Goal: Task Accomplishment & Management: Manage account settings

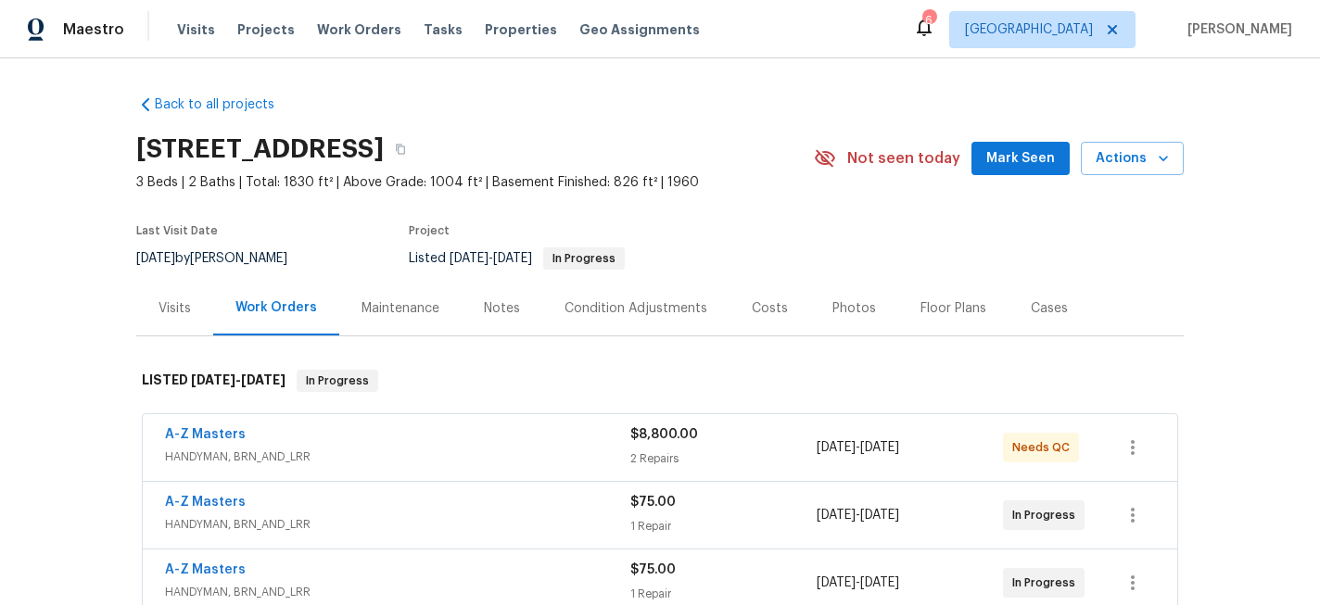
scroll to position [192, 0]
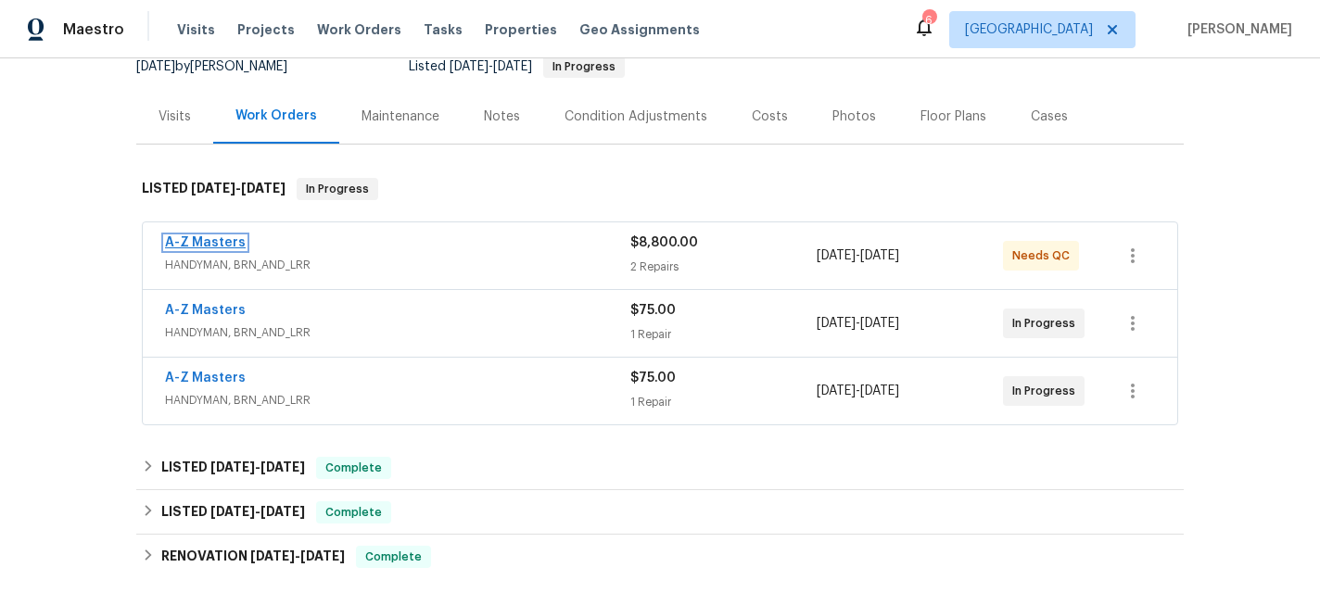
click at [209, 244] on link "A-Z Masters" at bounding box center [205, 242] width 81 height 13
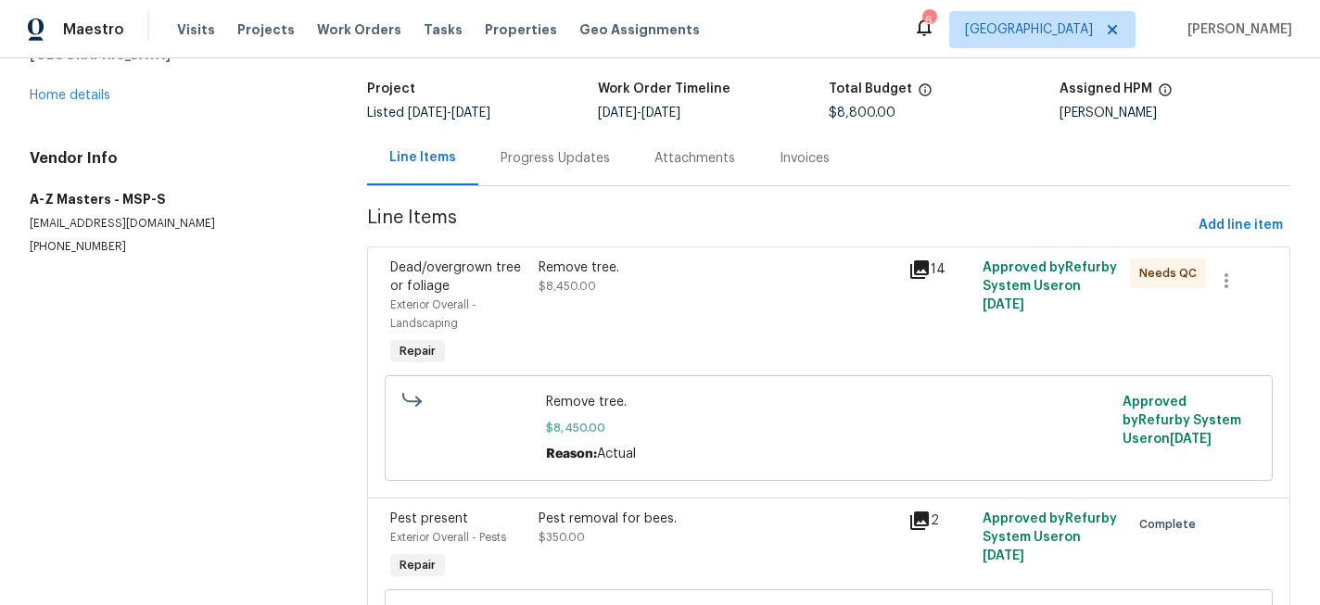
scroll to position [121, 0]
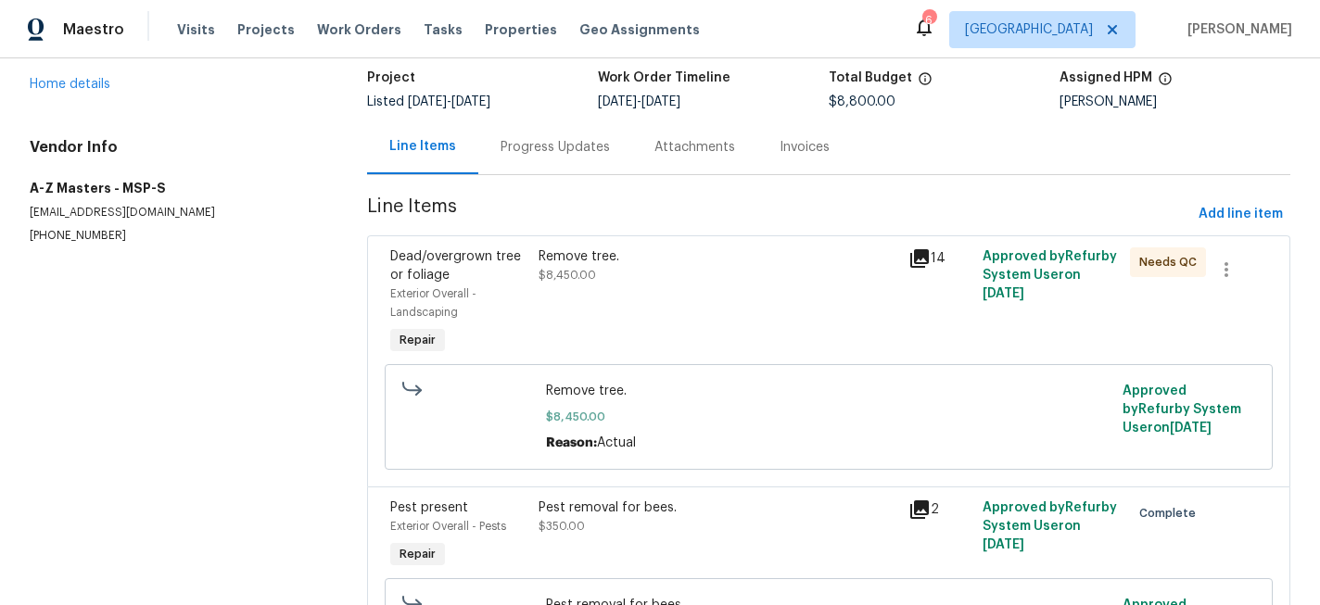
click at [625, 318] on div "Remove tree. $8,450.00" at bounding box center [718, 303] width 370 height 122
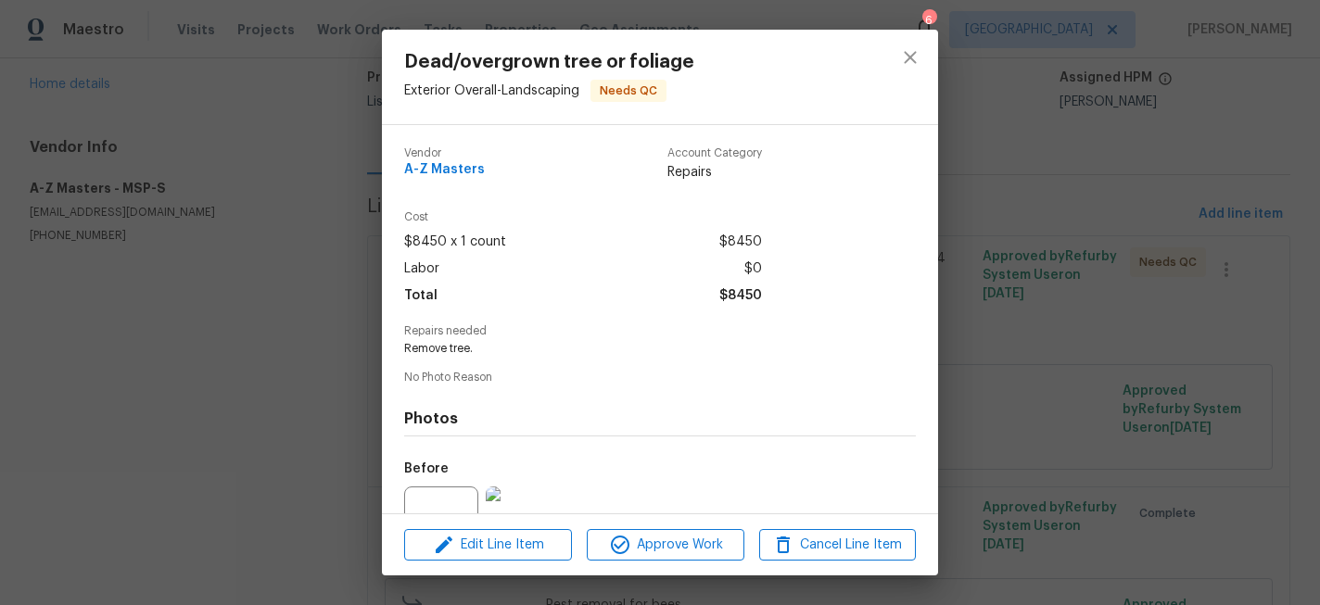
scroll to position [185, 0]
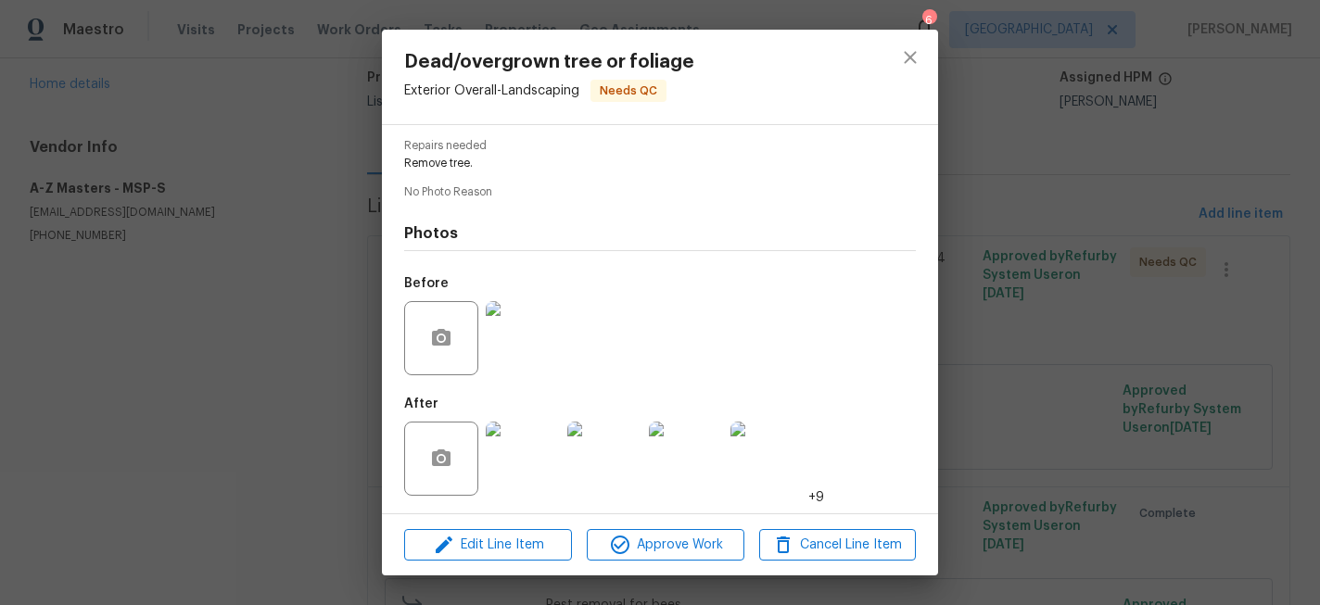
click at [549, 468] on img at bounding box center [523, 459] width 74 height 74
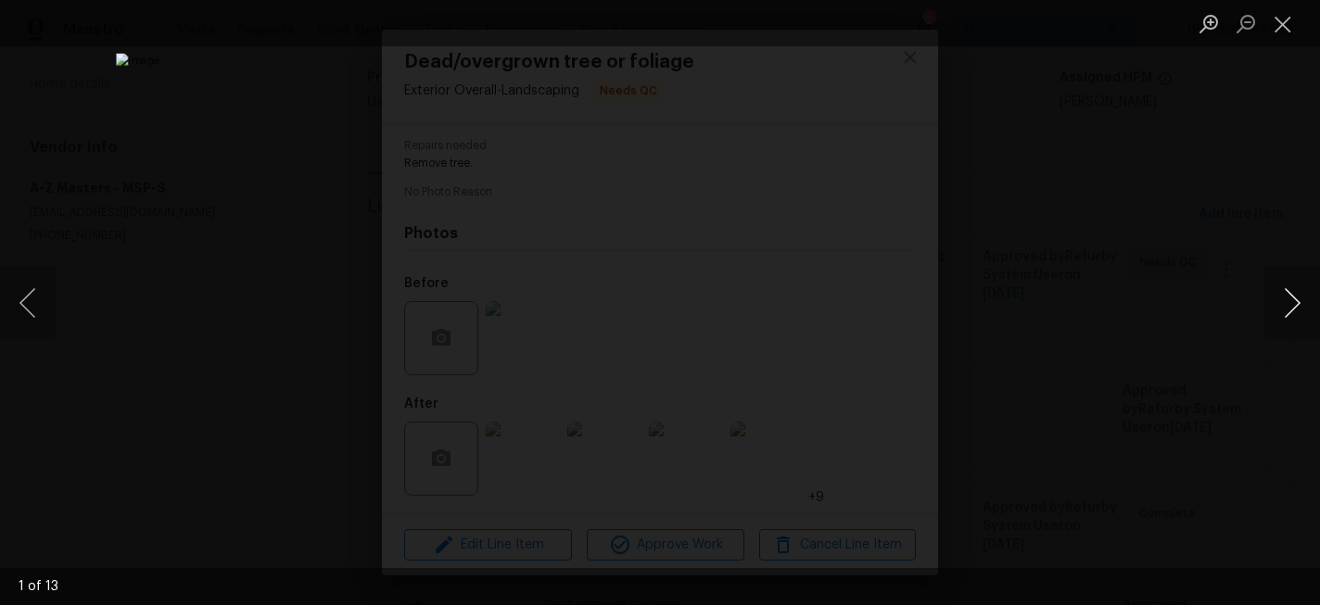
click at [1299, 298] on button "Next image" at bounding box center [1293, 303] width 56 height 74
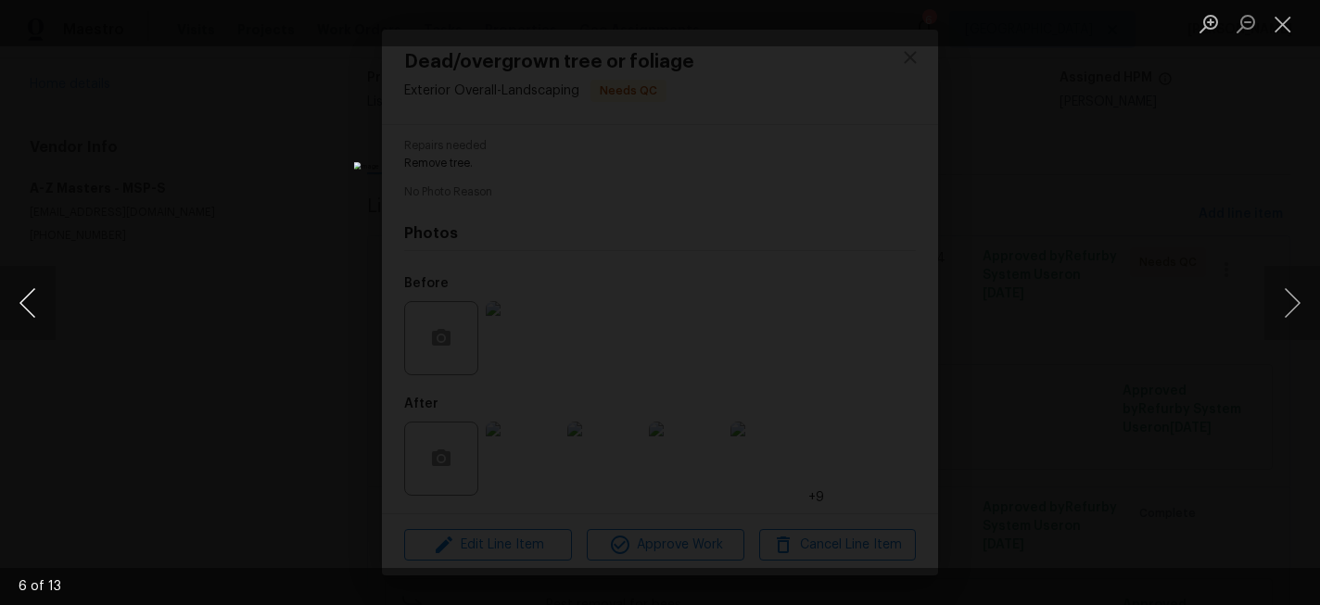
click at [35, 293] on button "Previous image" at bounding box center [28, 303] width 56 height 74
click at [1283, 291] on button "Next image" at bounding box center [1293, 303] width 56 height 74
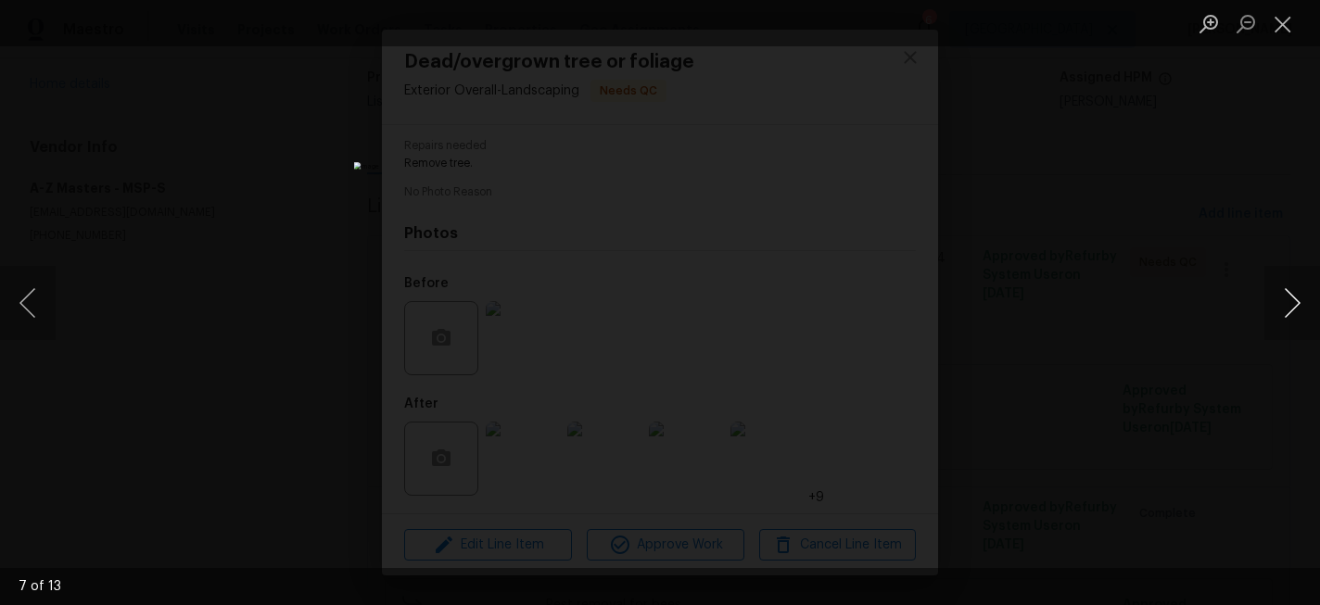
click at [1283, 291] on button "Next image" at bounding box center [1293, 303] width 56 height 74
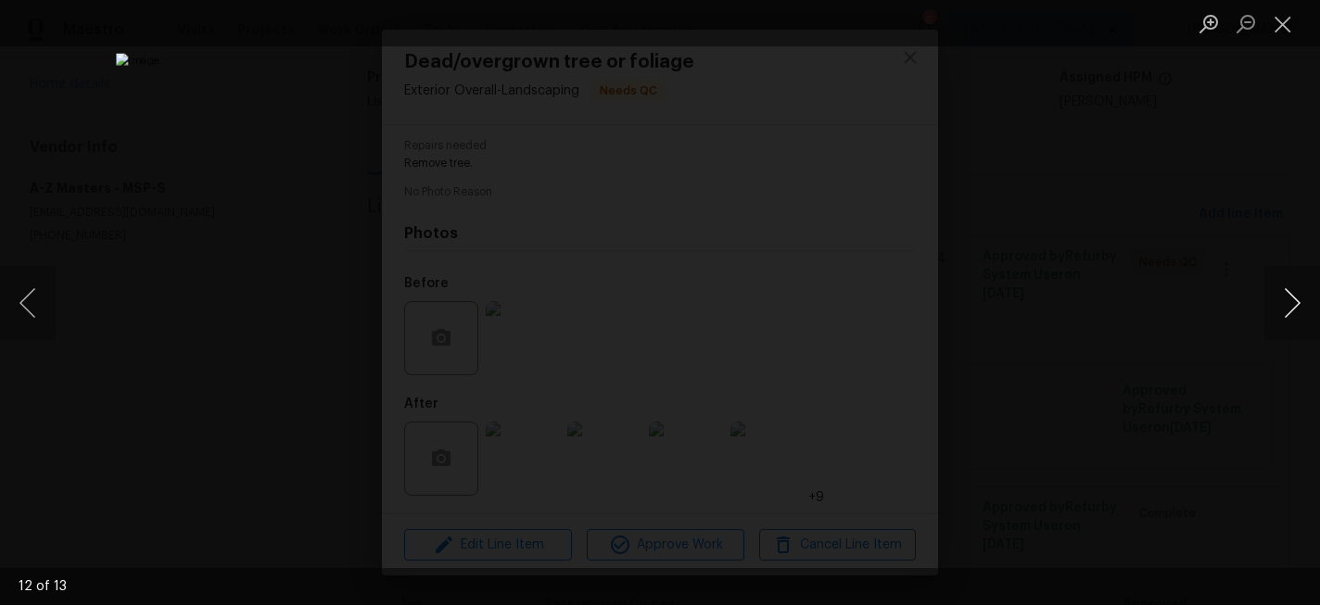
click at [1283, 291] on button "Next image" at bounding box center [1293, 303] width 56 height 74
click at [1273, 24] on button "Close lightbox" at bounding box center [1283, 23] width 37 height 32
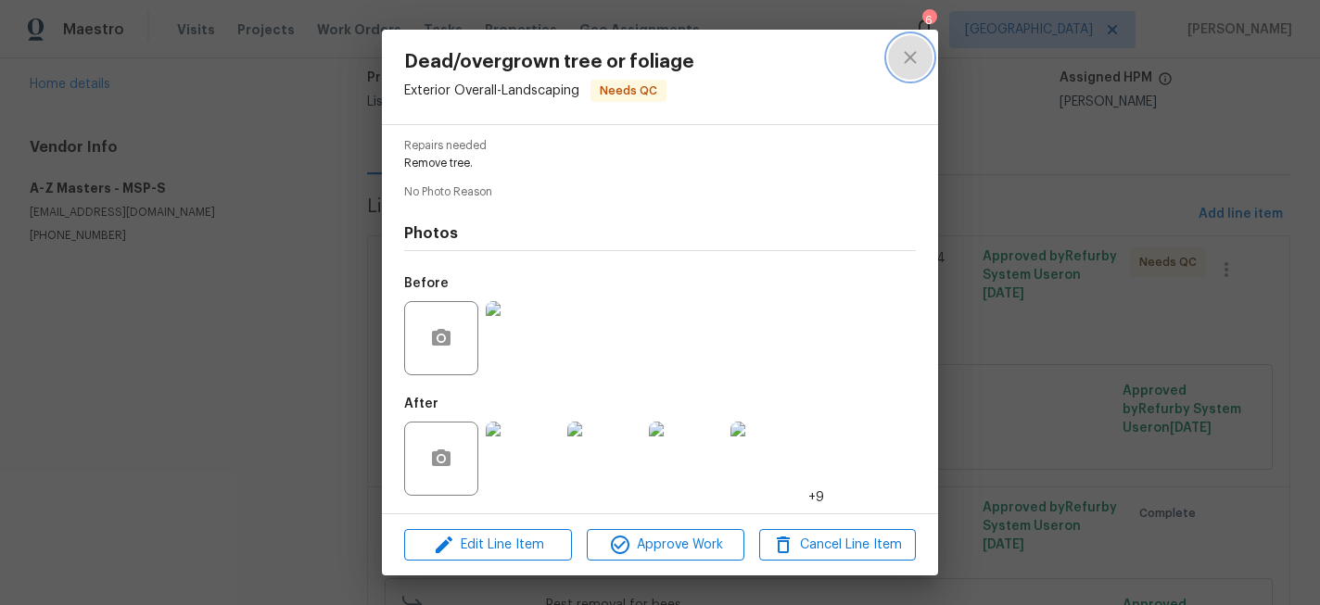
click at [909, 55] on icon "close" at bounding box center [910, 57] width 12 height 12
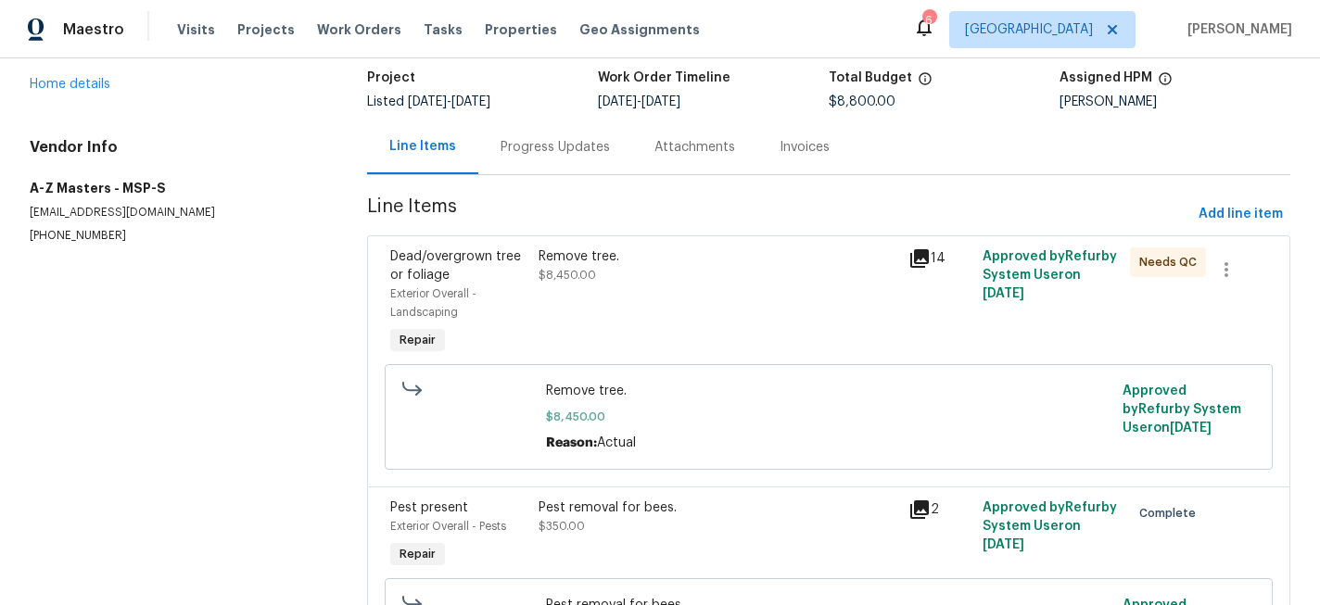
scroll to position [271, 0]
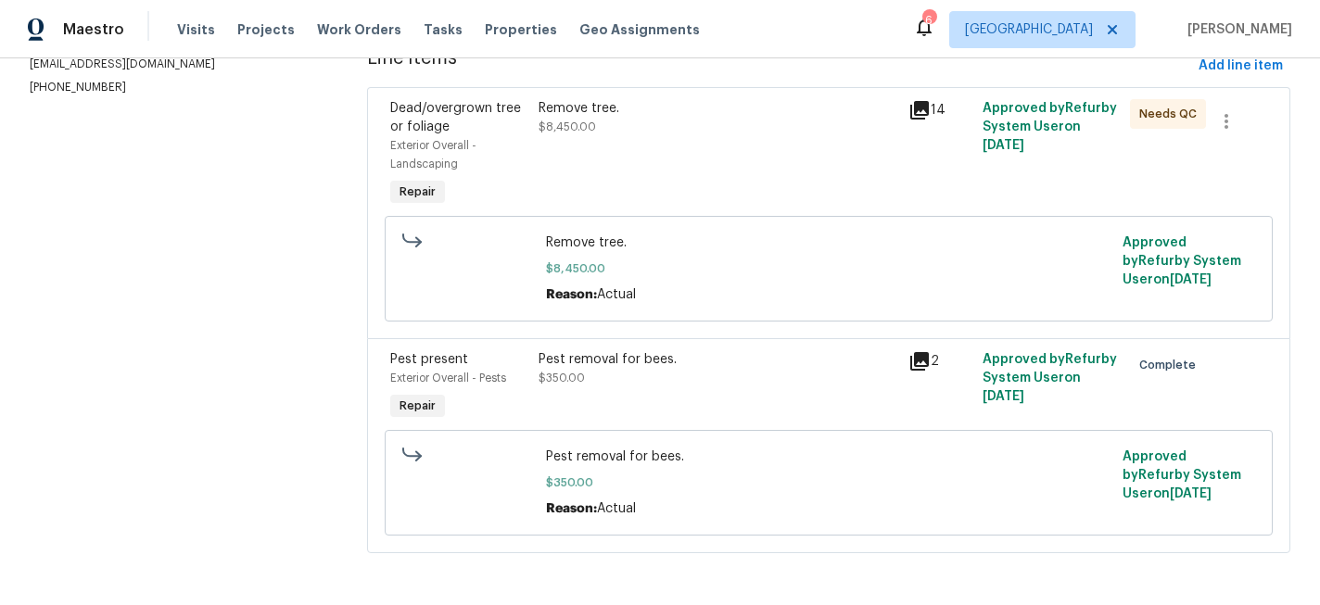
click at [636, 137] on div "Remove tree. $8,450.00" at bounding box center [718, 155] width 370 height 122
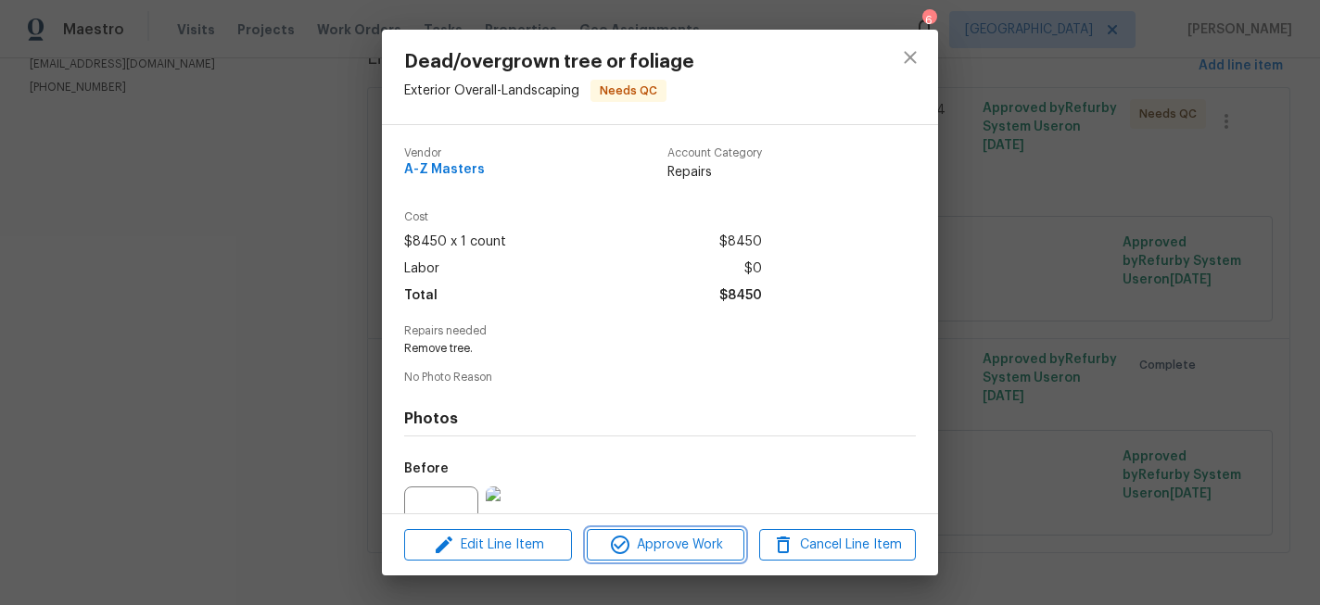
click at [694, 551] on span "Approve Work" at bounding box center [665, 545] width 146 height 23
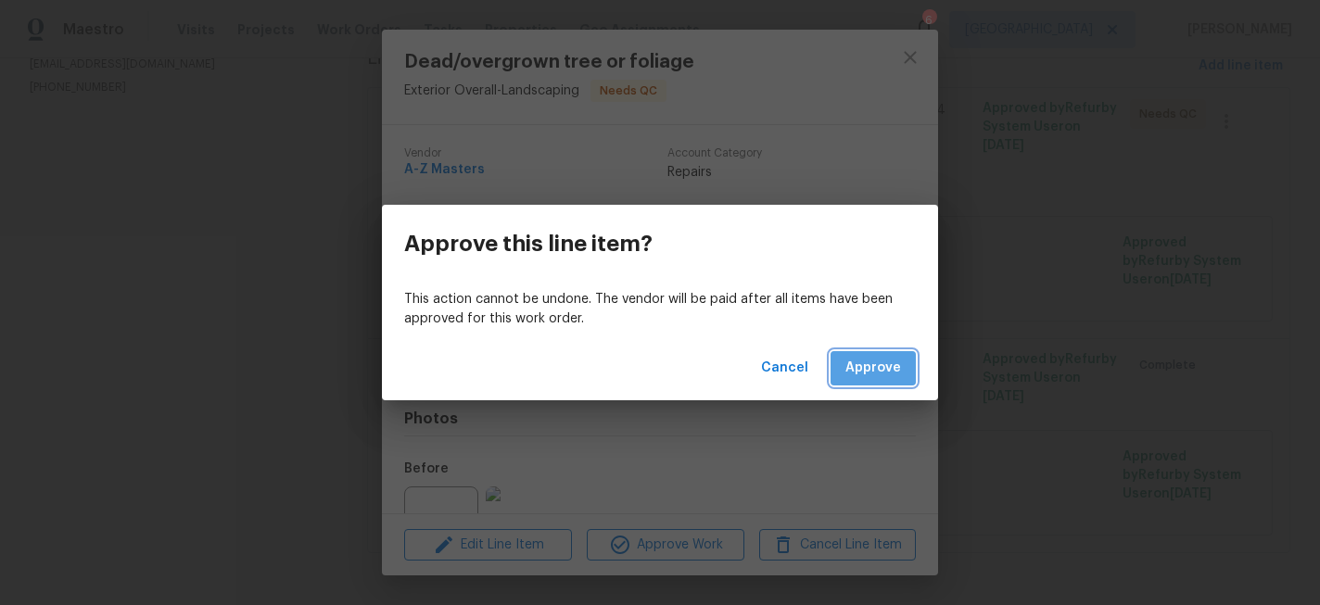
click at [884, 381] on button "Approve" at bounding box center [873, 368] width 85 height 34
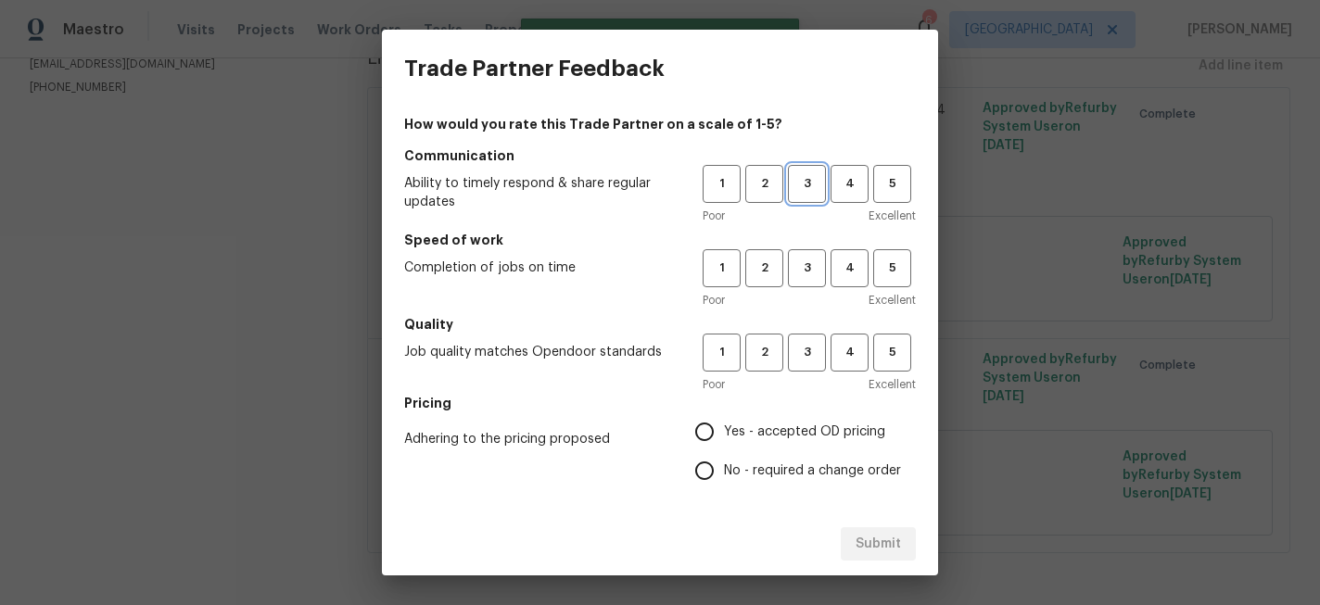
click at [805, 177] on span "3" at bounding box center [807, 183] width 34 height 21
click at [801, 274] on span "3" at bounding box center [807, 268] width 34 height 21
click at [804, 350] on span "3" at bounding box center [807, 352] width 34 height 21
click at [712, 432] on input "Yes - accepted OD pricing" at bounding box center [704, 432] width 39 height 39
radio input "true"
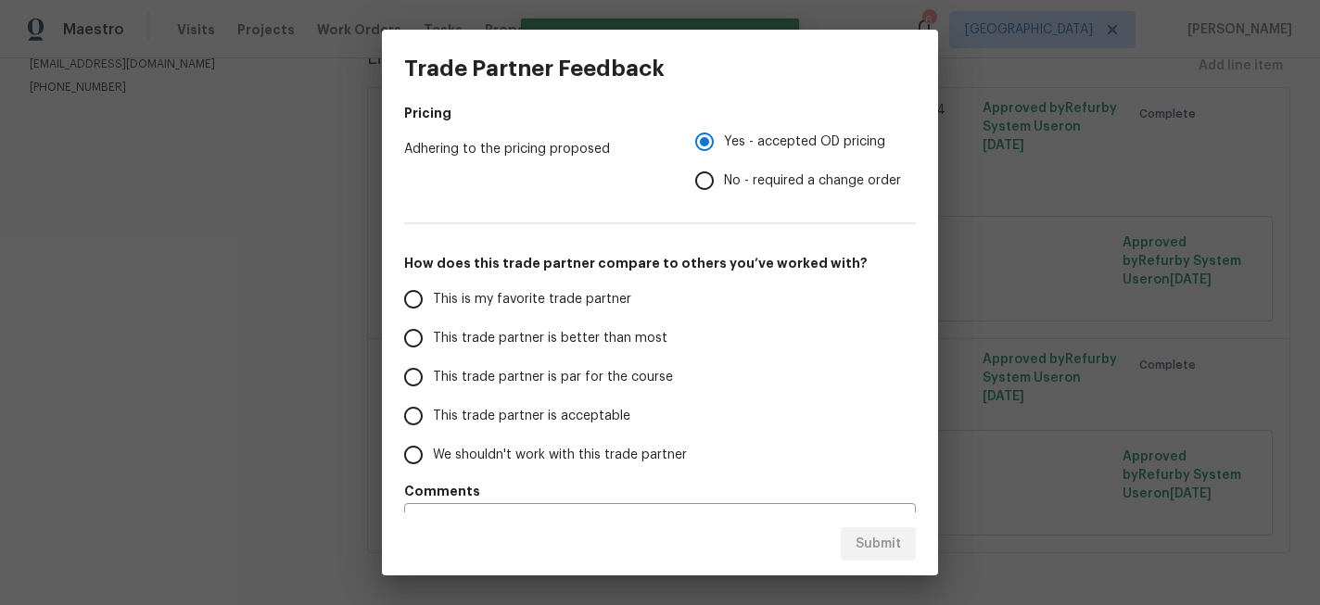
scroll to position [293, 0]
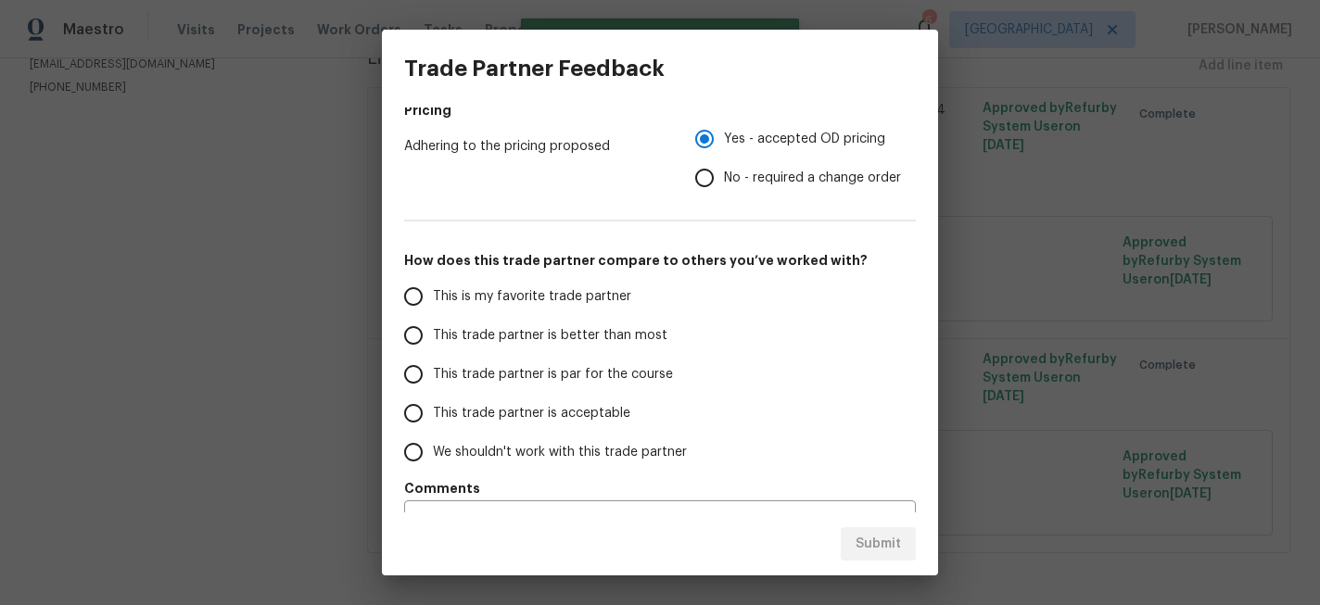
click at [486, 376] on span "This trade partner is par for the course" at bounding box center [553, 374] width 240 height 19
click at [433, 376] on input "This trade partner is par for the course" at bounding box center [413, 374] width 39 height 39
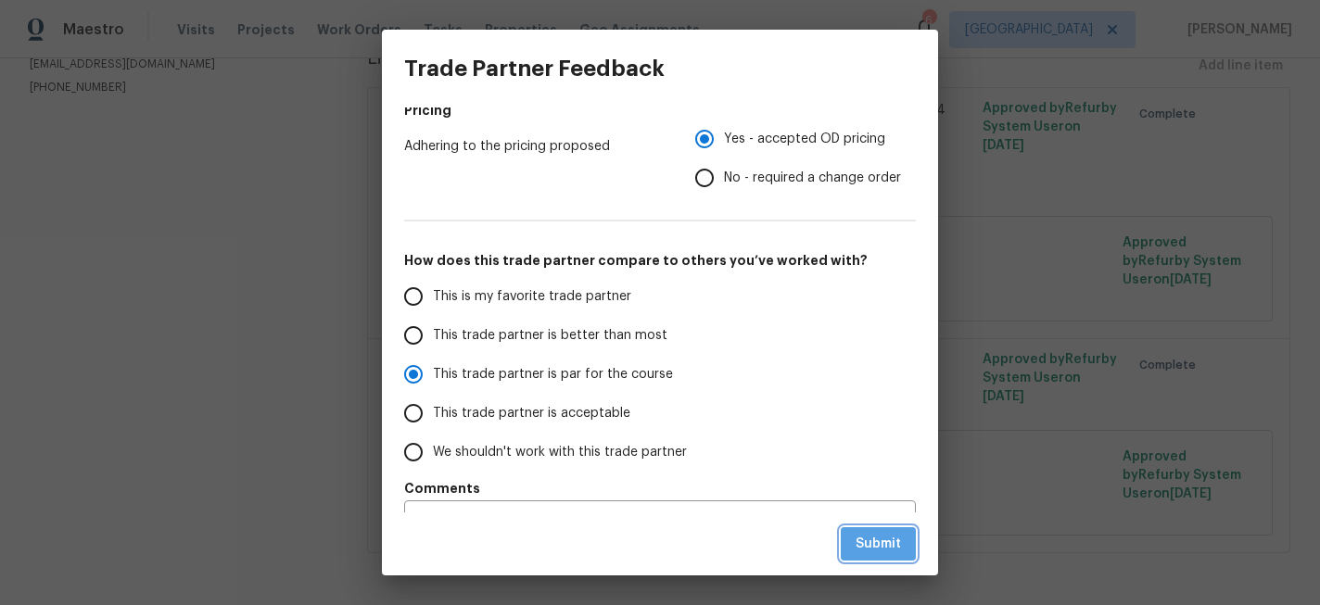
click at [883, 543] on span "Submit" at bounding box center [878, 544] width 45 height 23
radio input "true"
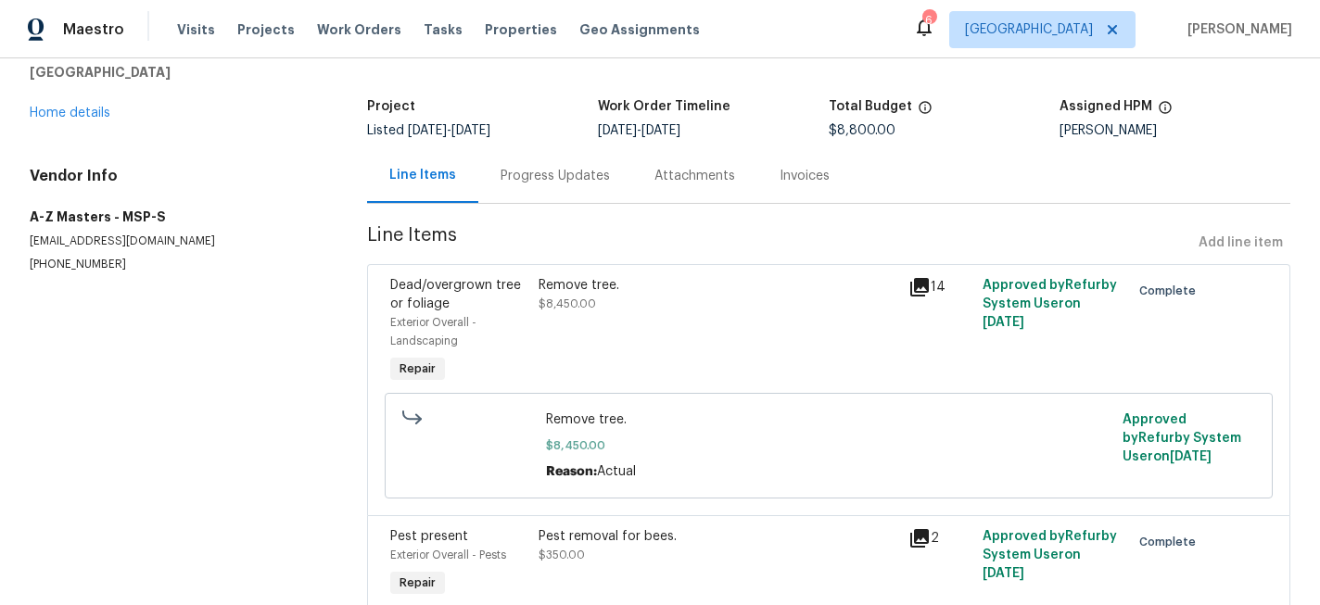
scroll to position [0, 0]
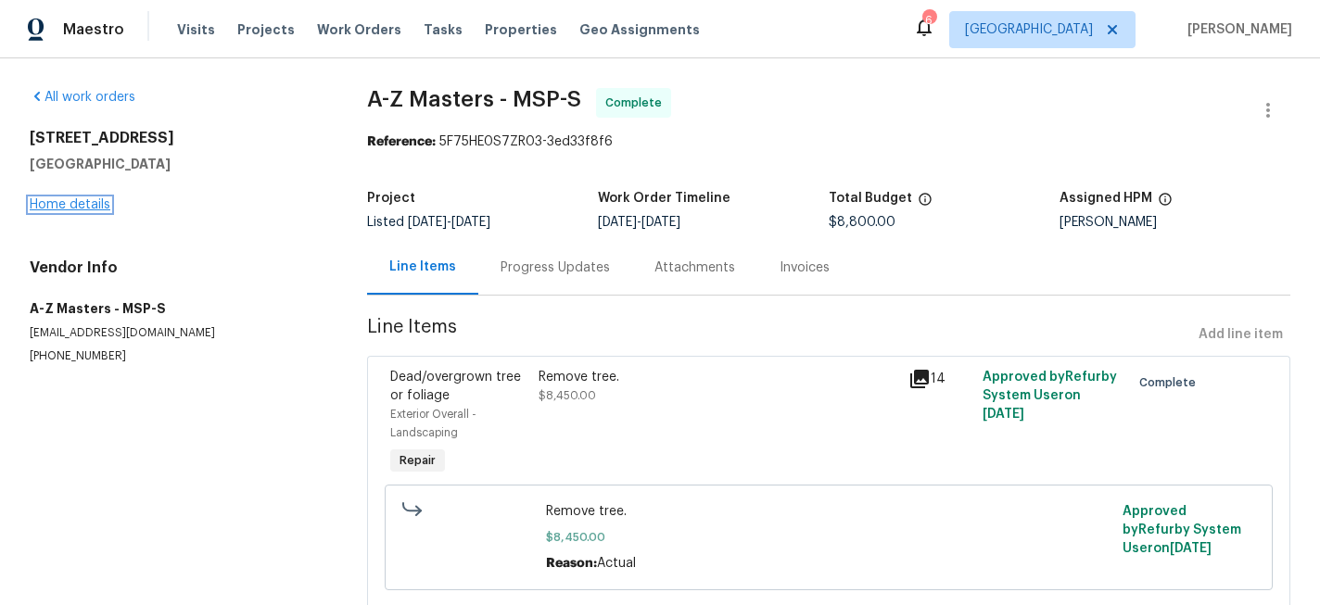
click at [88, 203] on link "Home details" at bounding box center [70, 204] width 81 height 13
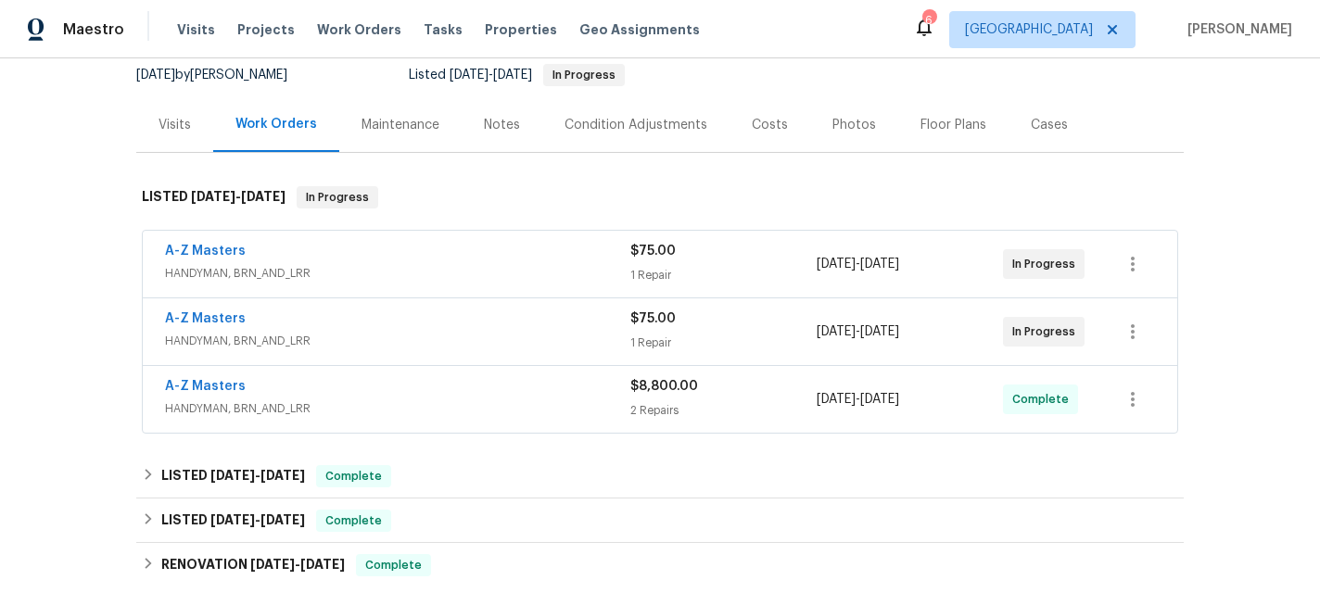
scroll to position [228, 0]
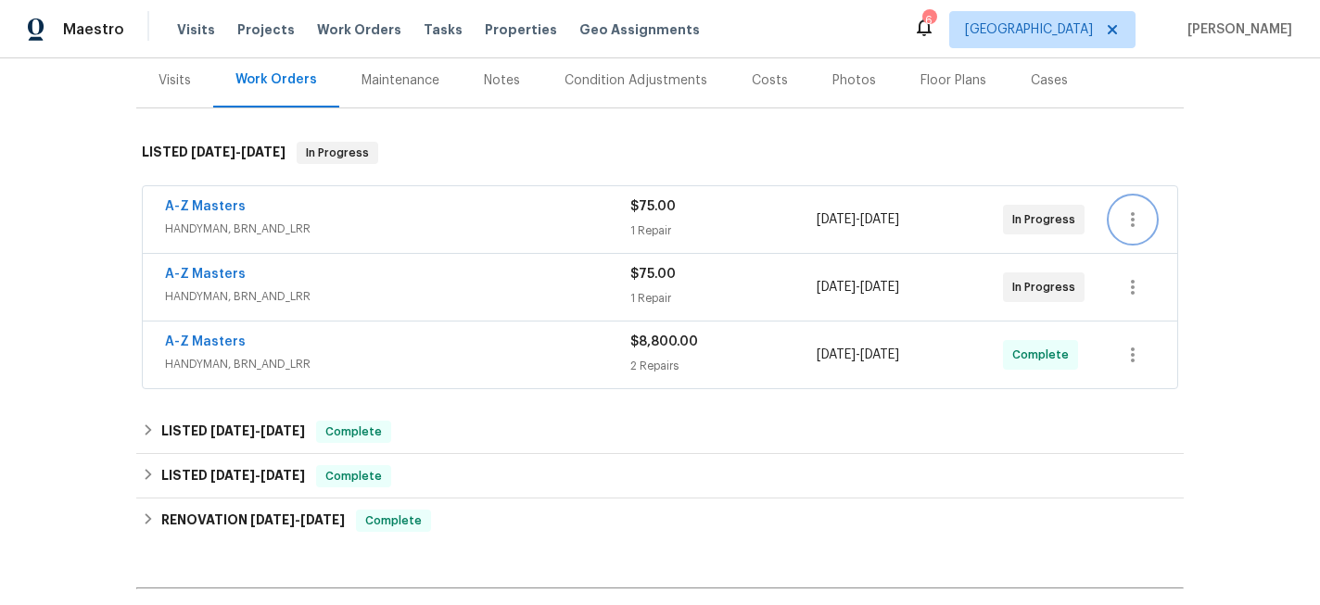
click at [1140, 224] on icon "button" at bounding box center [1133, 220] width 22 height 22
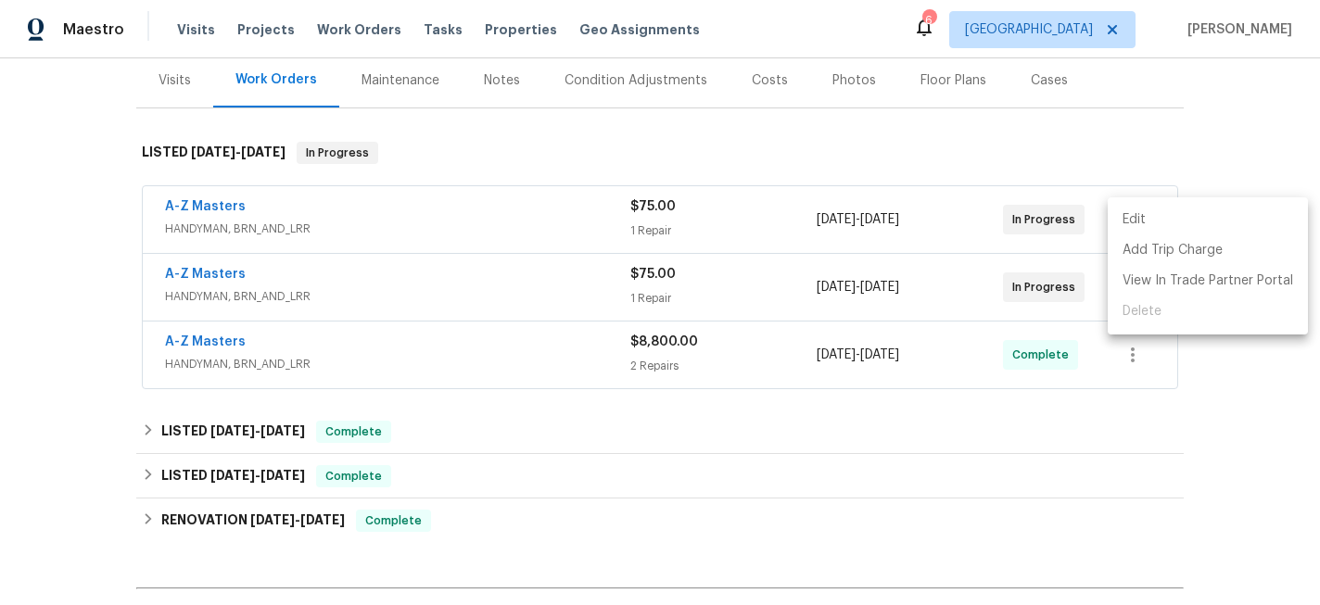
click at [1146, 223] on li "Edit" at bounding box center [1208, 220] width 200 height 31
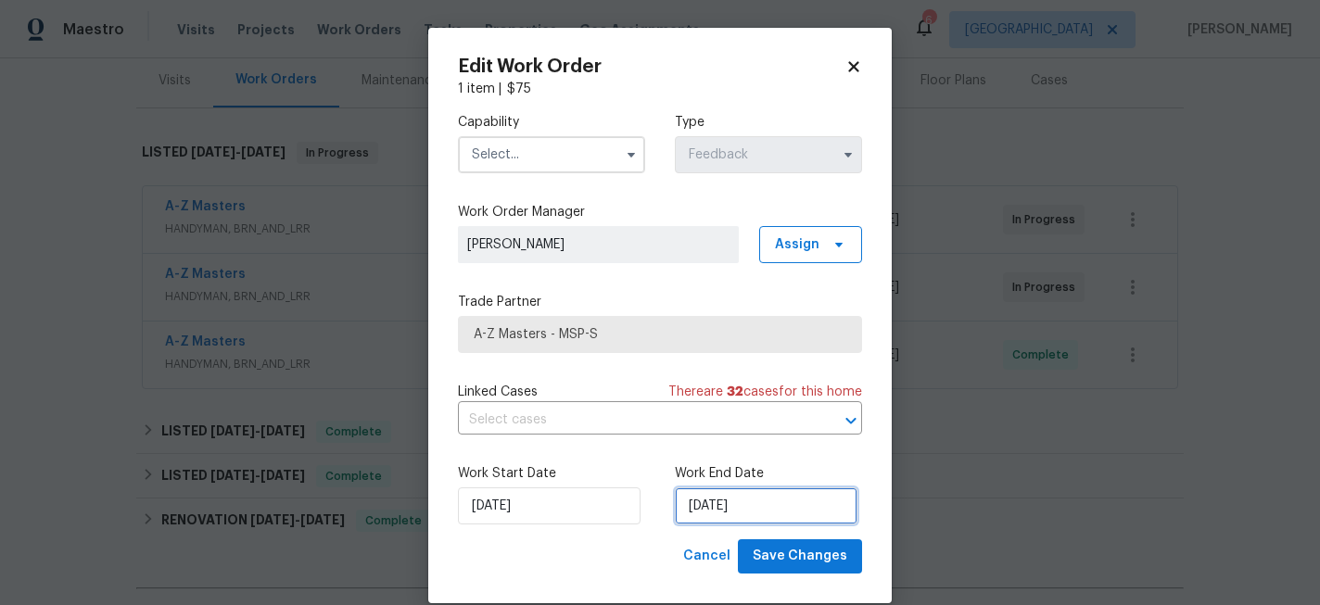
click at [733, 490] on input "[DATE]" at bounding box center [766, 506] width 183 height 37
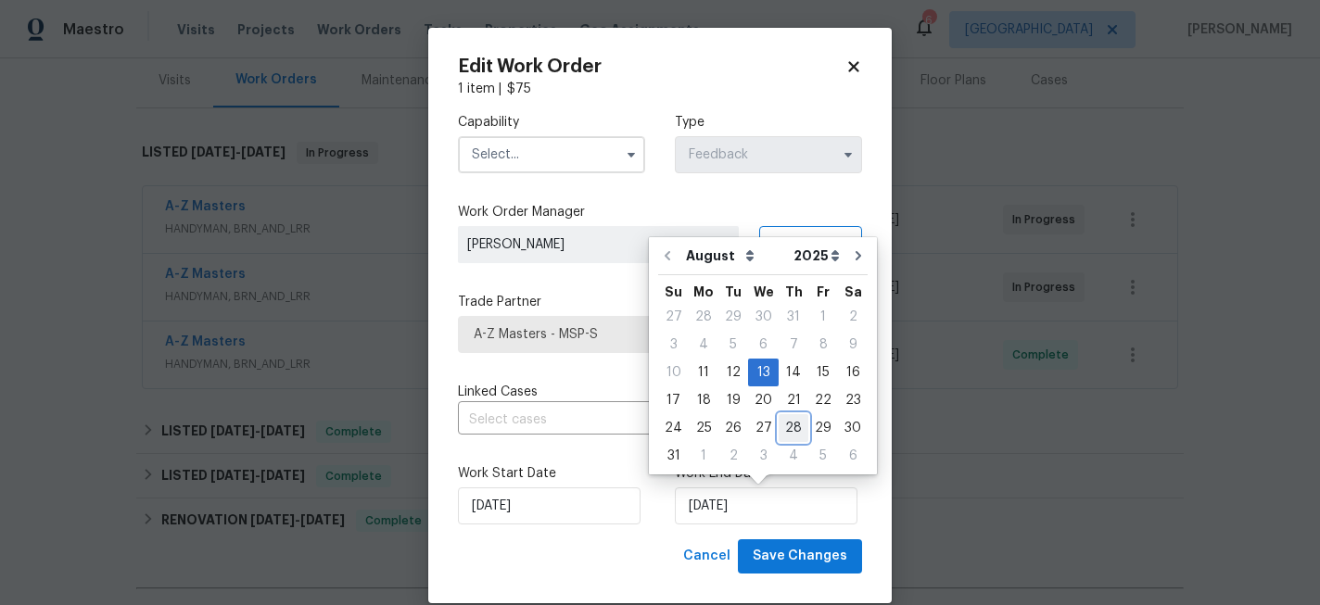
click at [788, 427] on div "28" at bounding box center [794, 428] width 30 height 26
type input "[DATE]"
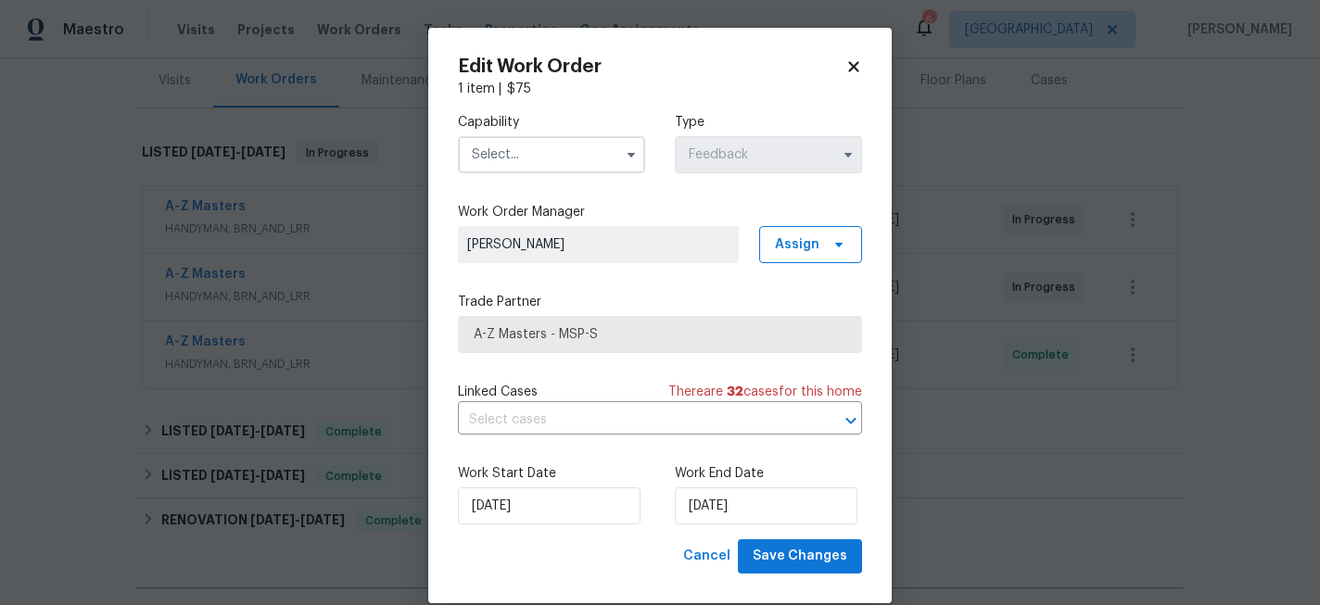
click at [563, 161] on input "text" at bounding box center [551, 154] width 187 height 37
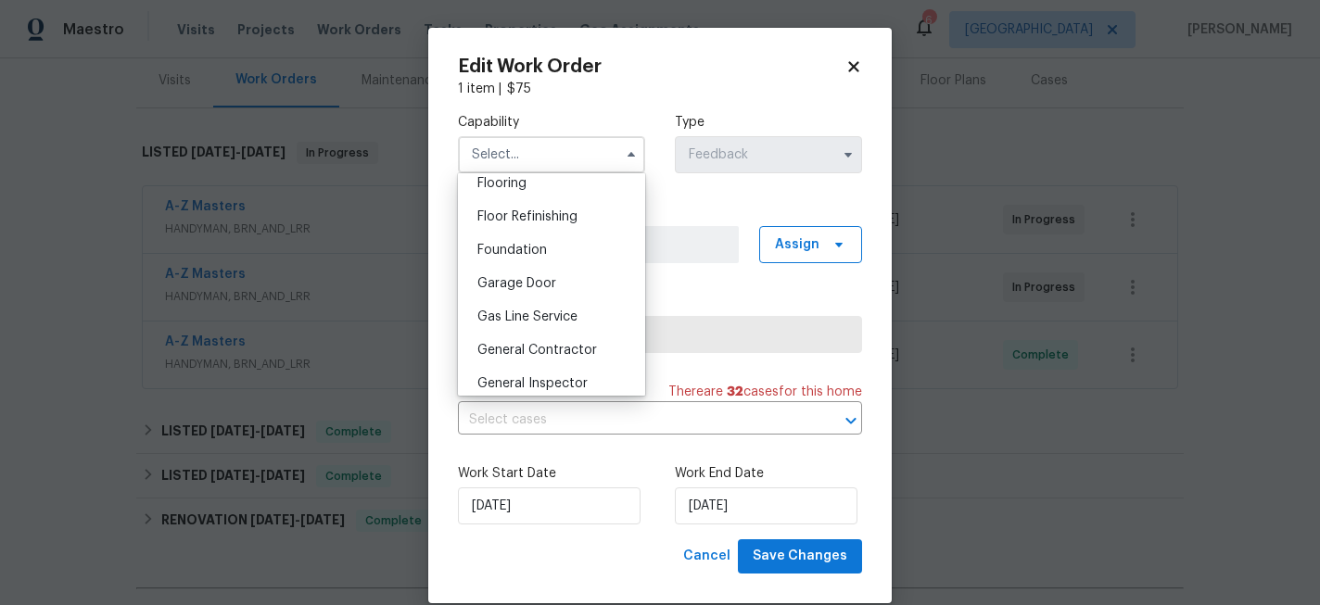
scroll to position [779, 0]
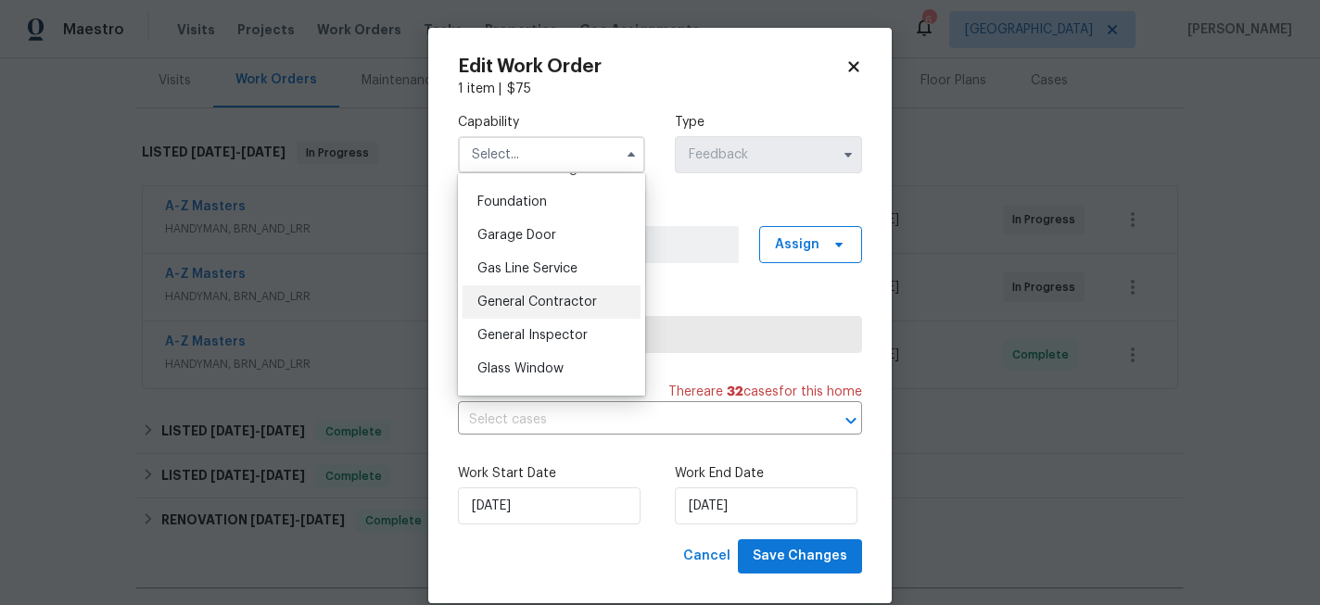
click at [548, 306] on span "General Contractor" at bounding box center [537, 302] width 120 height 13
type input "General Contractor"
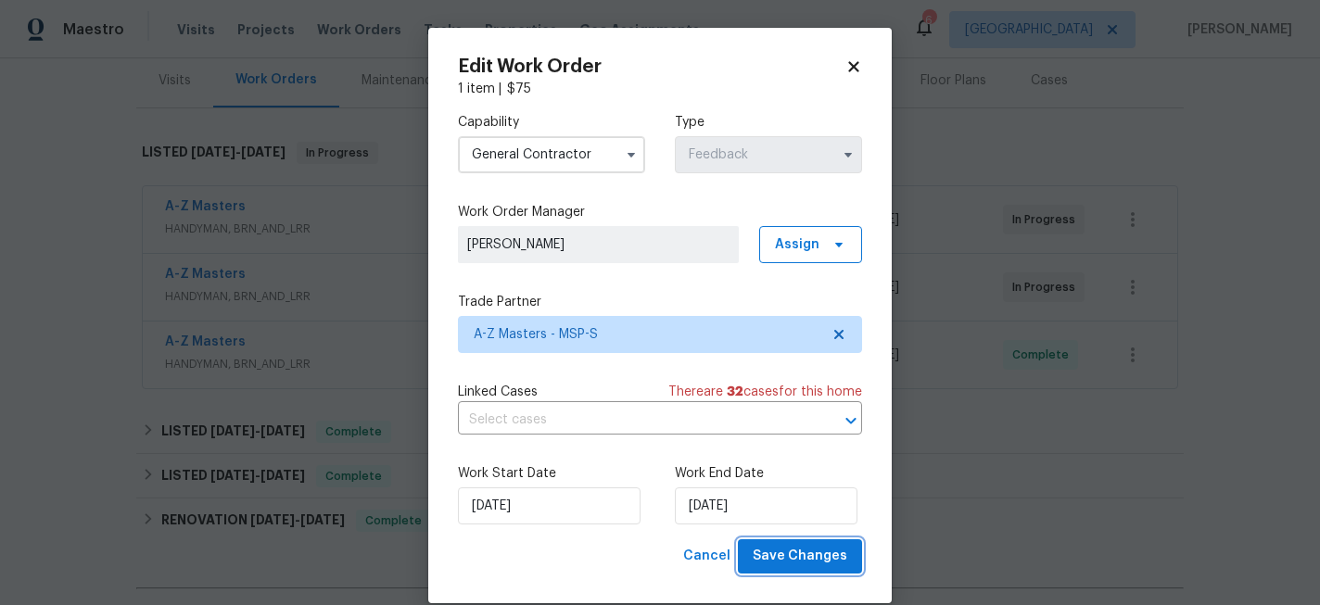
click at [838, 550] on span "Save Changes" at bounding box center [800, 556] width 95 height 23
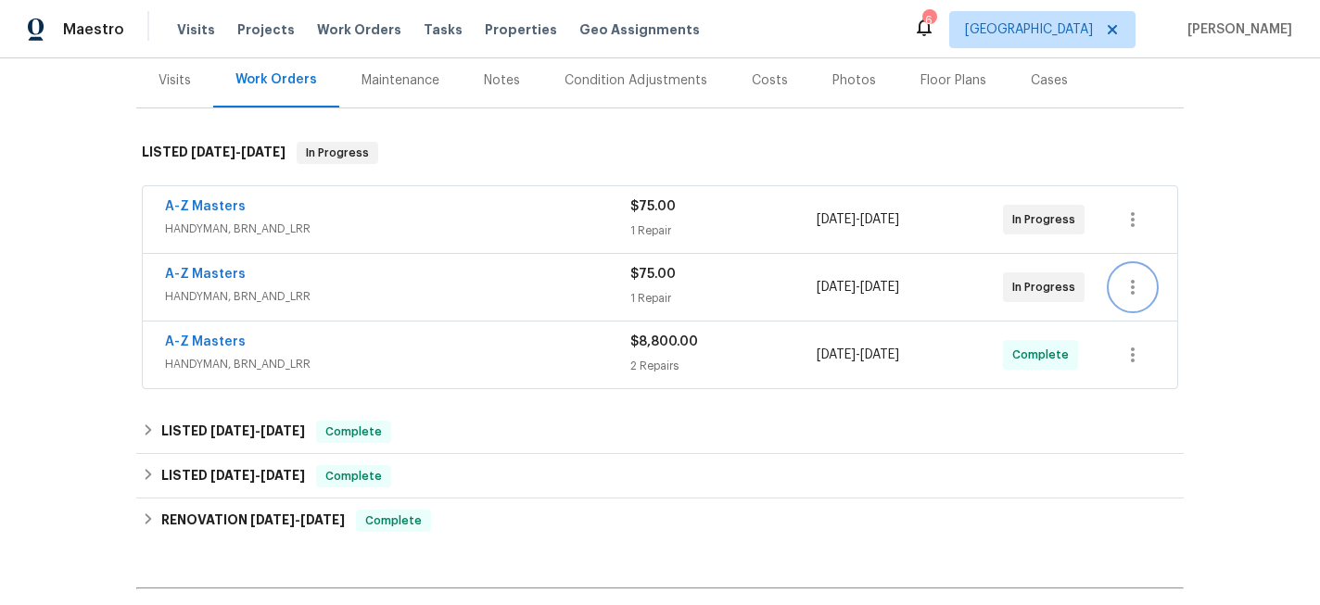
click at [1138, 286] on icon "button" at bounding box center [1133, 287] width 22 height 22
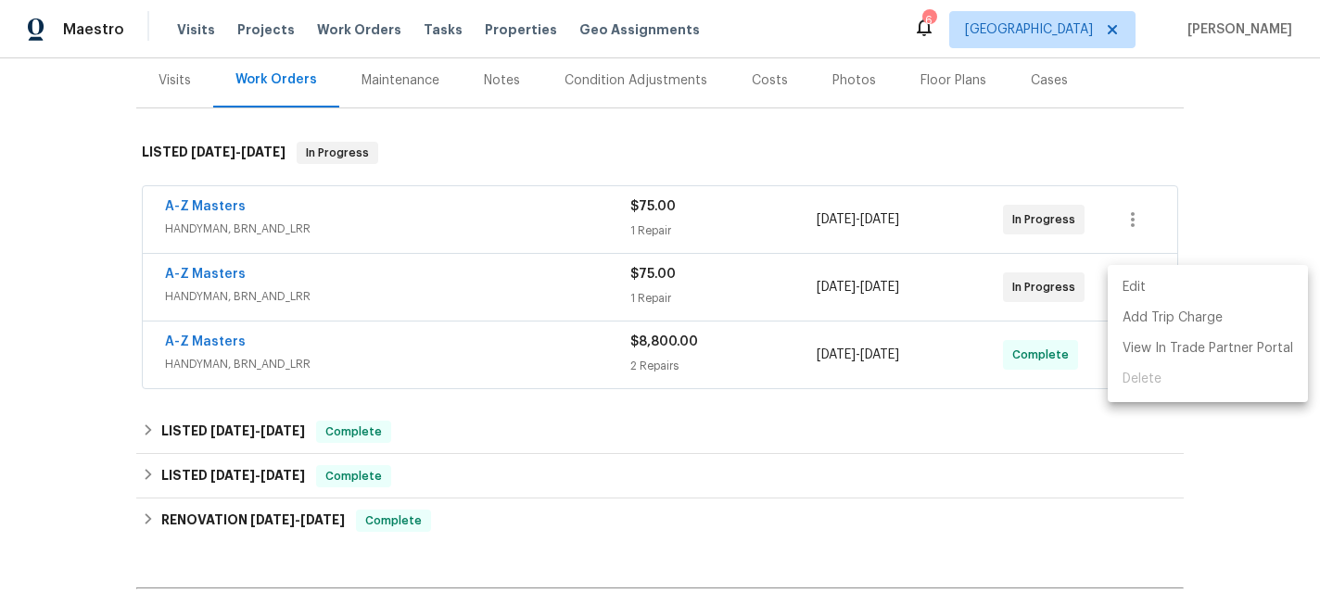
click at [1139, 287] on li "Edit" at bounding box center [1208, 288] width 200 height 31
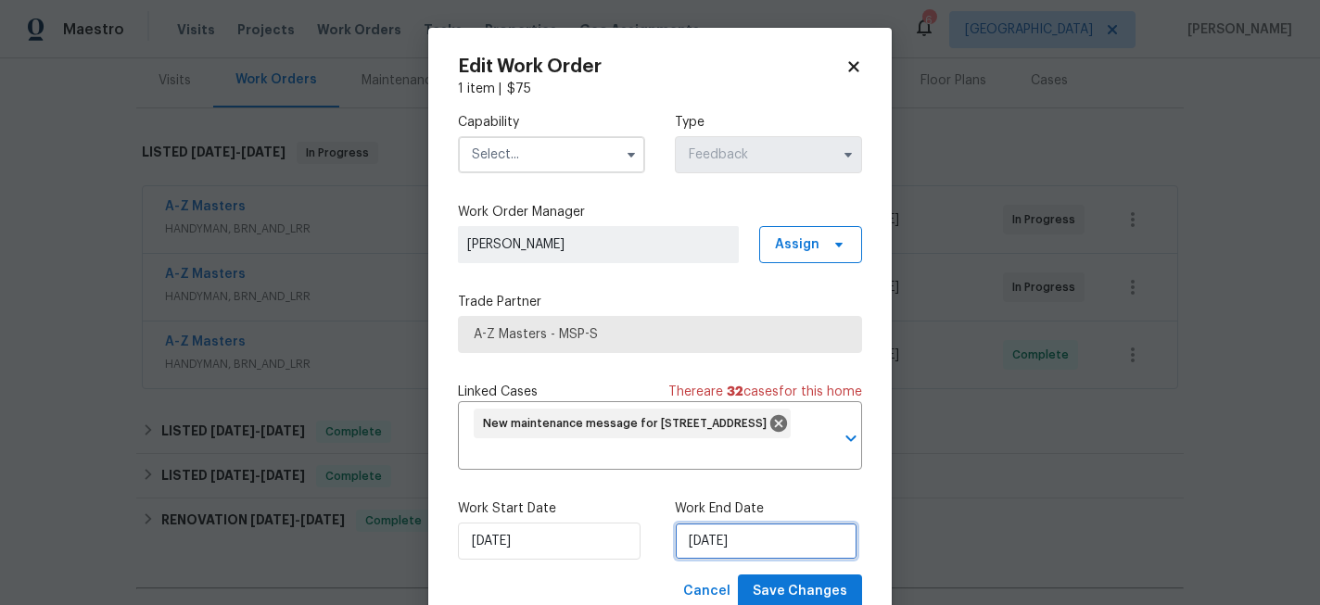
click at [732, 526] on input "[DATE]" at bounding box center [766, 541] width 183 height 37
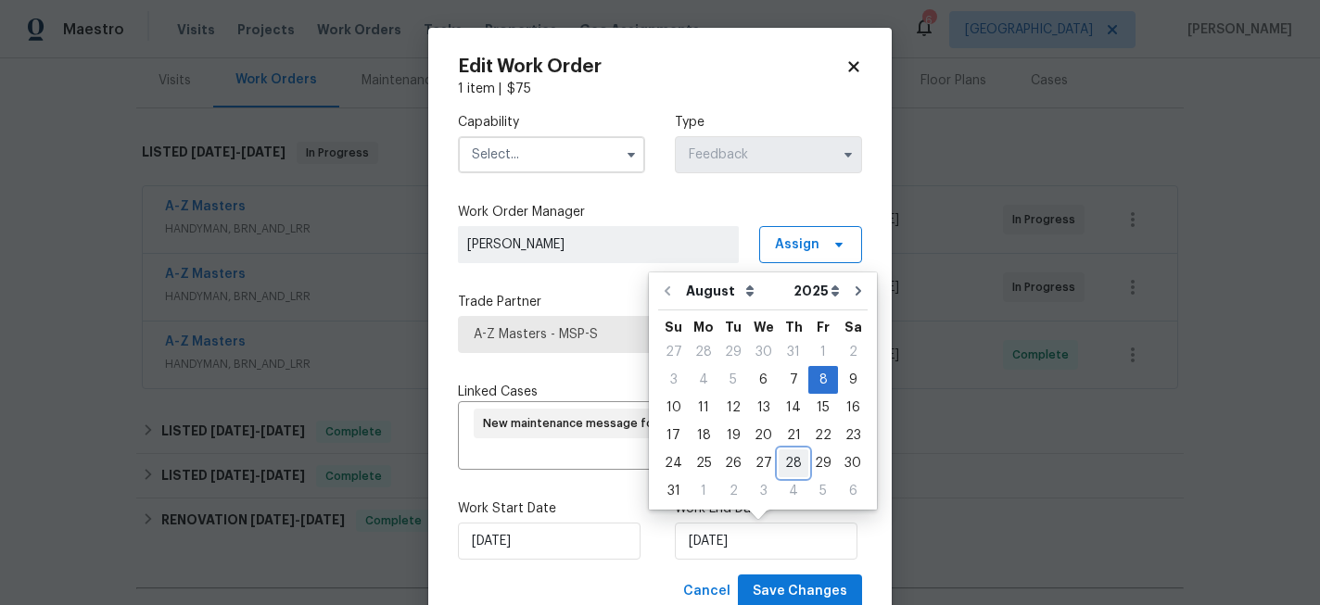
click at [791, 461] on div "28" at bounding box center [794, 464] width 30 height 26
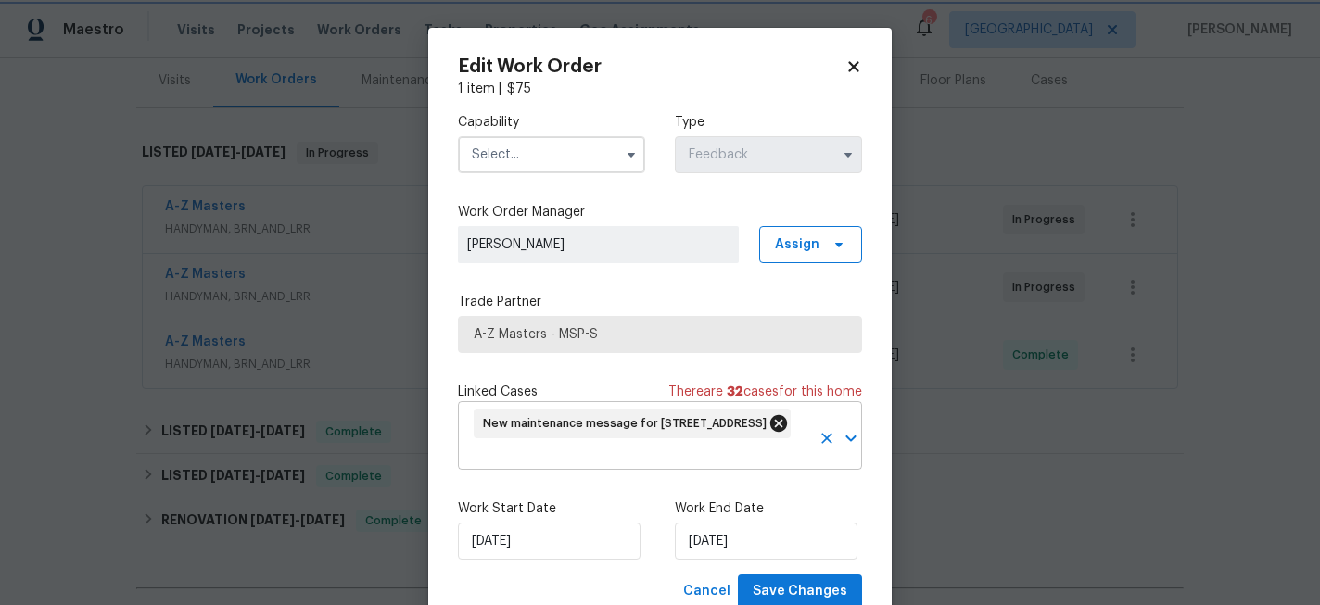
click at [787, 425] on icon at bounding box center [778, 423] width 17 height 17
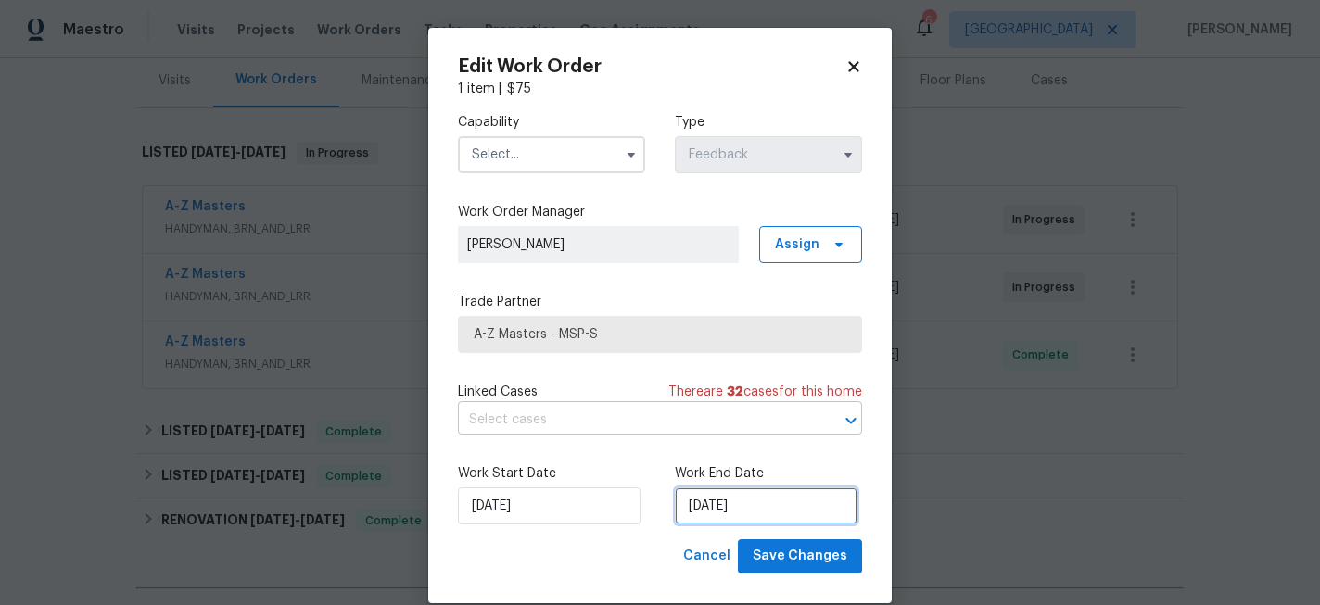
click at [756, 513] on input "[DATE]" at bounding box center [766, 506] width 183 height 37
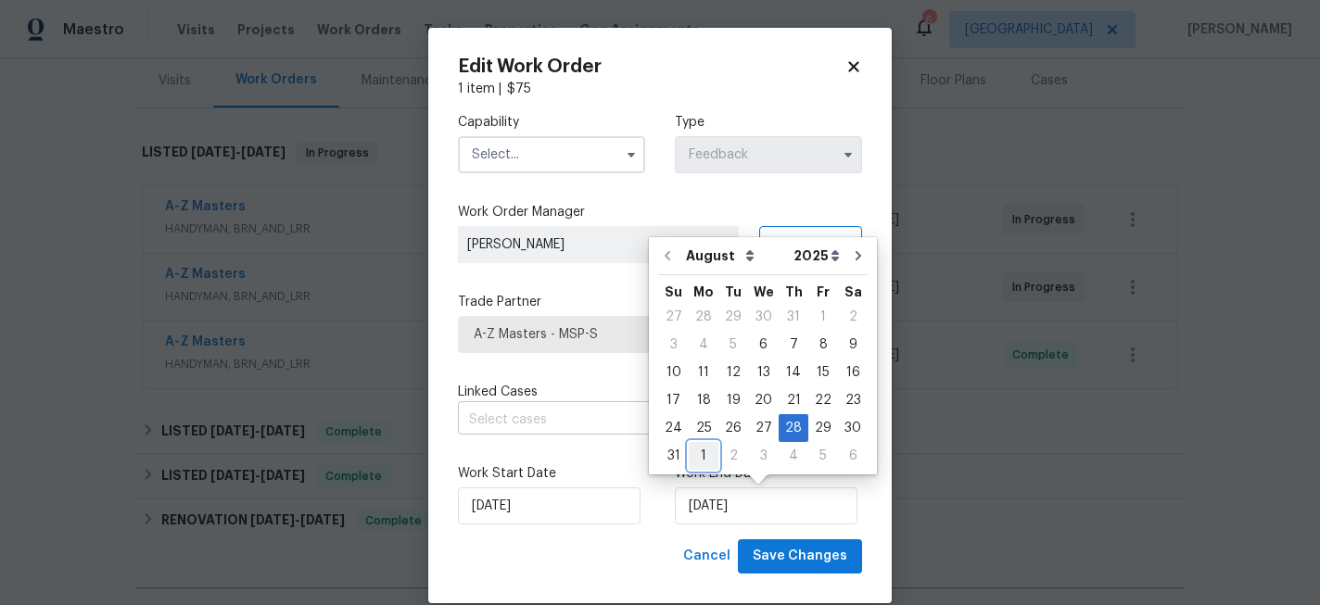
click at [703, 452] on div "1" at bounding box center [704, 456] width 30 height 26
type input "[DATE]"
select select "8"
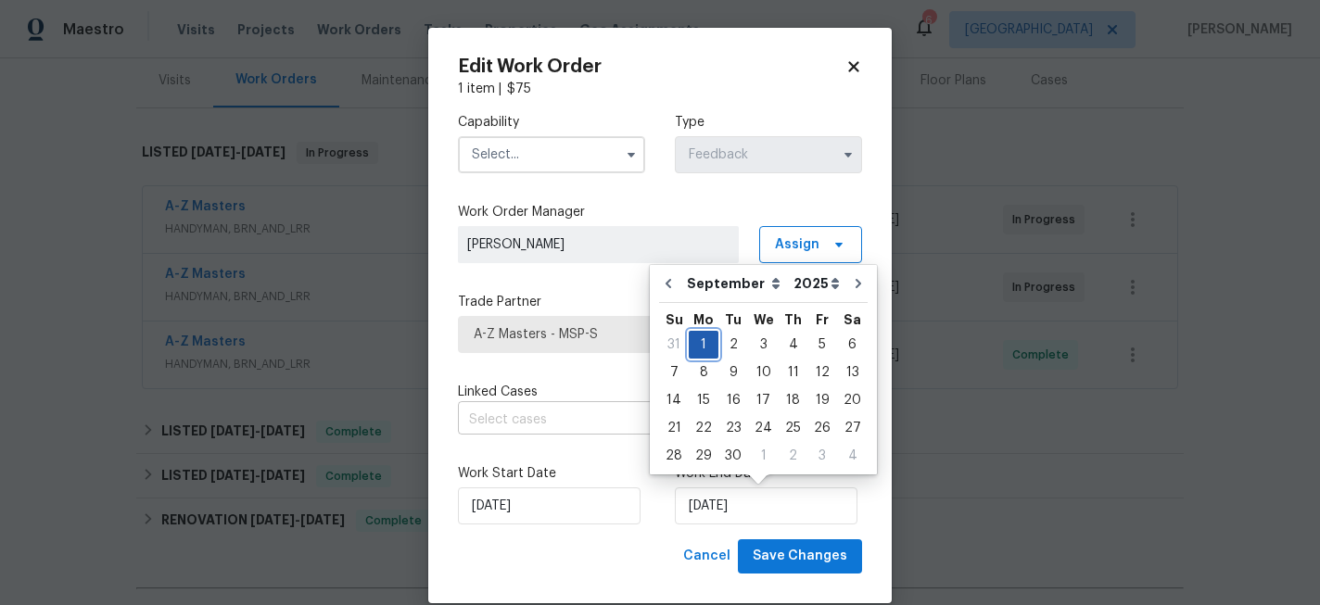
click at [699, 340] on div "1" at bounding box center [704, 345] width 30 height 26
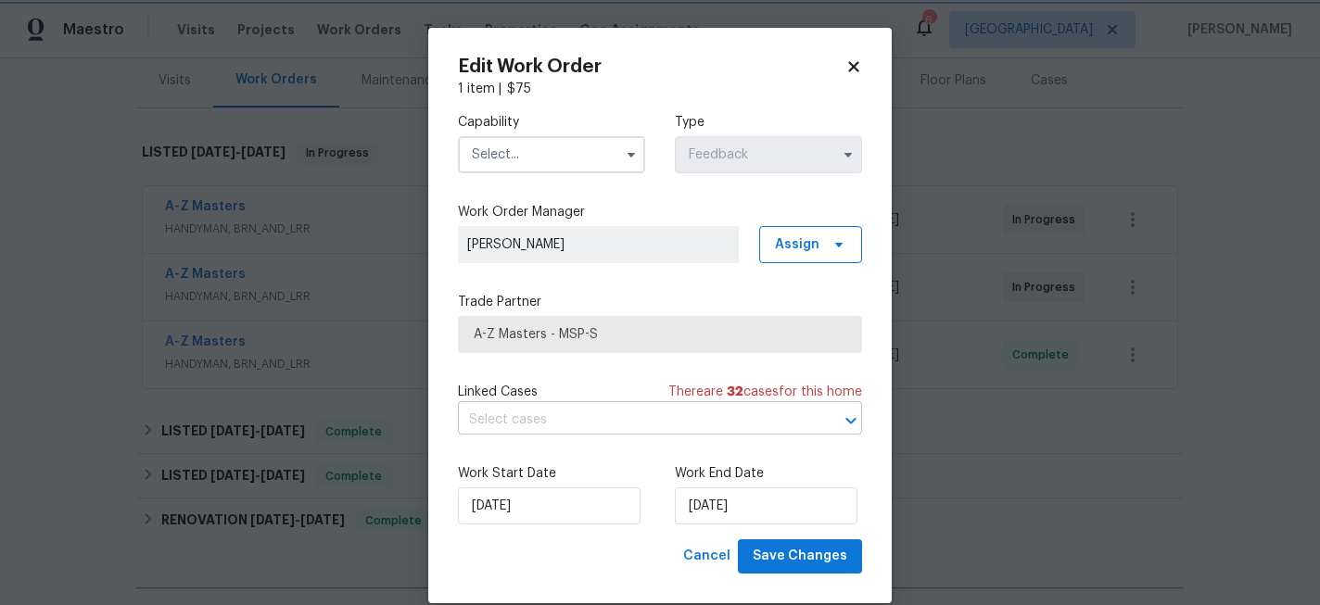
click at [610, 384] on div "Linked Cases There are 32 case s for this home" at bounding box center [660, 392] width 404 height 19
click at [577, 159] on input "text" at bounding box center [551, 154] width 187 height 37
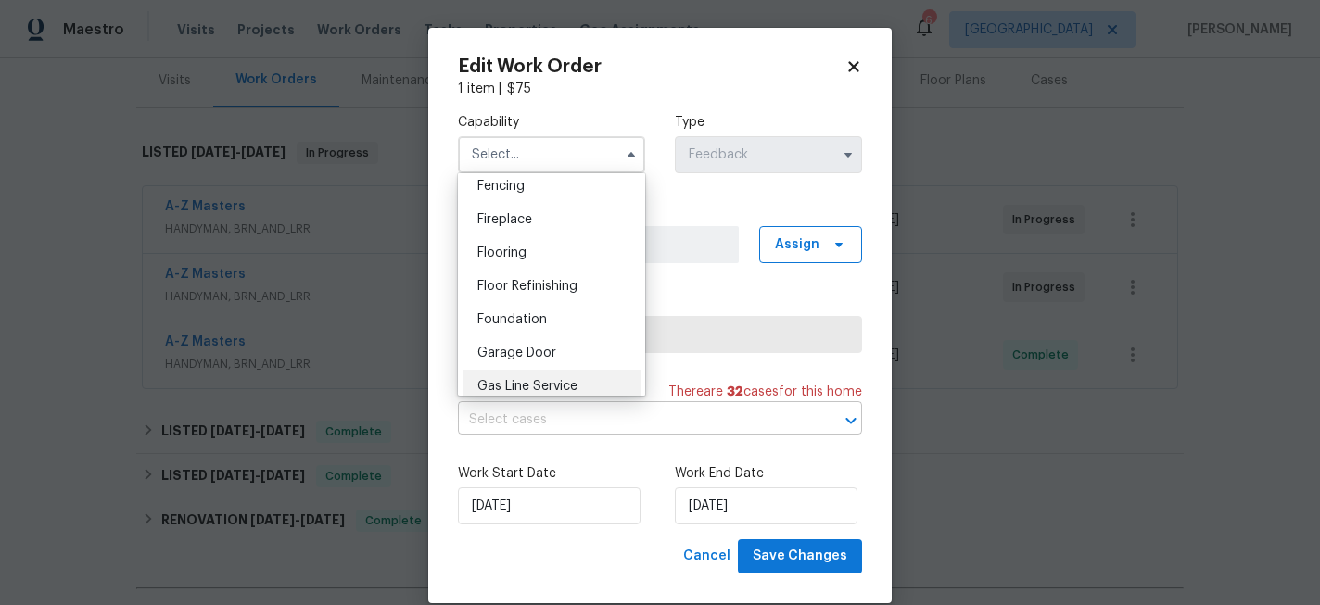
scroll to position [714, 0]
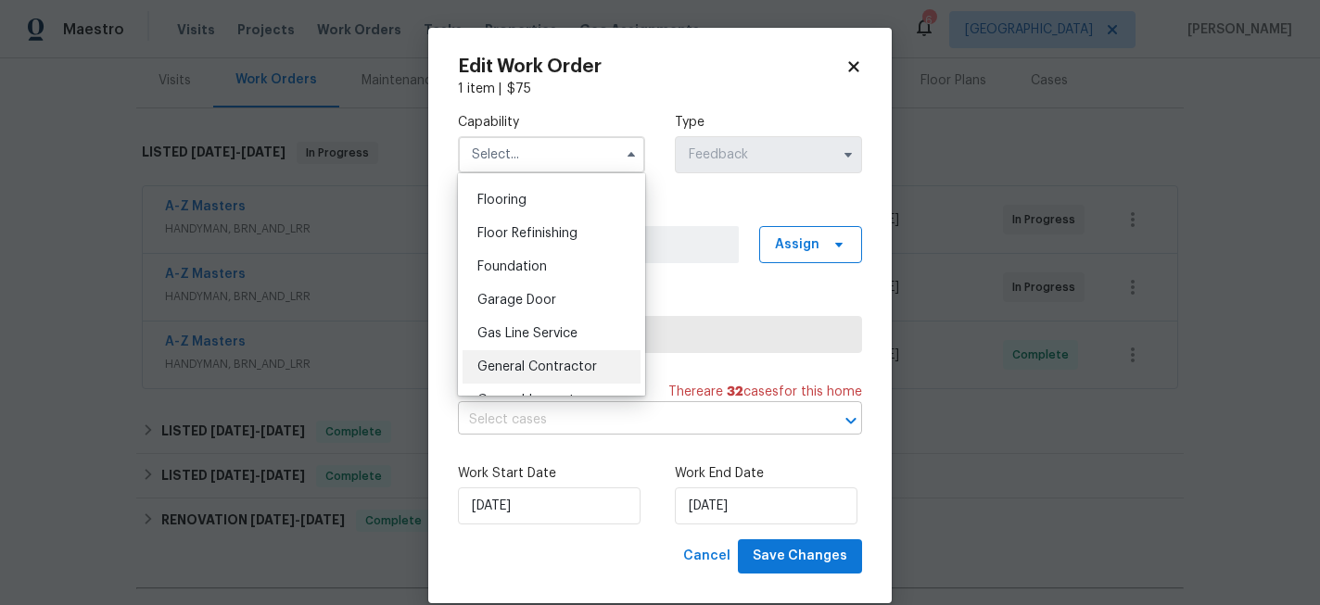
click at [525, 363] on span "General Contractor" at bounding box center [537, 367] width 120 height 13
type input "General Contractor"
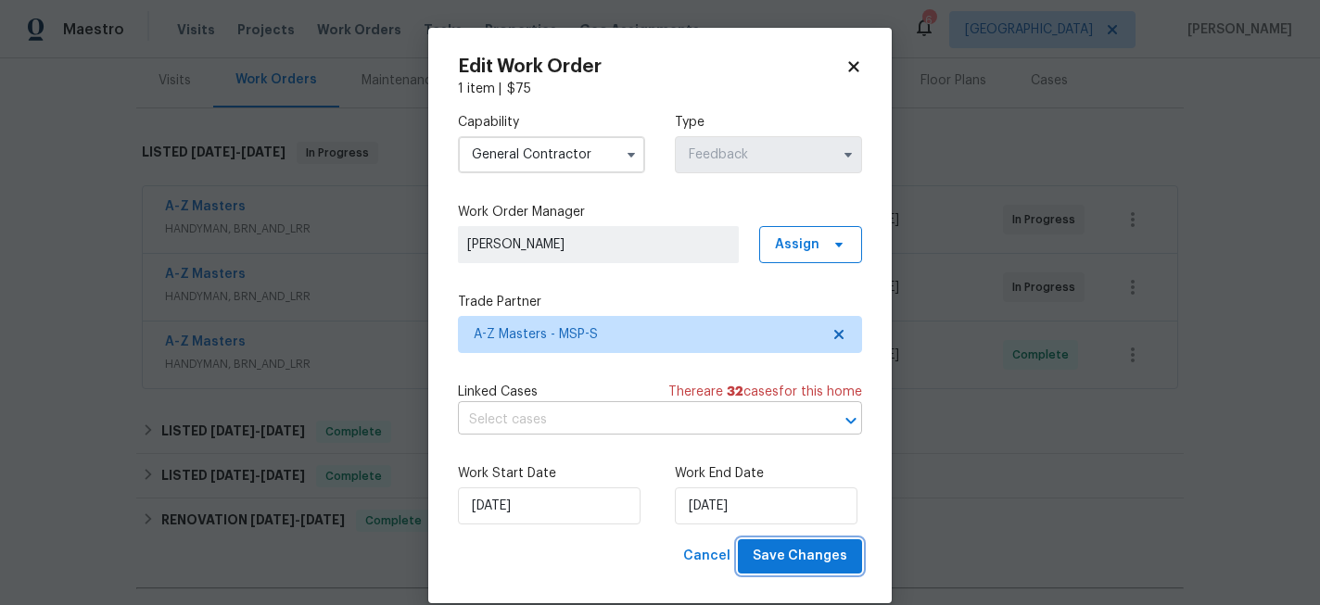
click at [834, 551] on span "Save Changes" at bounding box center [800, 556] width 95 height 23
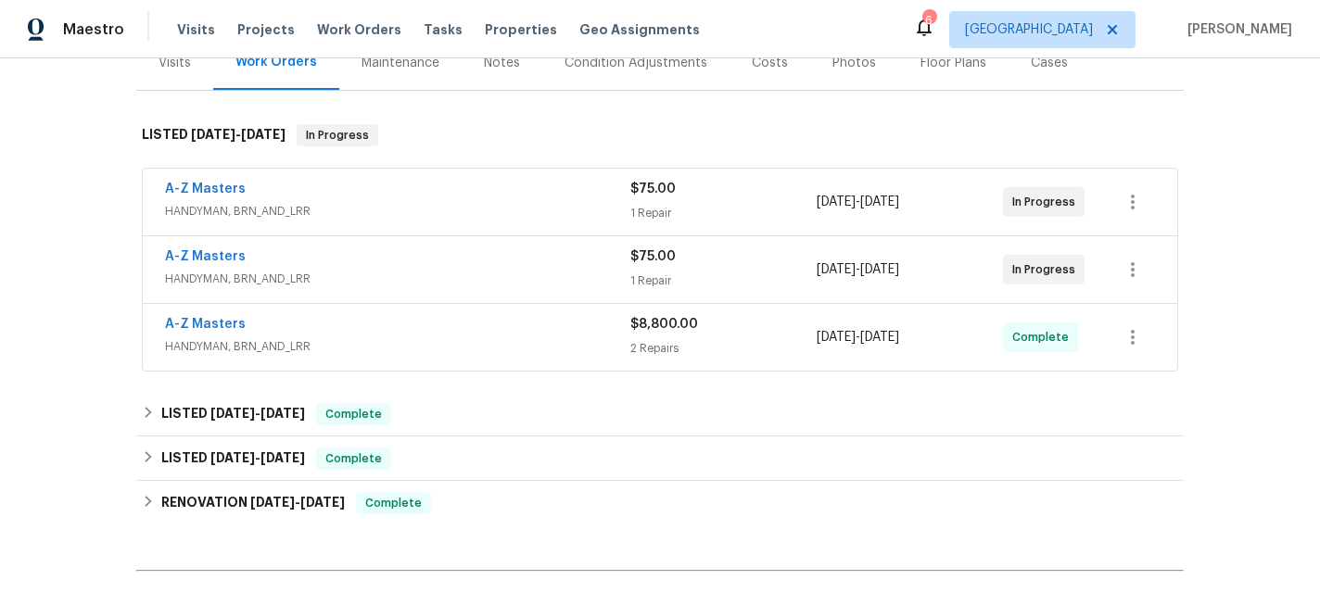
scroll to position [248, 0]
click at [211, 254] on link "A-Z Masters" at bounding box center [205, 254] width 81 height 13
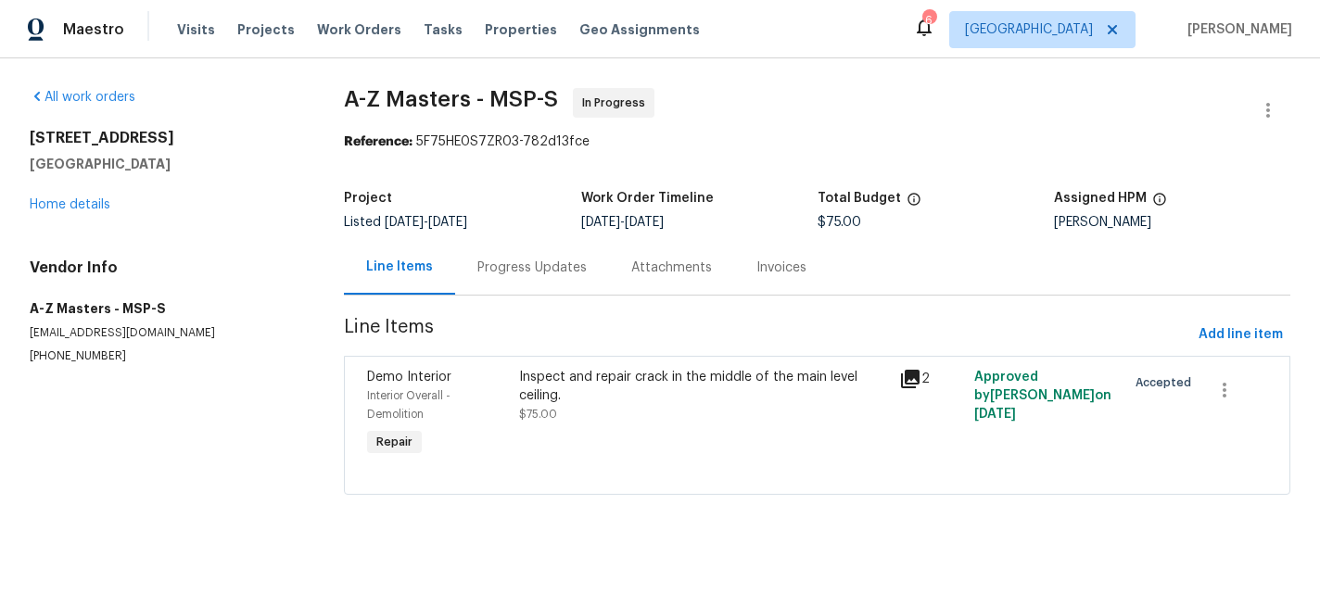
click at [509, 271] on div "Progress Updates" at bounding box center [531, 268] width 109 height 19
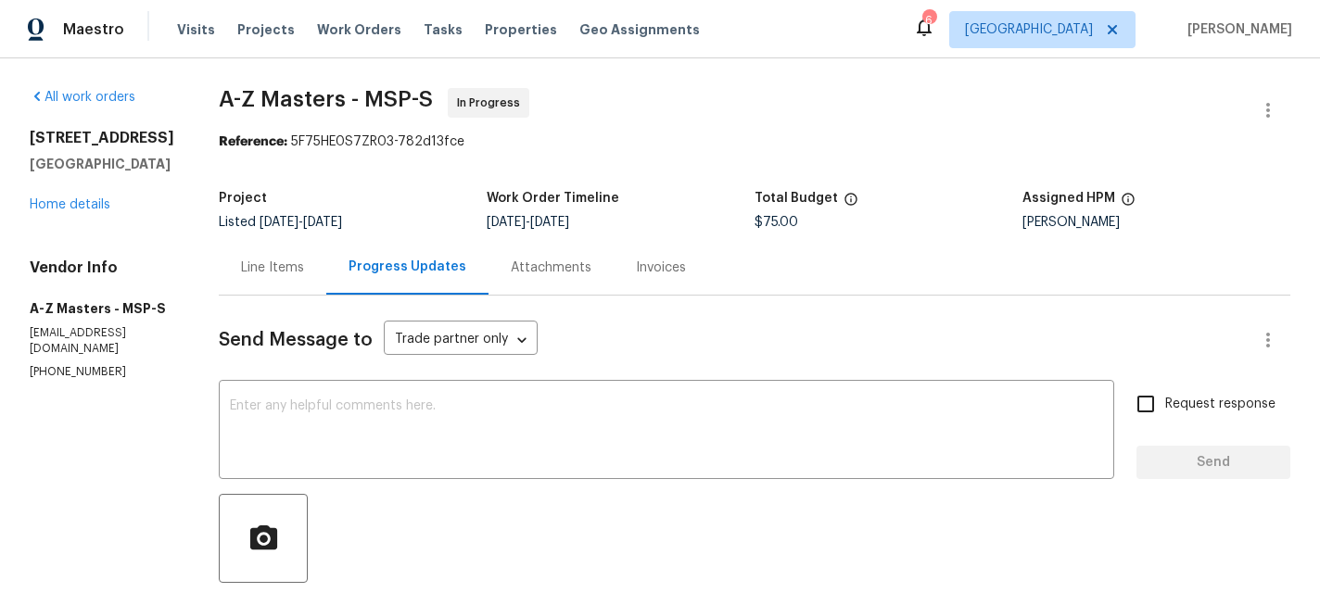
click at [249, 274] on div "Line Items" at bounding box center [272, 268] width 63 height 19
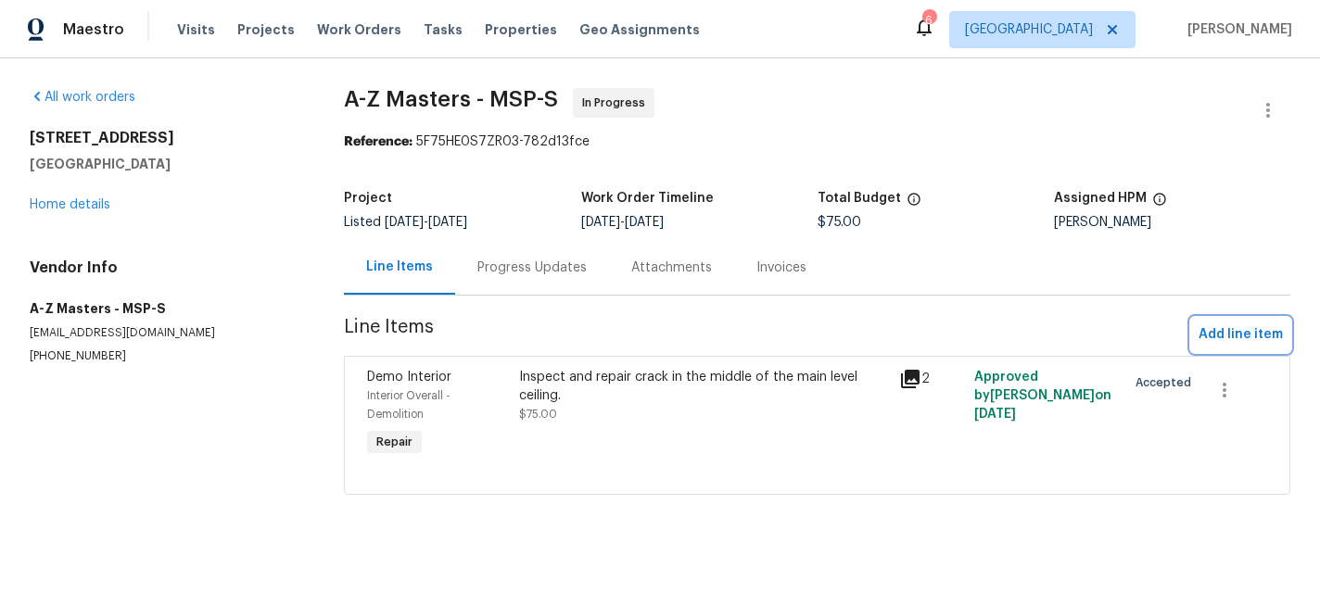
click at [1228, 331] on span "Add line item" at bounding box center [1241, 335] width 84 height 23
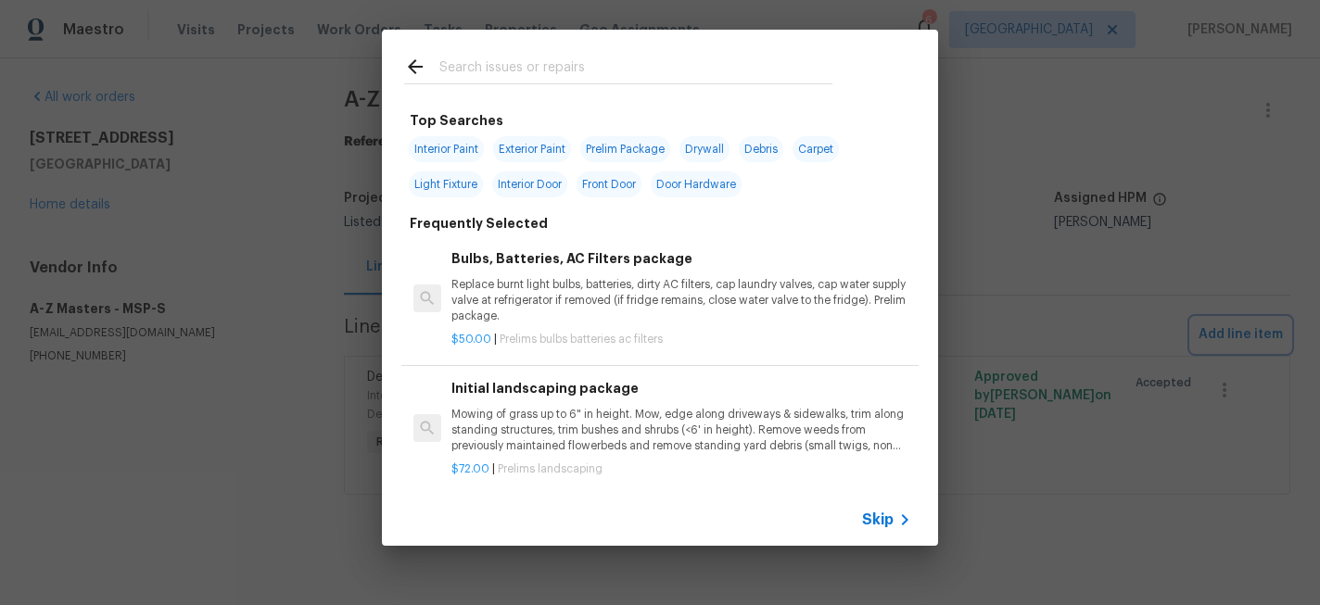
click at [286, 137] on div "Top Searches Interior Paint Exterior Paint Prelim Package Drywall Debris Carpet…" at bounding box center [660, 288] width 1320 height 576
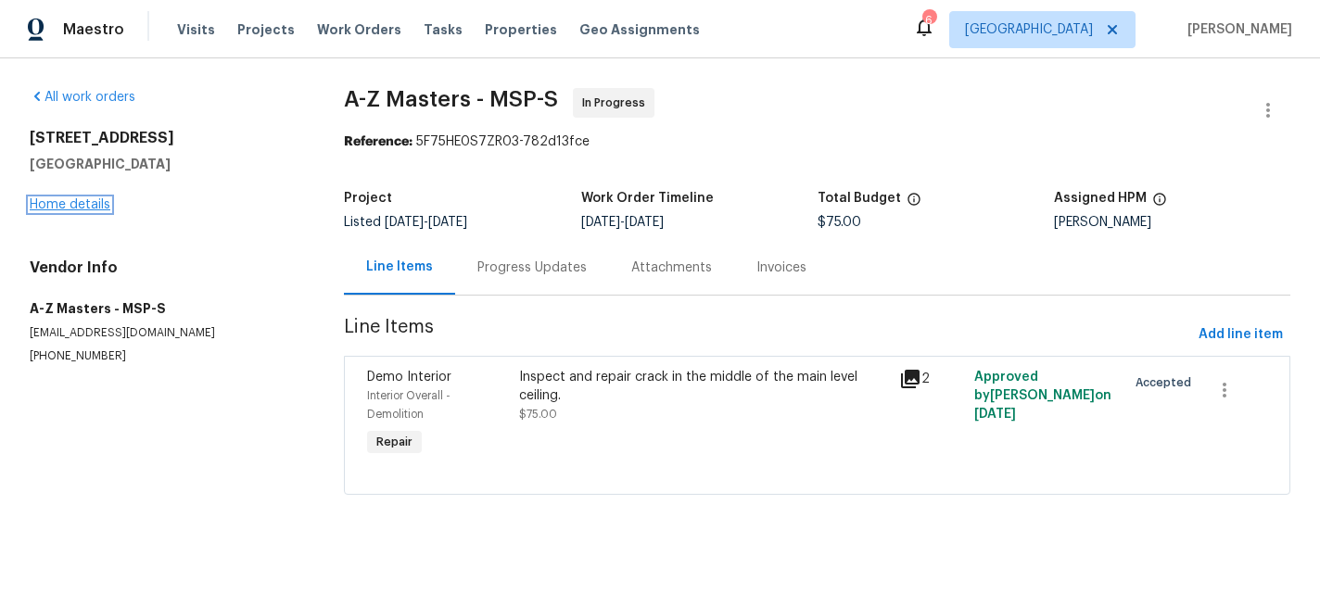
click at [56, 210] on link "Home details" at bounding box center [70, 204] width 81 height 13
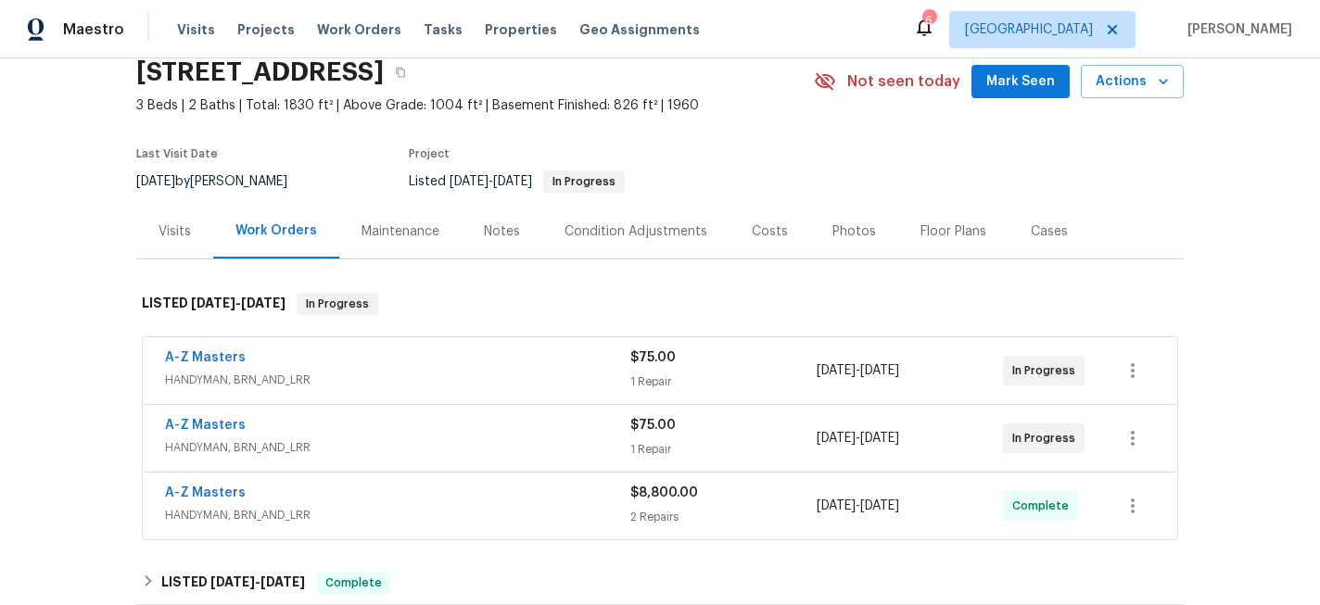
scroll to position [87, 0]
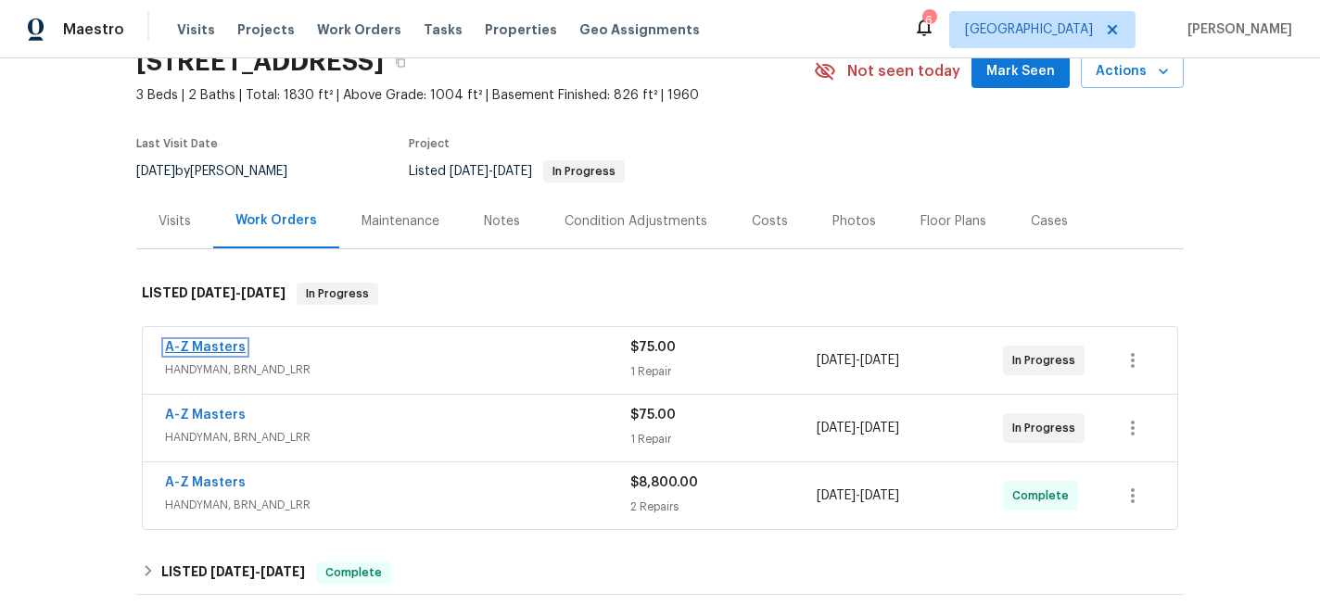
click at [223, 349] on link "A-Z Masters" at bounding box center [205, 347] width 81 height 13
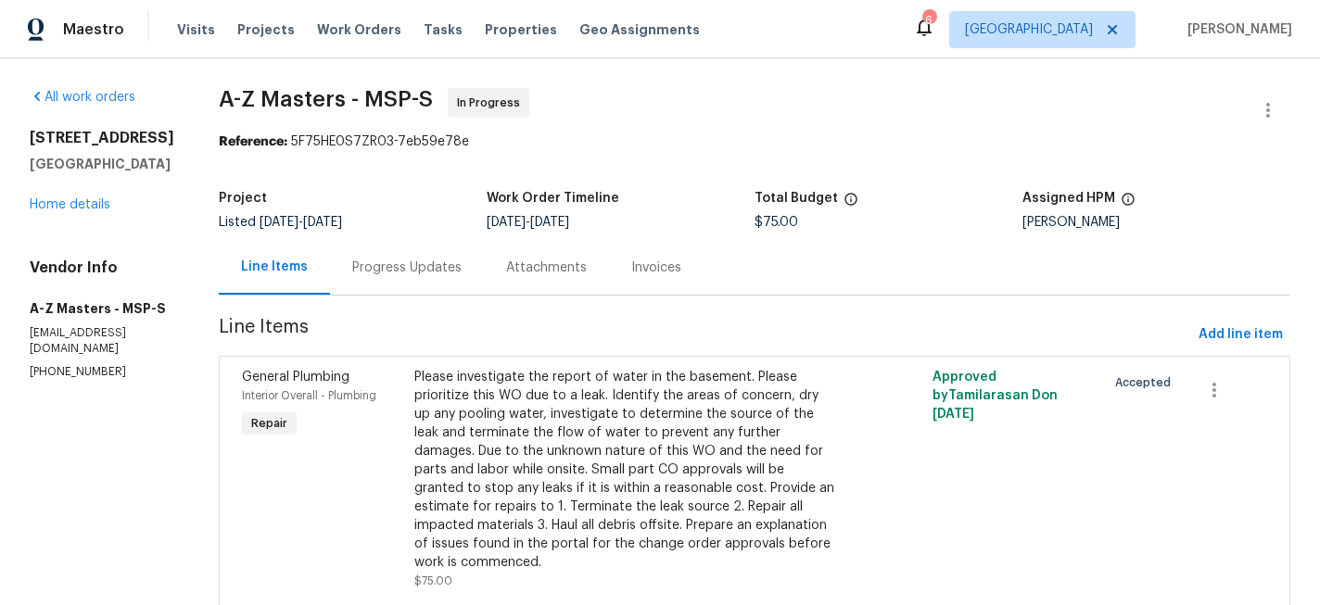
scroll to position [53, 0]
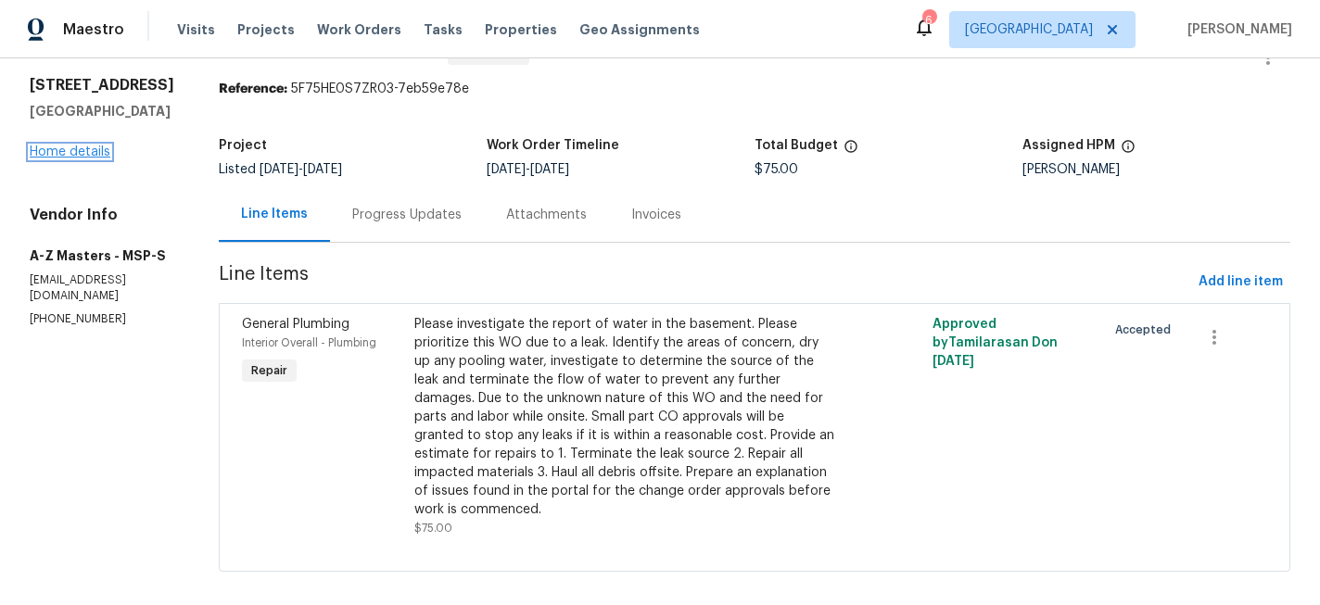
click at [45, 159] on link "Home details" at bounding box center [70, 152] width 81 height 13
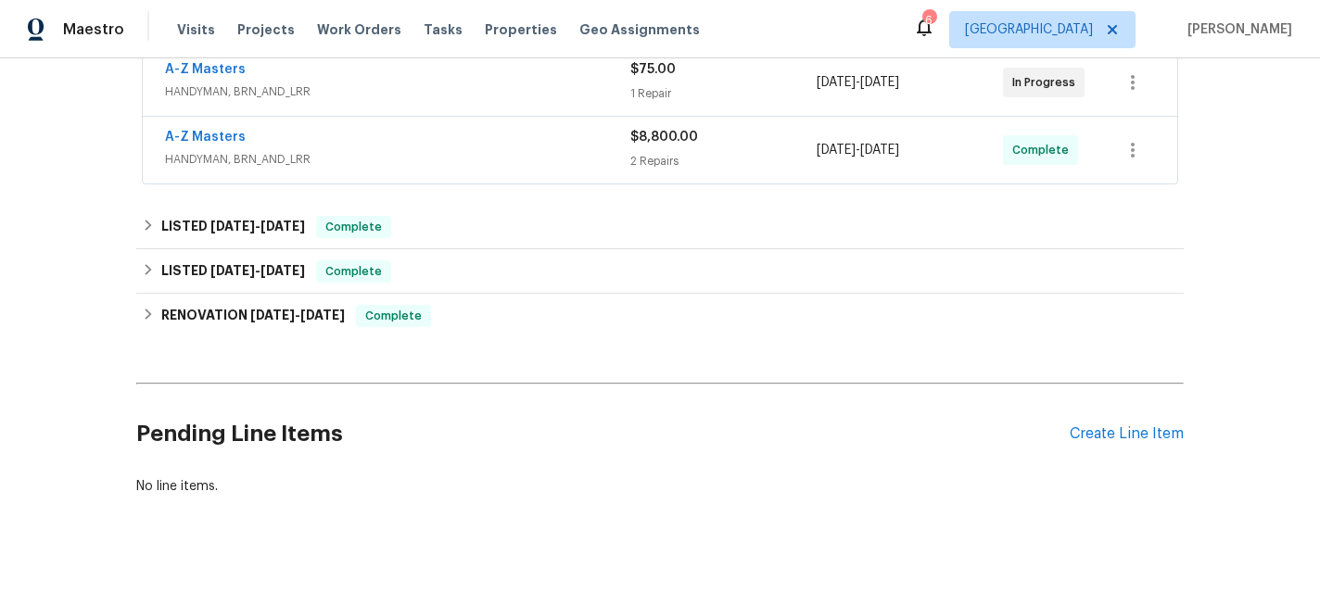
scroll to position [434, 0]
click at [1099, 438] on div "Create Line Item" at bounding box center [1127, 434] width 114 height 18
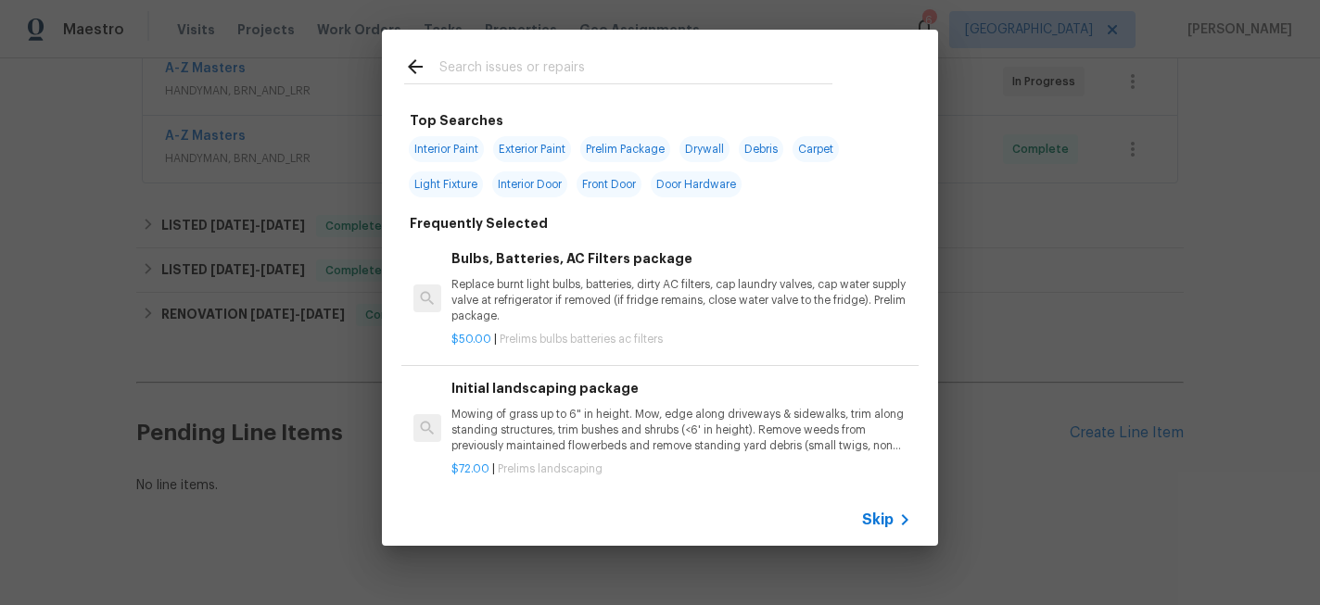
click at [523, 70] on input "text" at bounding box center [635, 70] width 393 height 28
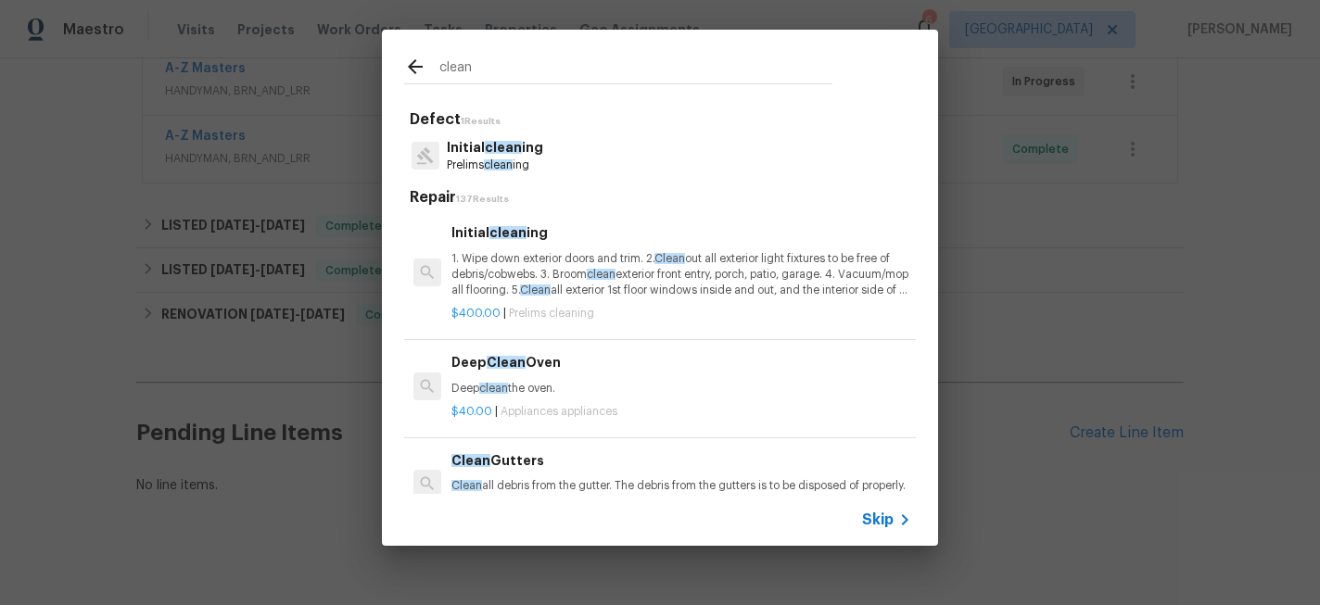
type input "clean"
click at [516, 253] on p "1. Wipe down exterior doors and trim. 2. Clean out all exterior light fixtures …" at bounding box center [682, 274] width 460 height 47
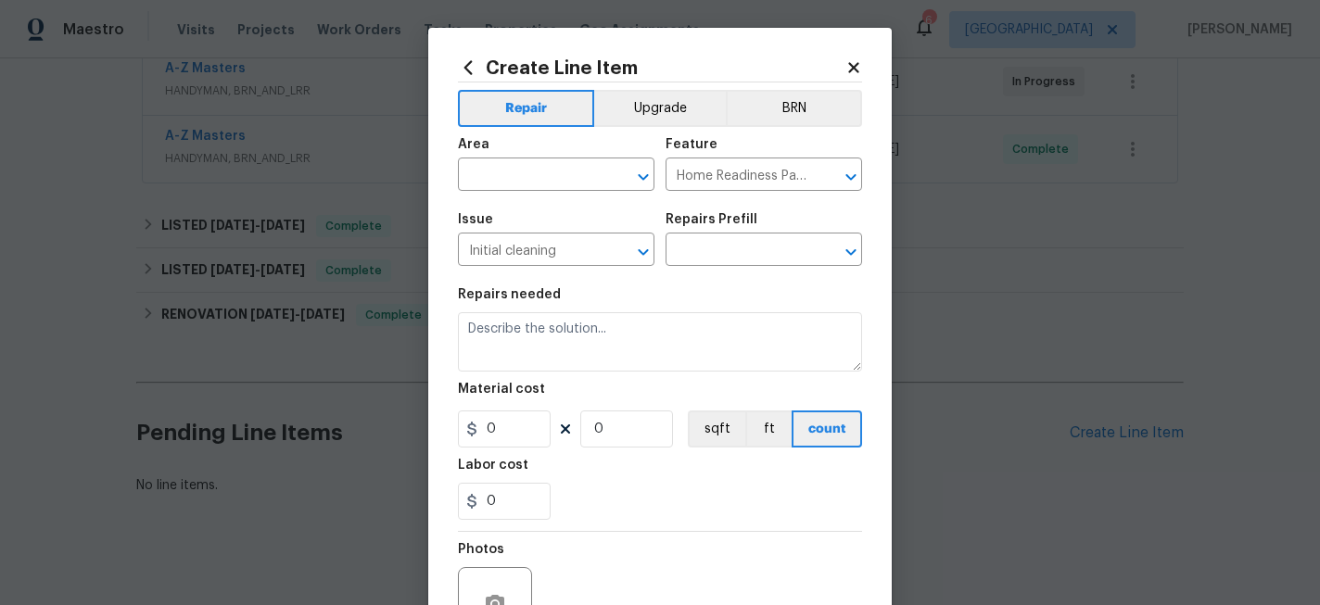
type input "Initial cleaning $400.00"
type textarea "1. Wipe down exterior doors and trim. 2. Clean out all exterior light fixtures …"
type input "400"
type input "1"
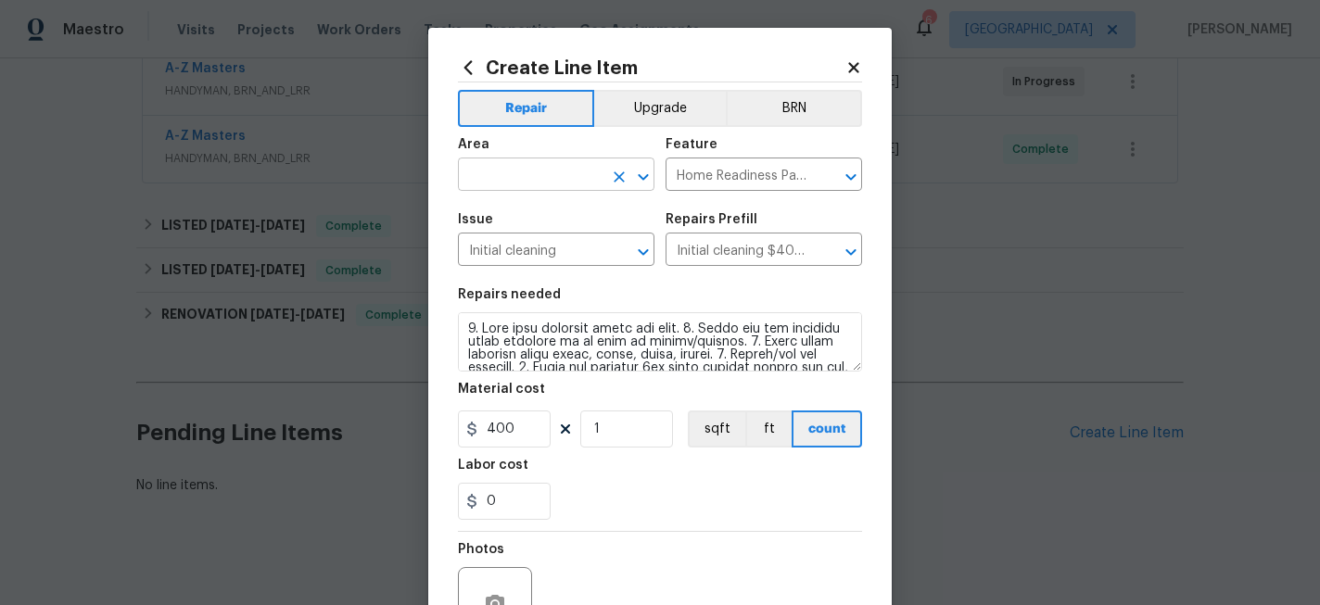
click at [517, 180] on input "text" at bounding box center [530, 176] width 145 height 29
type input "c"
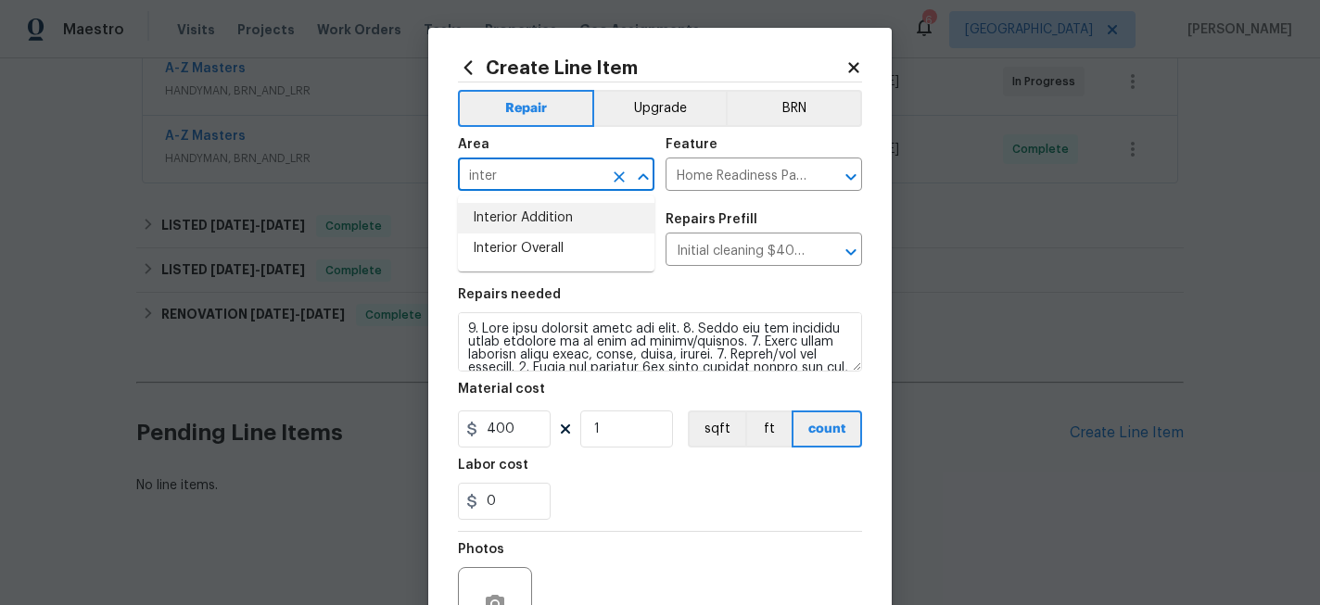
type input "inter"
click at [853, 68] on icon at bounding box center [853, 67] width 10 height 10
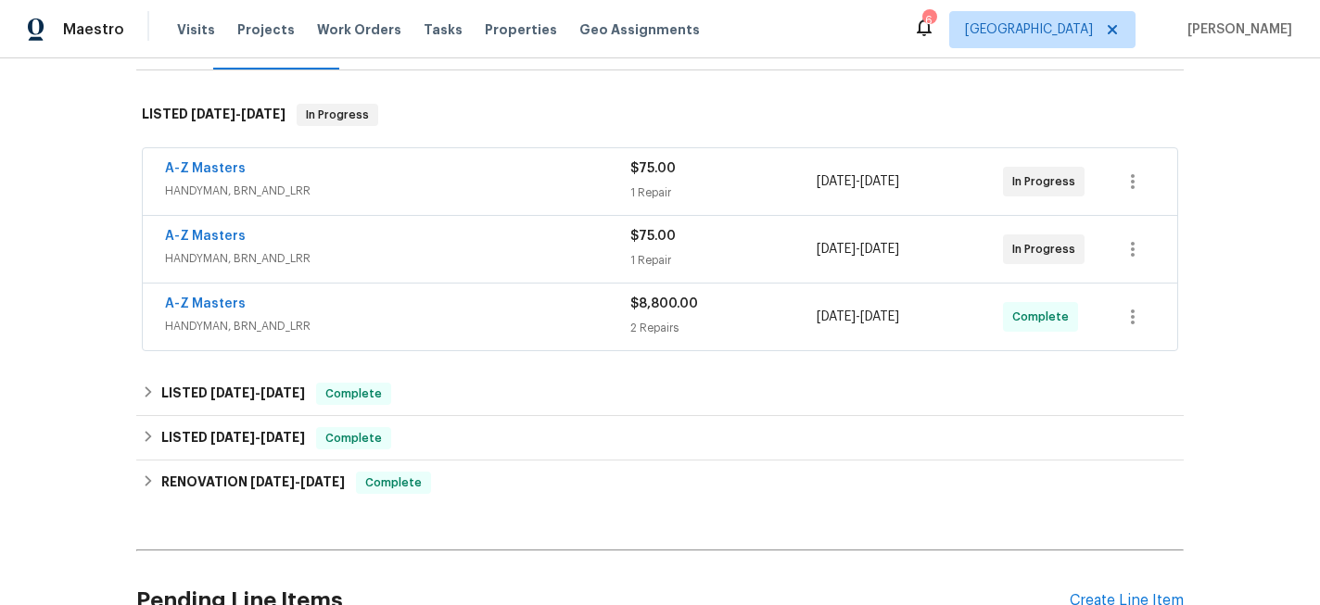
scroll to position [267, 0]
click at [210, 234] on link "A-Z Masters" at bounding box center [205, 235] width 81 height 13
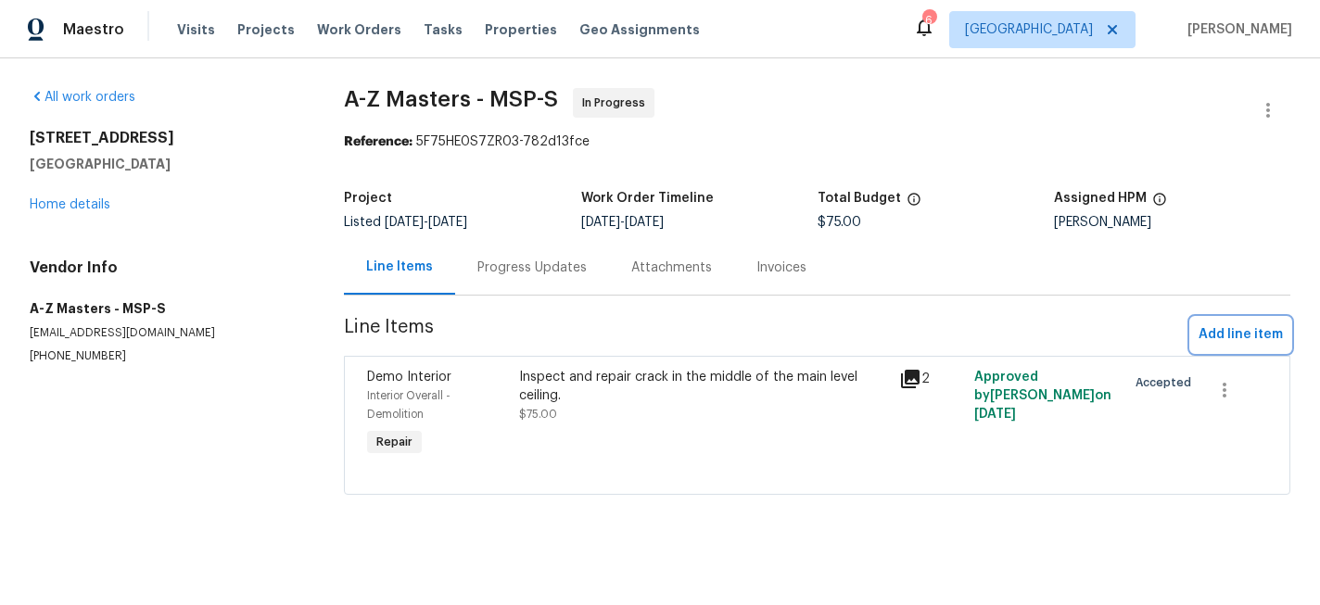
click at [1222, 336] on span "Add line item" at bounding box center [1241, 335] width 84 height 23
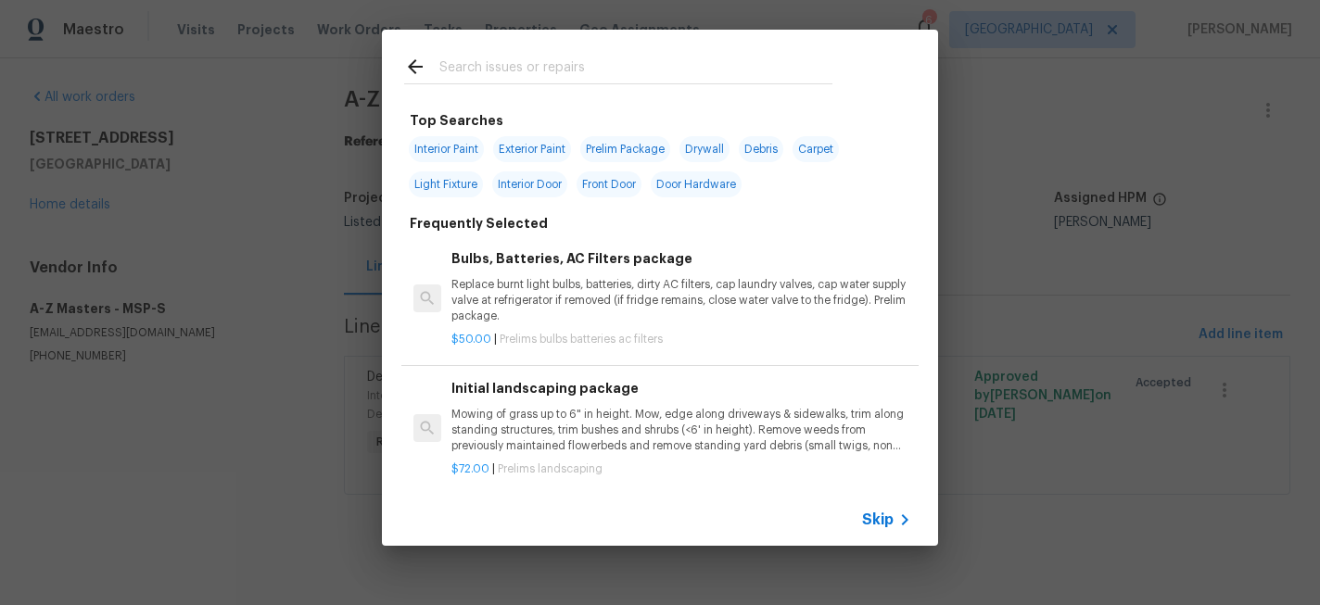
click at [509, 68] on input "text" at bounding box center [635, 70] width 393 height 28
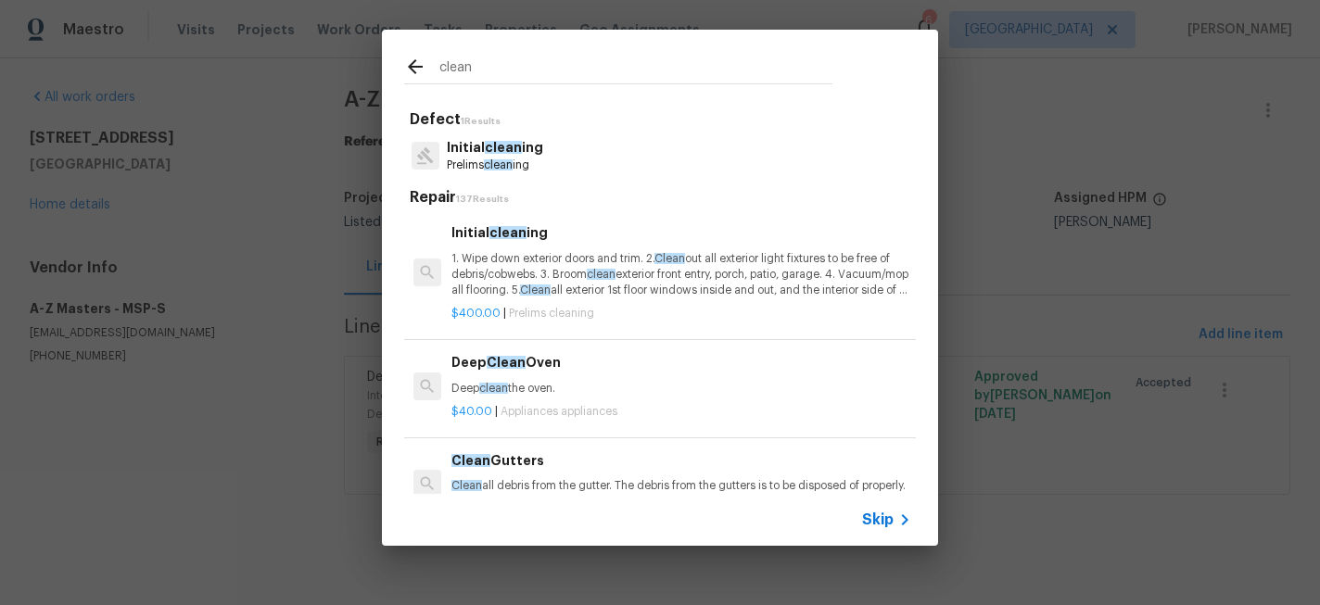
type input "clean"
click at [516, 152] on span "clean" at bounding box center [503, 147] width 37 height 13
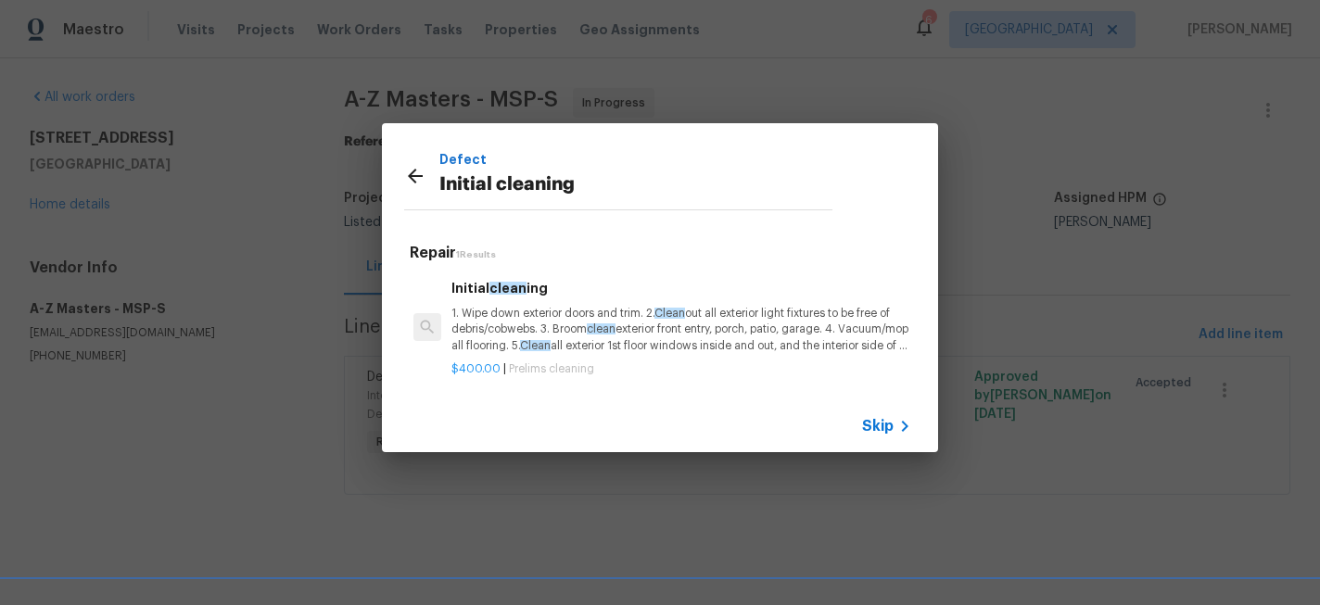
click at [552, 332] on p "1. Wipe down exterior doors and trim. 2. Clean out all exterior light fixtures …" at bounding box center [682, 329] width 460 height 47
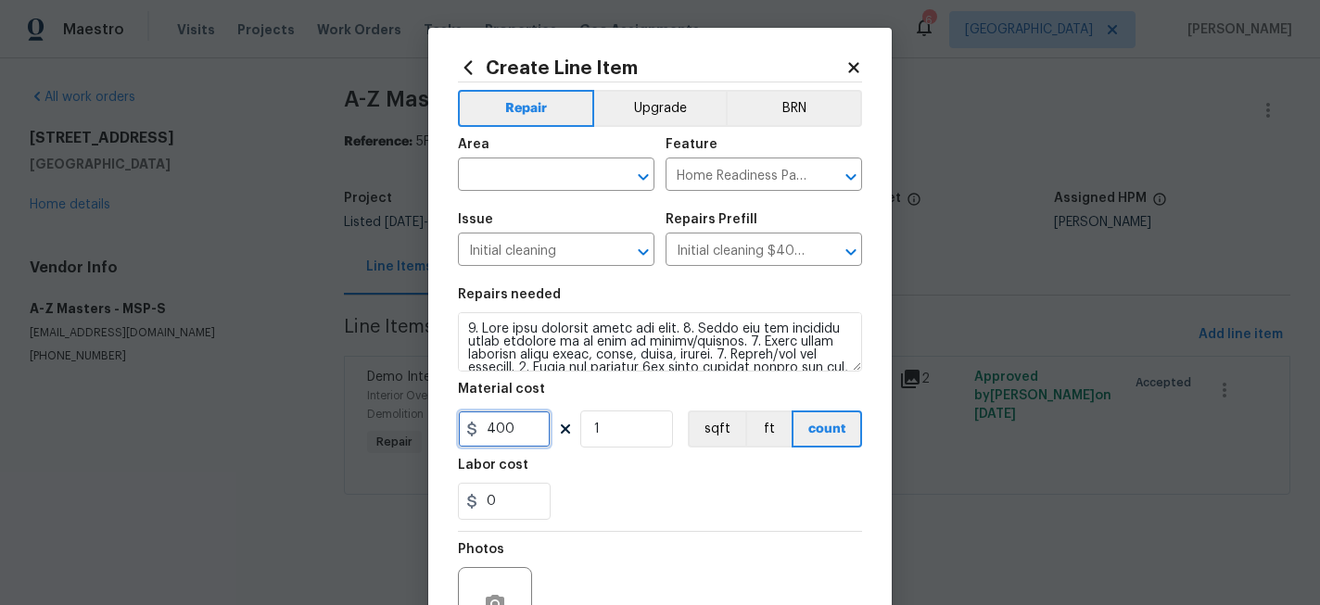
drag, startPoint x: 525, startPoint y: 431, endPoint x: 359, endPoint y: 431, distance: 166.0
click at [359, 431] on div "Create Line Item Repair Upgrade BRN Area ​ Feature Home Readiness Packages ​ Is…" at bounding box center [660, 302] width 1320 height 605
type input "300"
click at [554, 175] on input "text" at bounding box center [530, 176] width 145 height 29
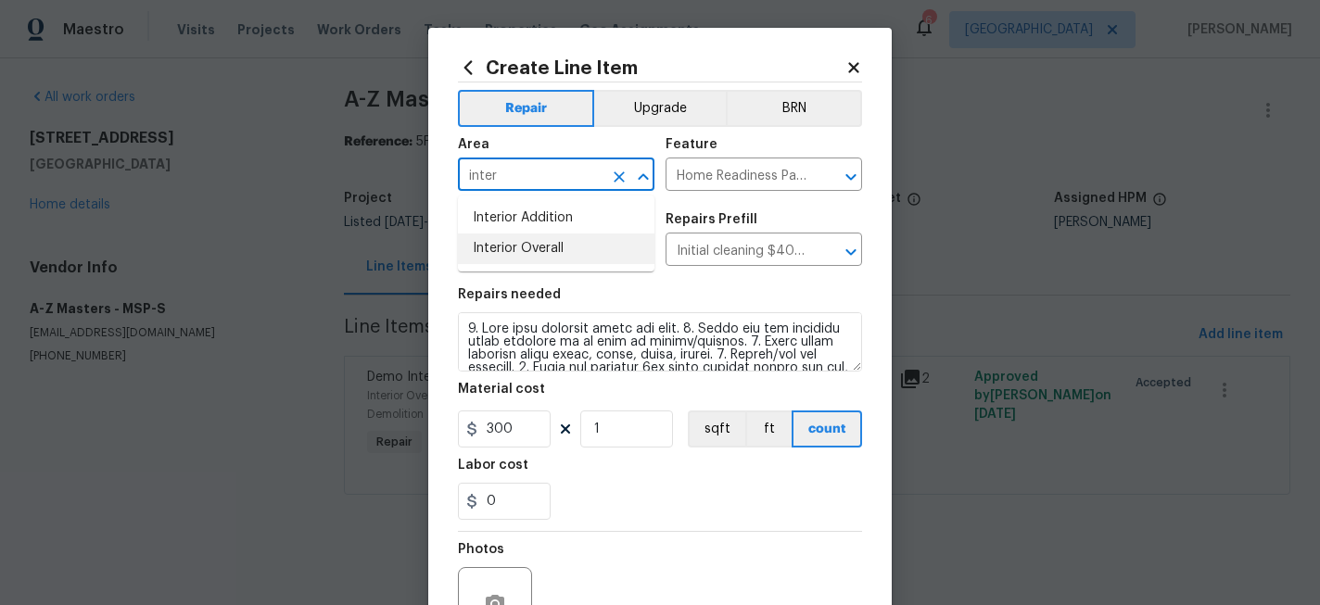
click at [554, 236] on li "Interior Overall" at bounding box center [556, 249] width 197 height 31
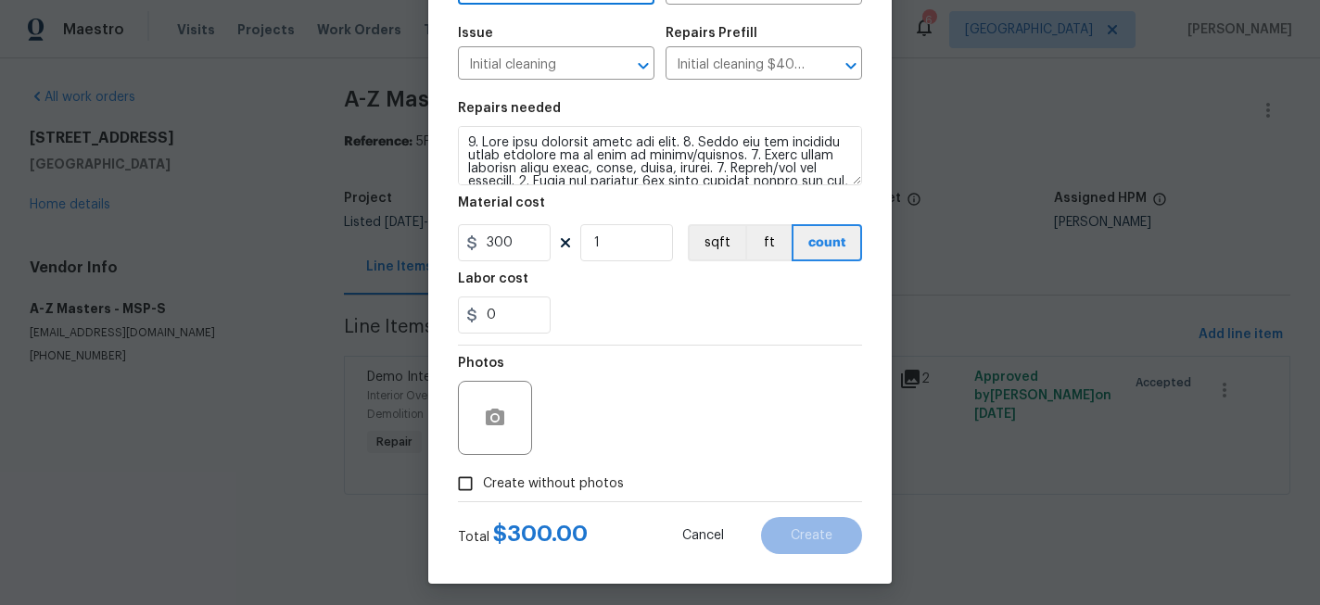
scroll to position [194, 0]
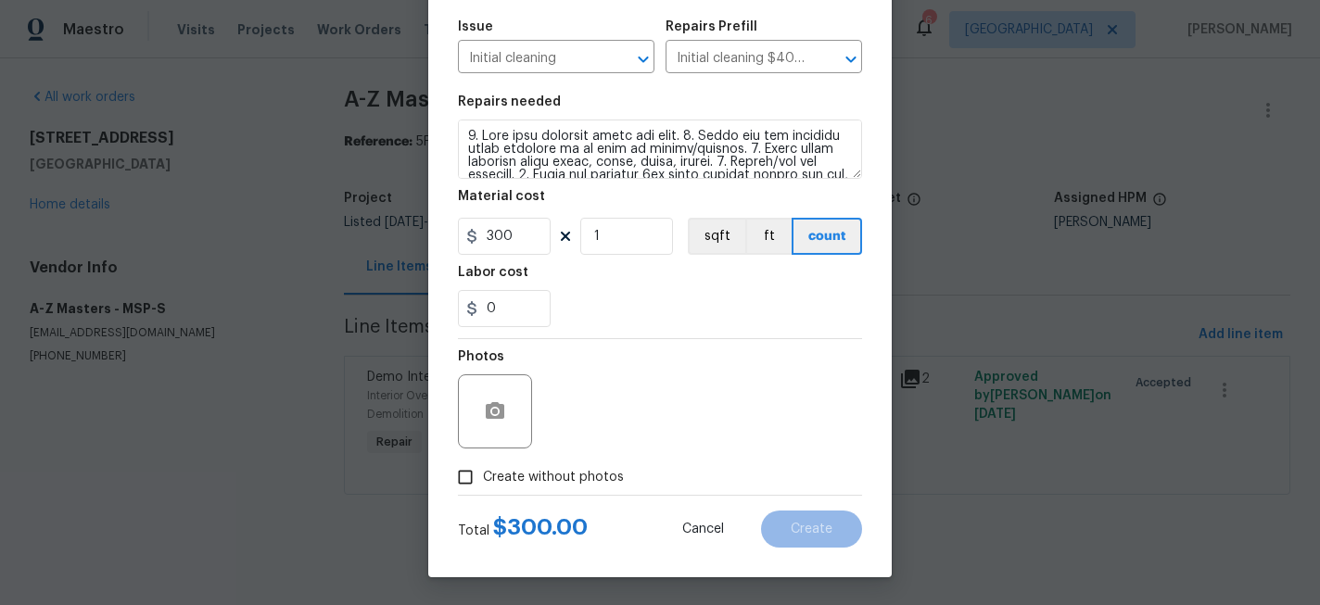
type input "Interior Overall"
click at [528, 480] on span "Create without photos" at bounding box center [553, 477] width 141 height 19
click at [483, 480] on input "Create without photos" at bounding box center [465, 477] width 35 height 35
checkbox input "true"
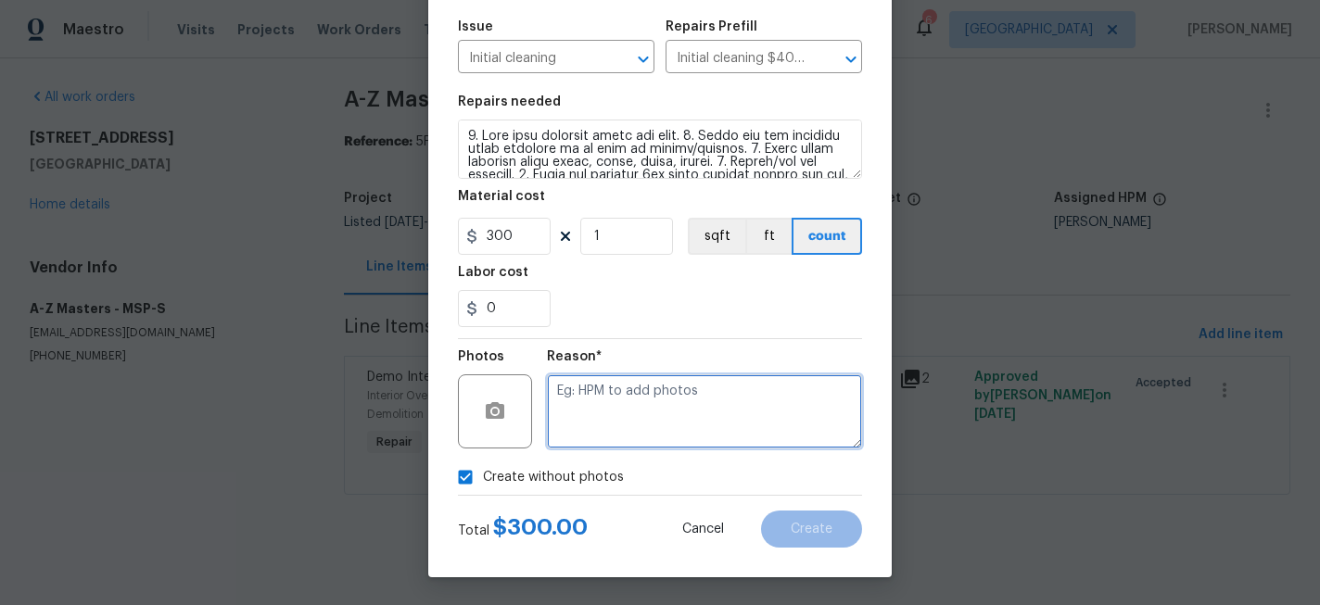
click at [637, 412] on textarea at bounding box center [704, 412] width 315 height 74
type textarea "x"
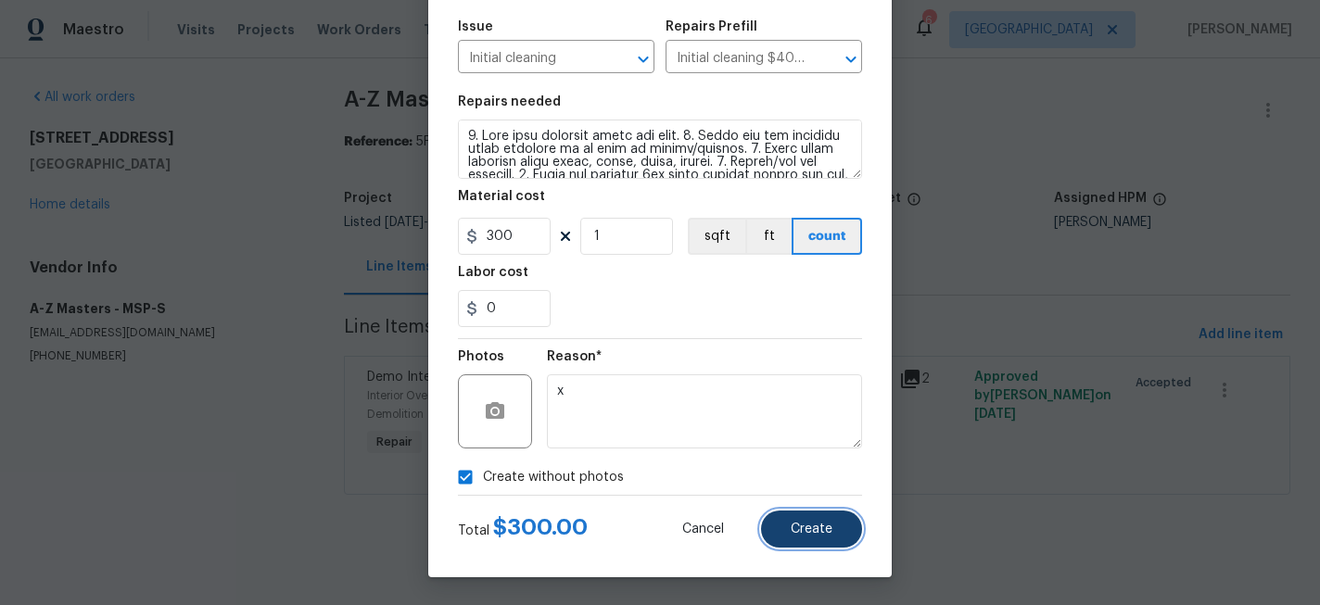
click at [811, 532] on span "Create" at bounding box center [812, 530] width 42 height 14
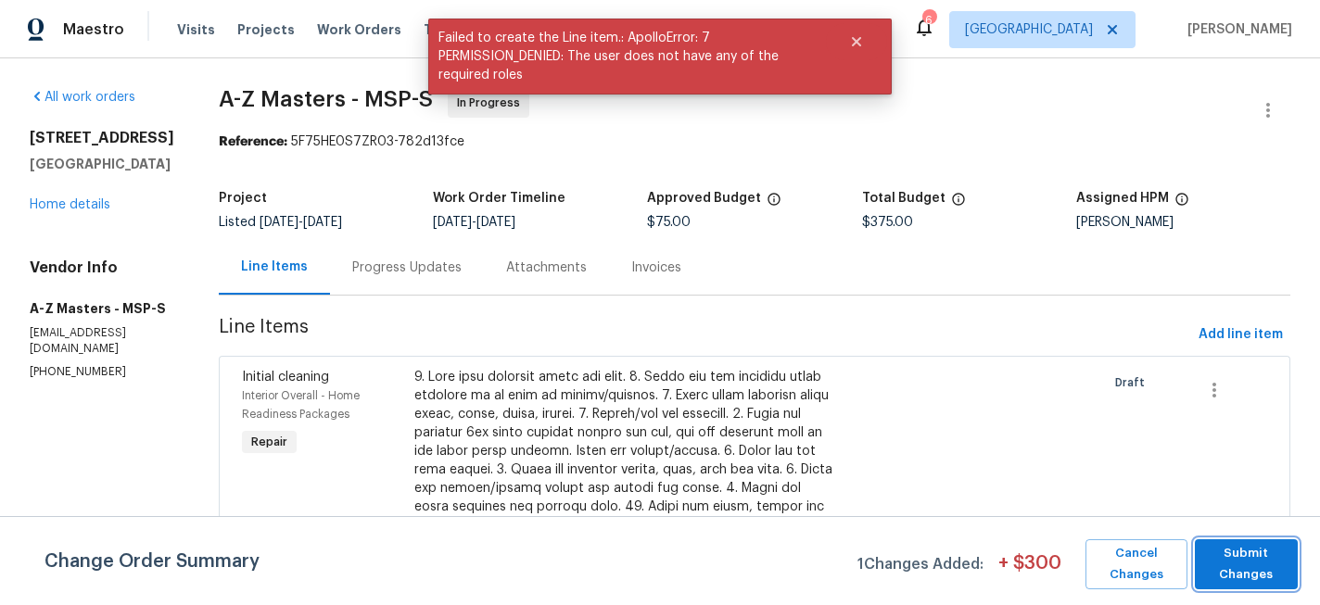
click at [1249, 558] on span "Submit Changes" at bounding box center [1246, 564] width 85 height 43
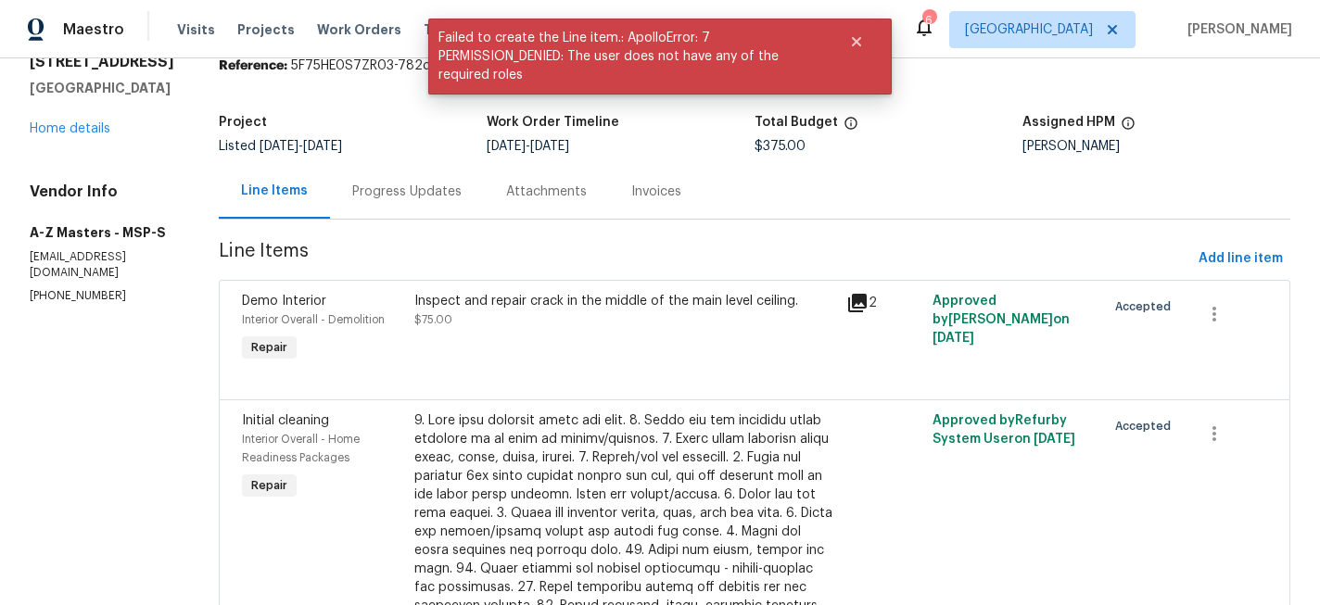
scroll to position [0, 0]
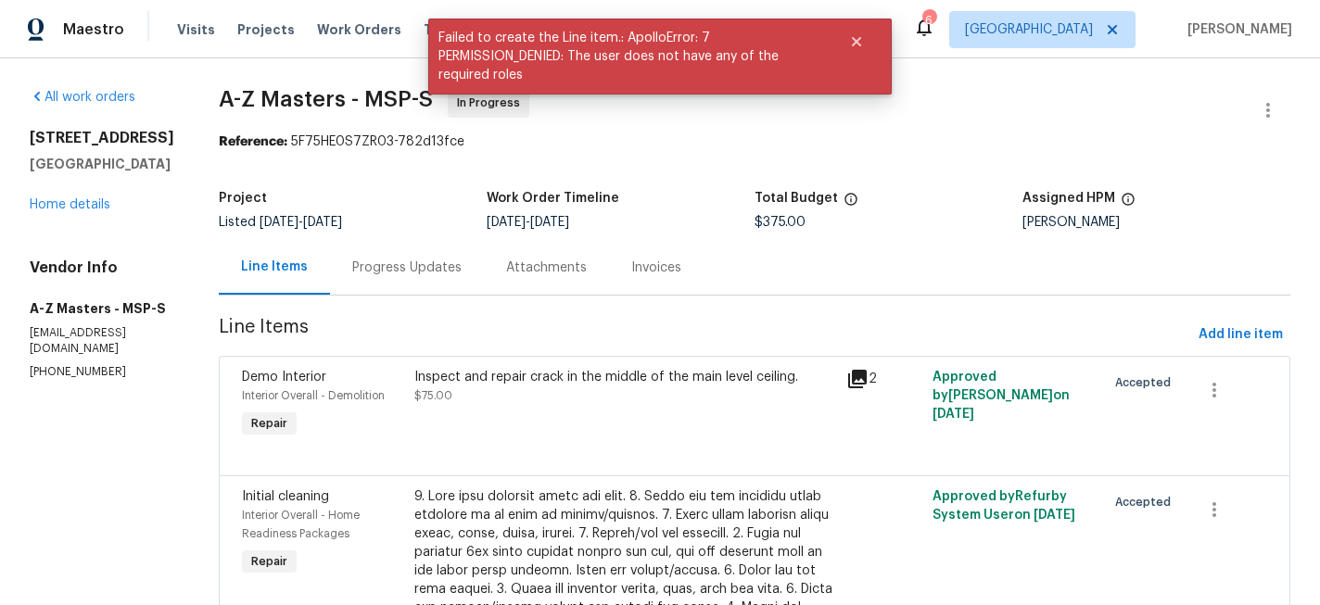
click at [352, 271] on div "Progress Updates" at bounding box center [406, 268] width 109 height 19
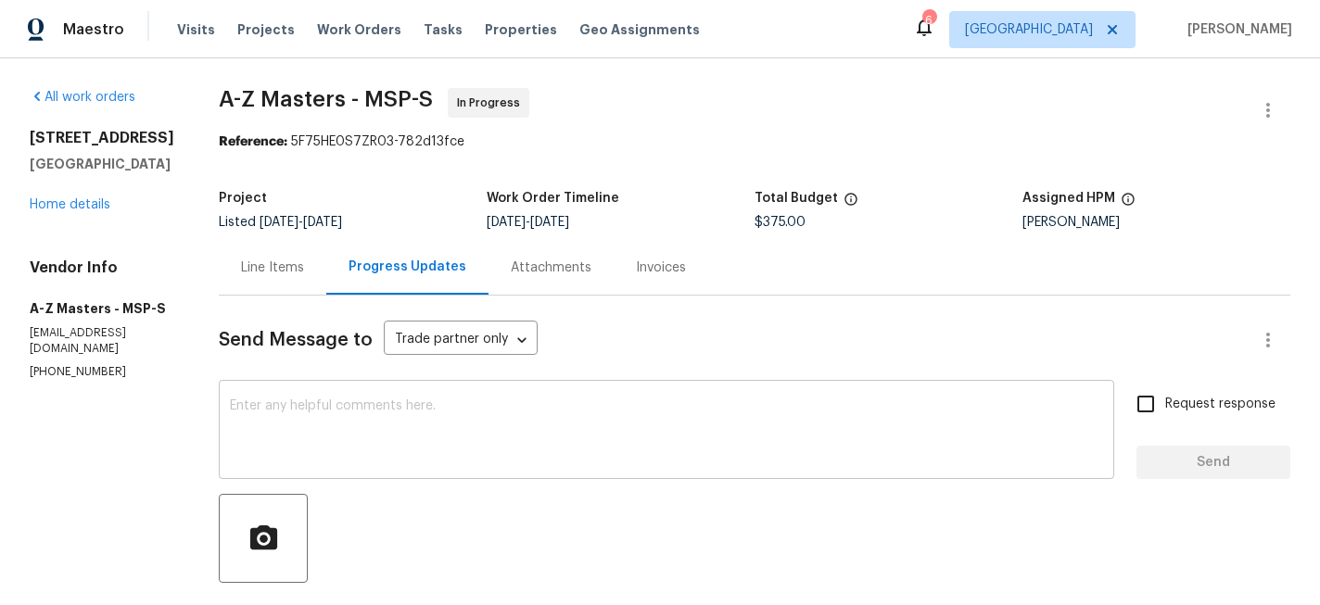
click at [526, 424] on textarea at bounding box center [666, 432] width 873 height 65
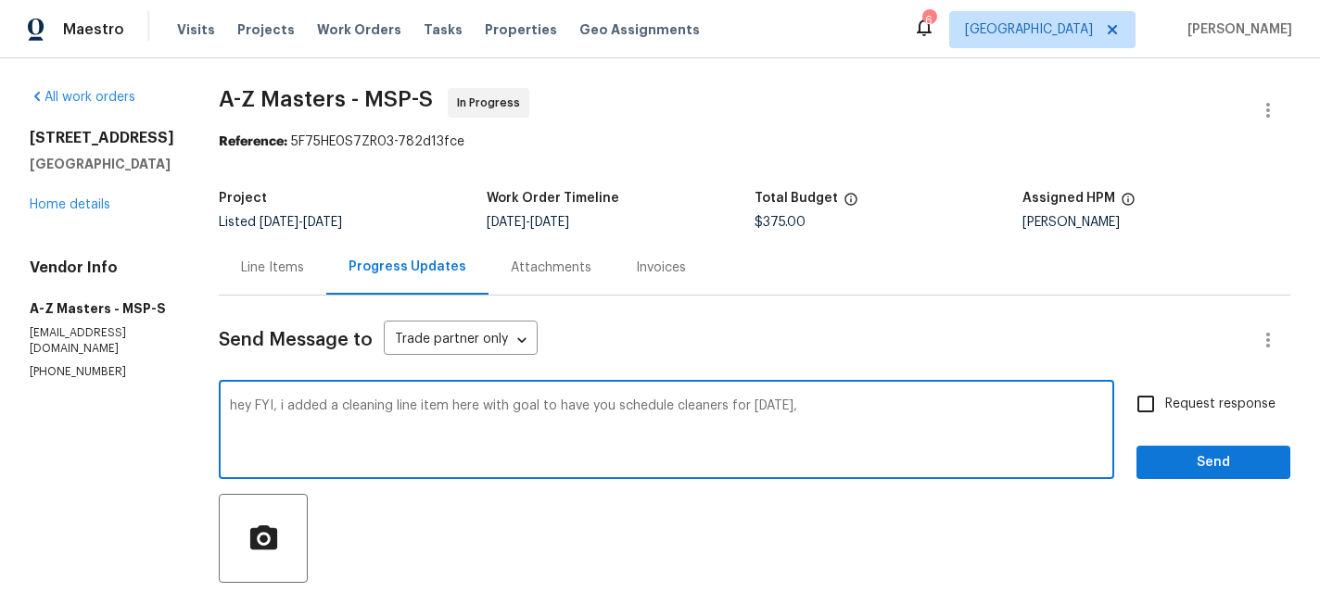
type textarea "hey FYI, i added a cleaning line item here with goal to have you schedule clean…"
click at [1159, 408] on input "Request response" at bounding box center [1145, 404] width 39 height 39
checkbox input "true"
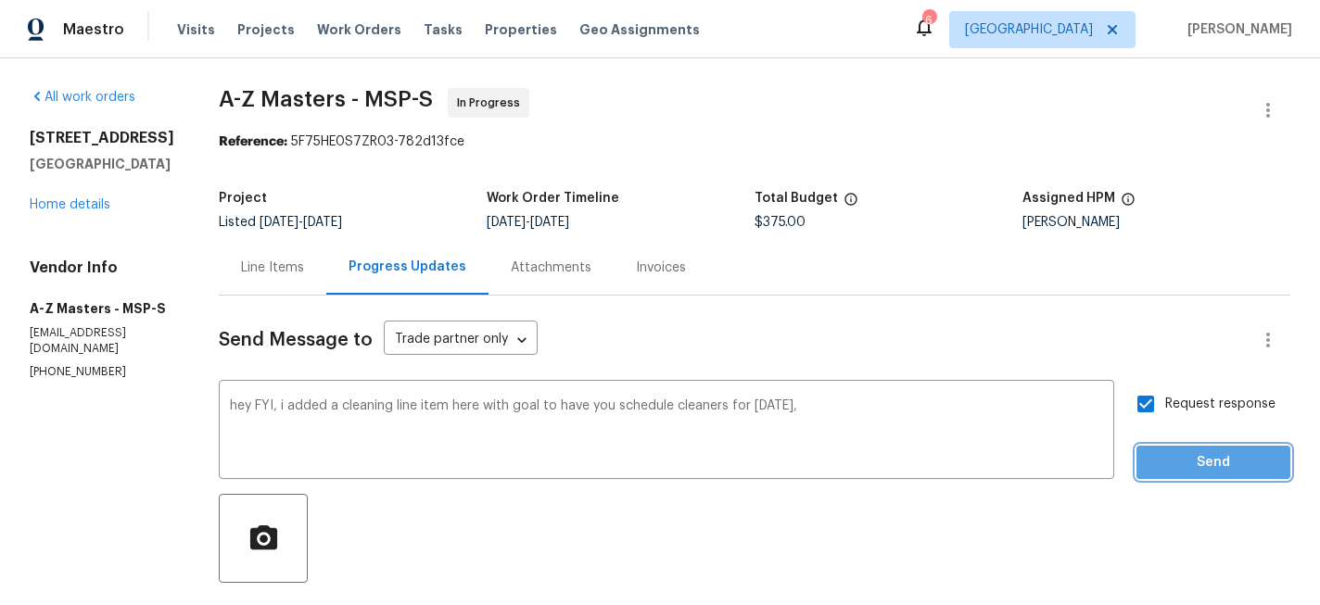
click at [1175, 473] on span "Send" at bounding box center [1214, 463] width 124 height 23
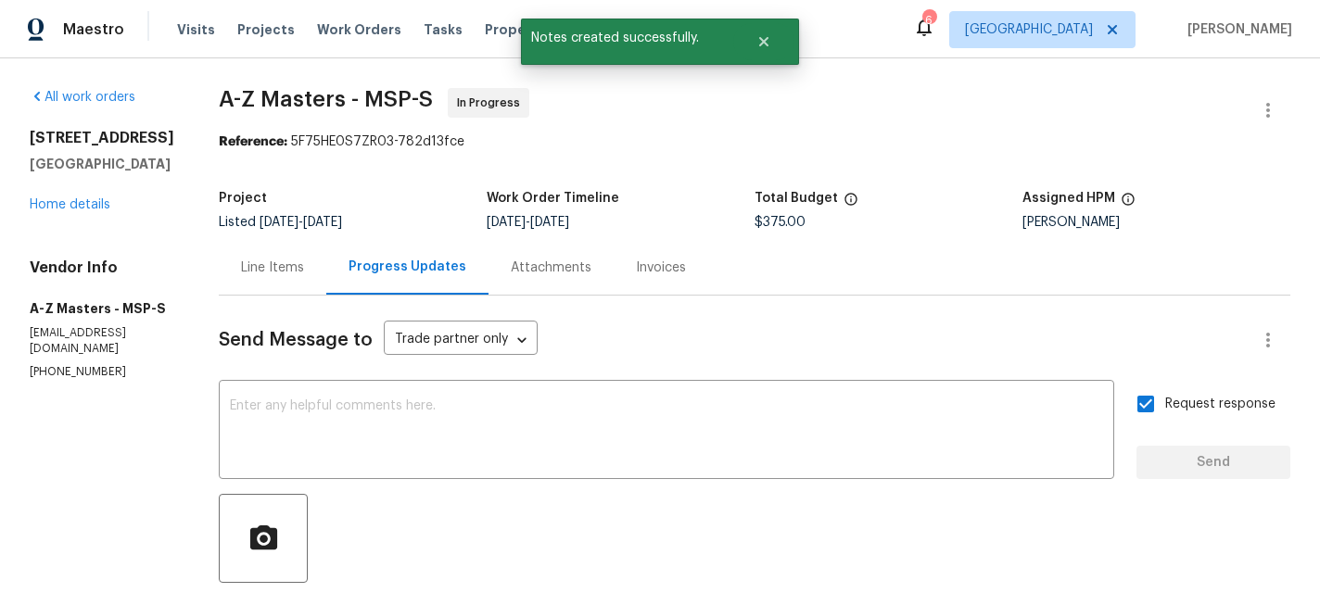
click at [80, 214] on div "3802 Togo Rd Spring Park, MN 55384 Home details" at bounding box center [102, 171] width 145 height 85
click at [79, 211] on link "Home details" at bounding box center [70, 204] width 81 height 13
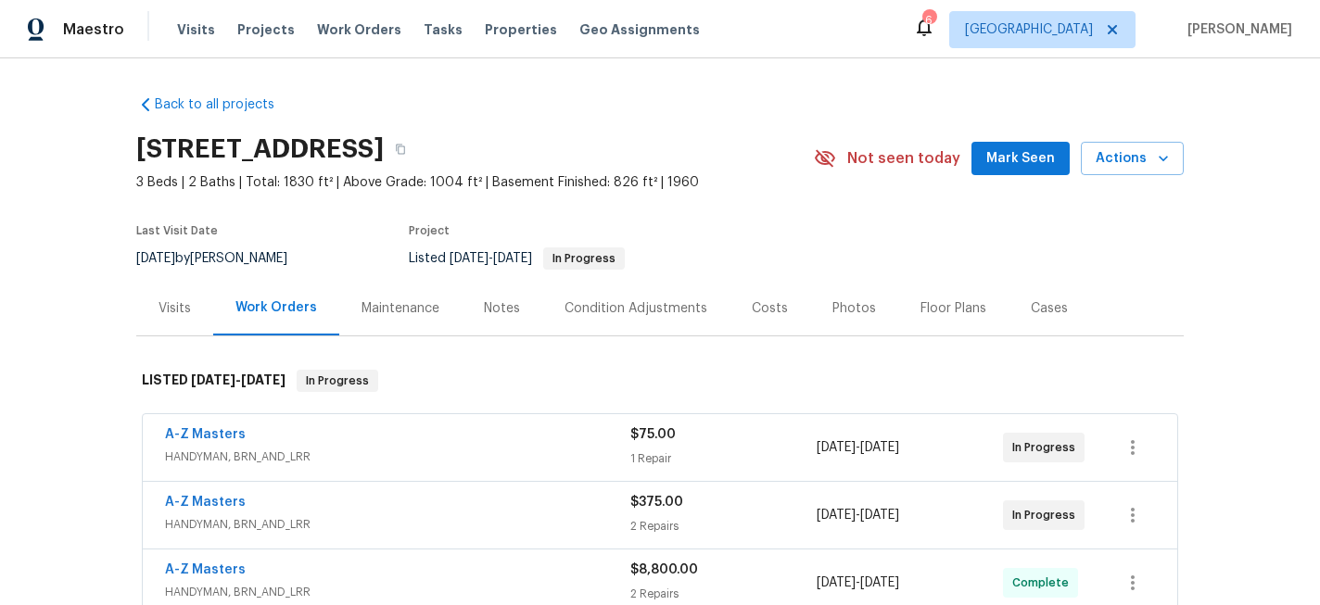
click at [1153, 135] on div "3802 Togo Rd, Spring Park, MN 55384 3 Beds | 2 Baths | Total: 1830 ft² | Above …" at bounding box center [660, 158] width 1048 height 67
click at [1152, 145] on button "Actions" at bounding box center [1132, 159] width 103 height 34
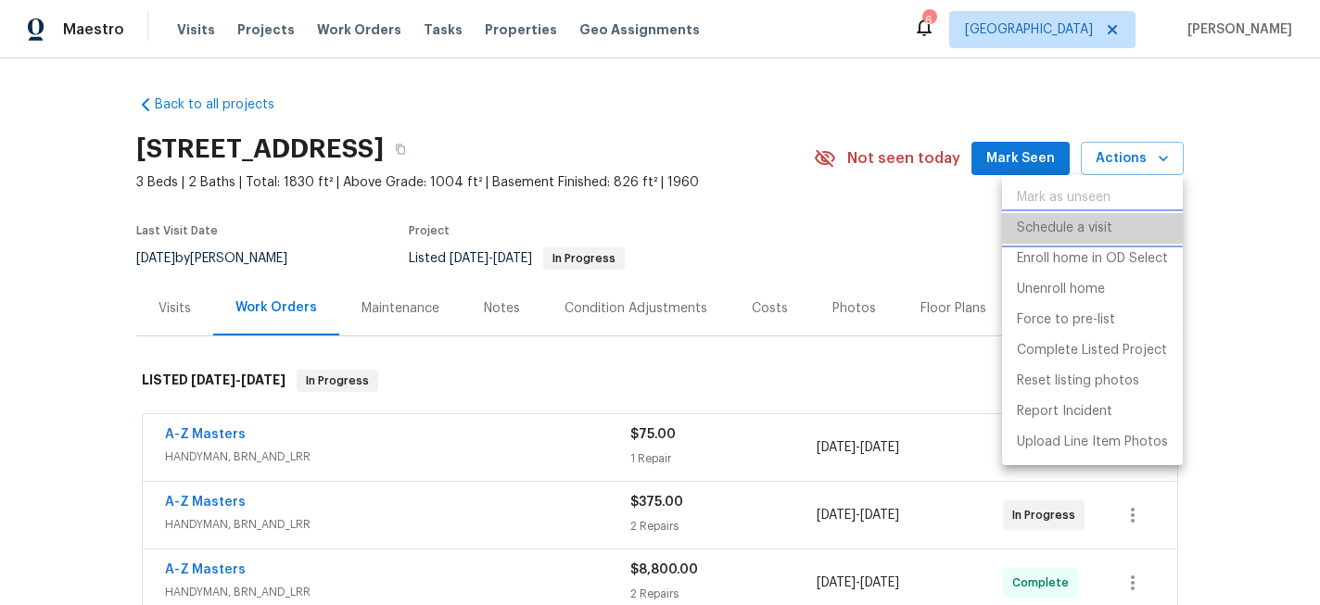
click at [1109, 223] on p "Schedule a visit" at bounding box center [1064, 228] width 95 height 19
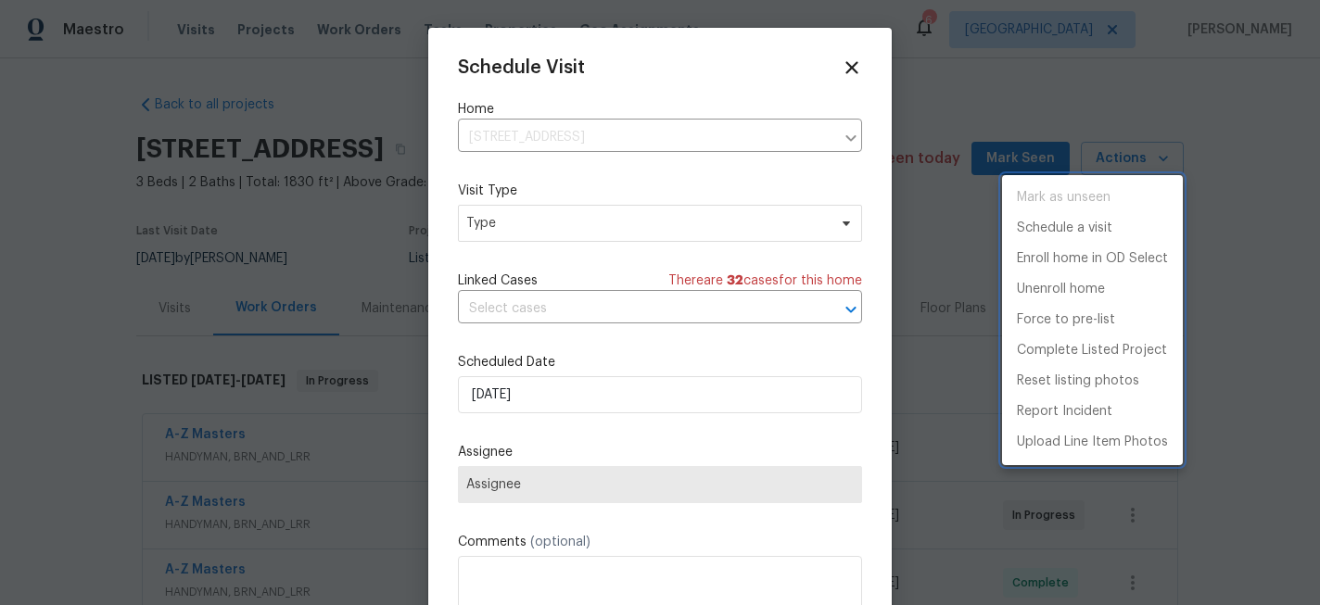
click at [538, 227] on div at bounding box center [660, 302] width 1320 height 605
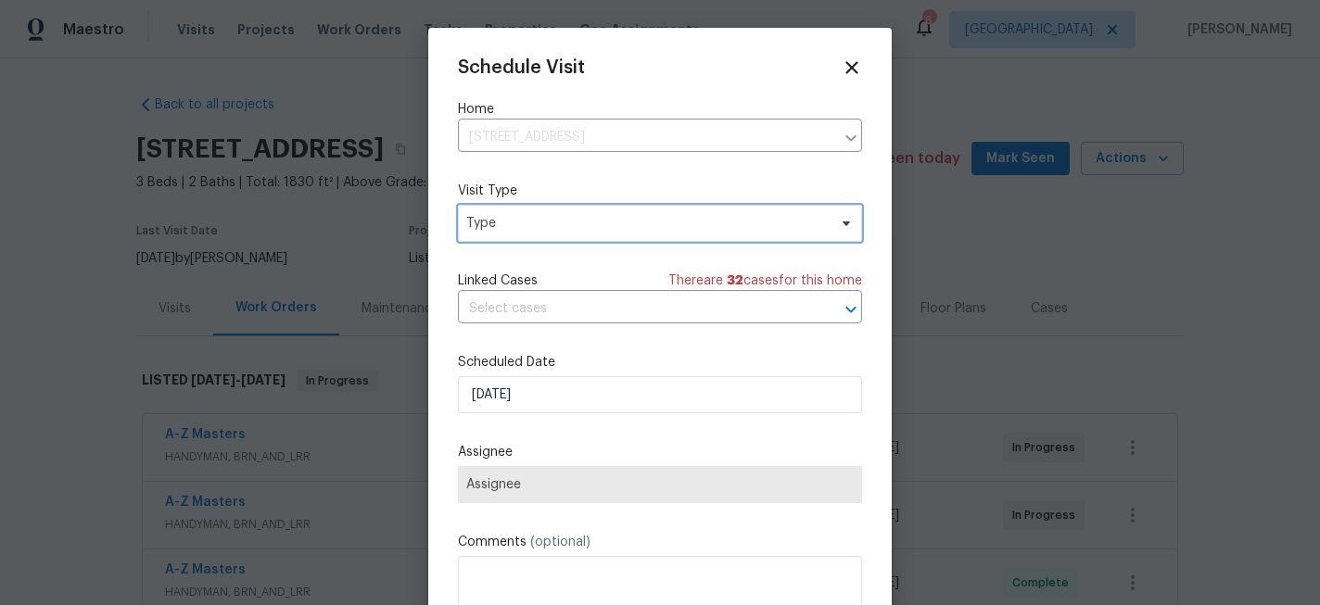
click at [538, 227] on span "Type" at bounding box center [646, 223] width 361 height 19
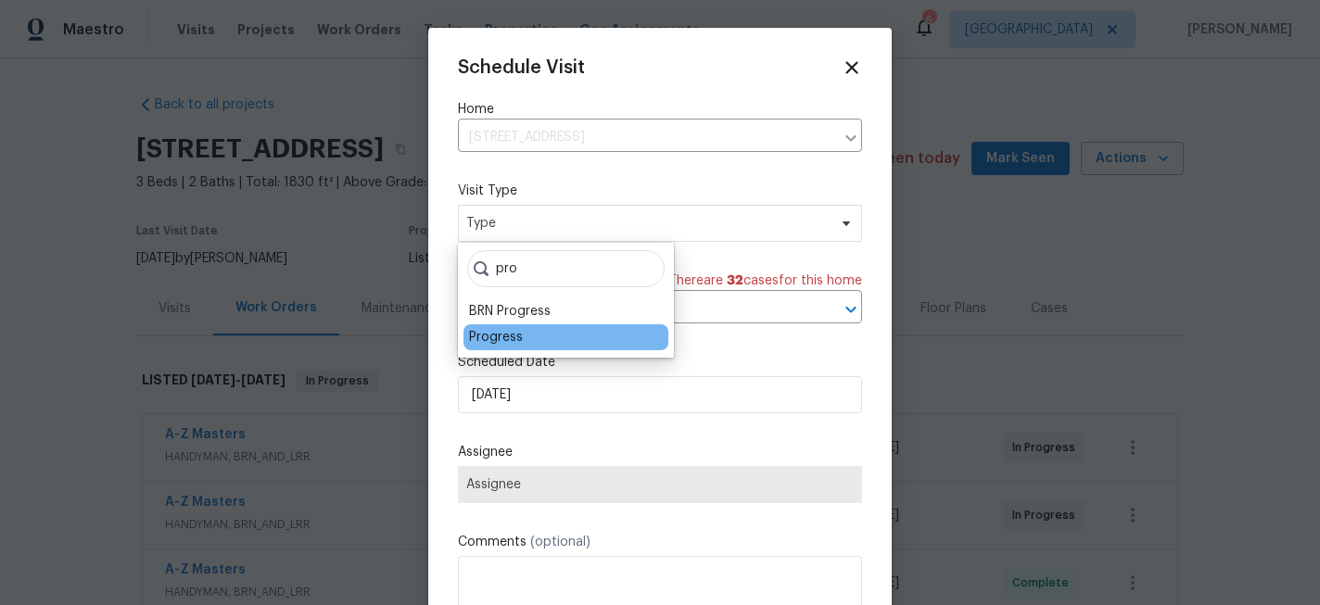
type input "pro"
click at [488, 339] on div "Progress" at bounding box center [496, 337] width 54 height 19
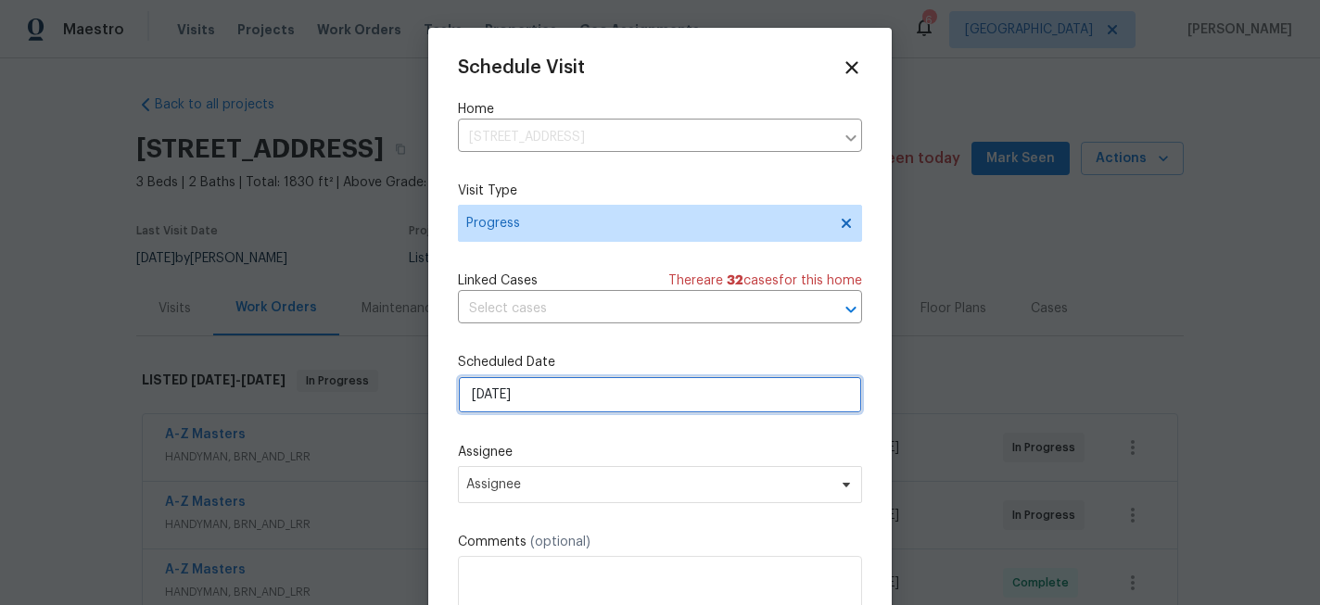
click at [503, 404] on input "8/27/2025" at bounding box center [660, 394] width 404 height 37
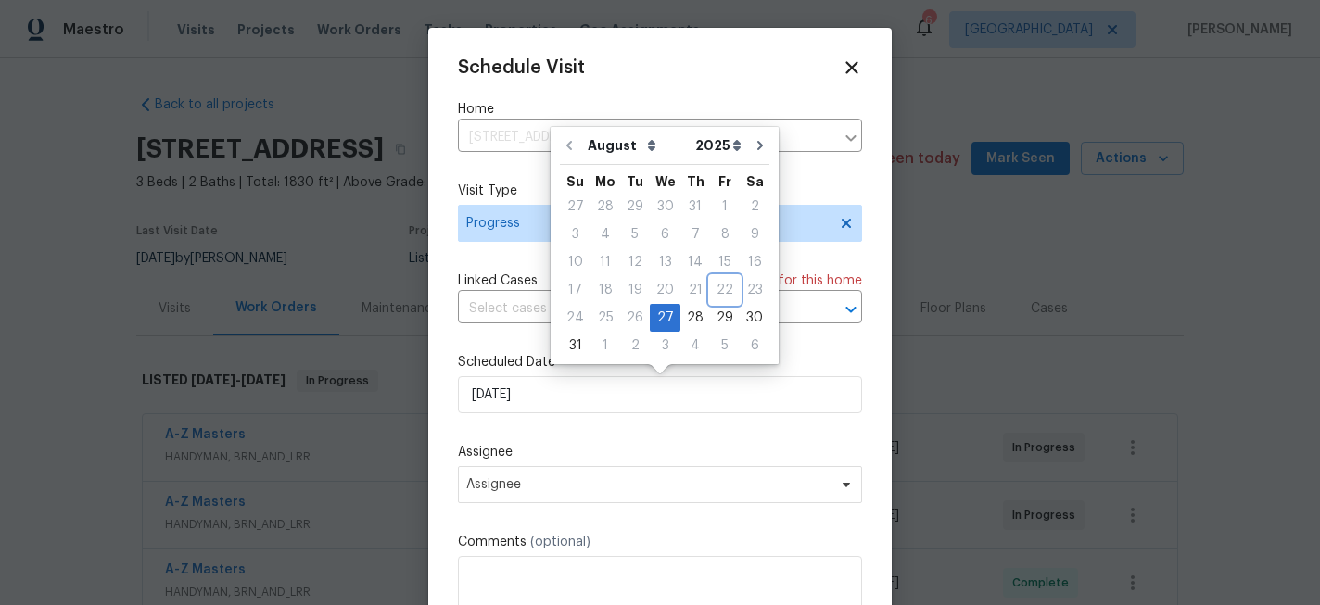
click at [720, 303] on div "22" at bounding box center [725, 290] width 30 height 28
click at [719, 322] on div "29" at bounding box center [725, 318] width 30 height 26
type input "8/29/2025"
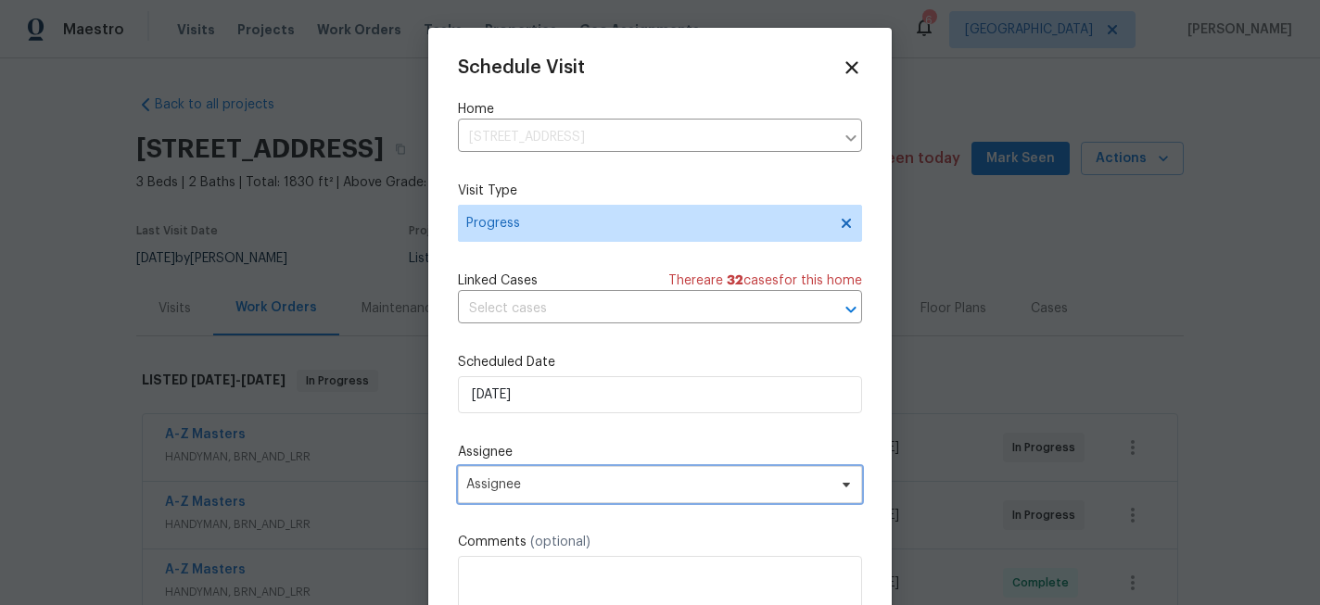
click at [530, 499] on span "Assignee" at bounding box center [660, 484] width 404 height 37
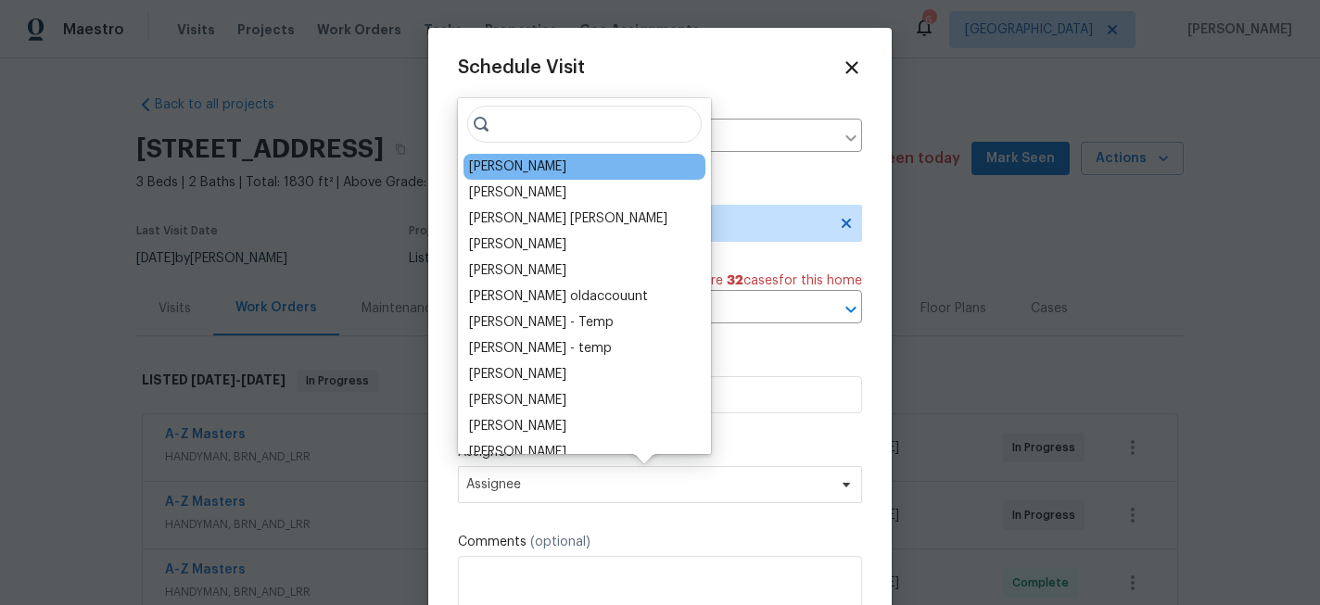
click at [558, 172] on div "[PERSON_NAME]" at bounding box center [585, 167] width 242 height 26
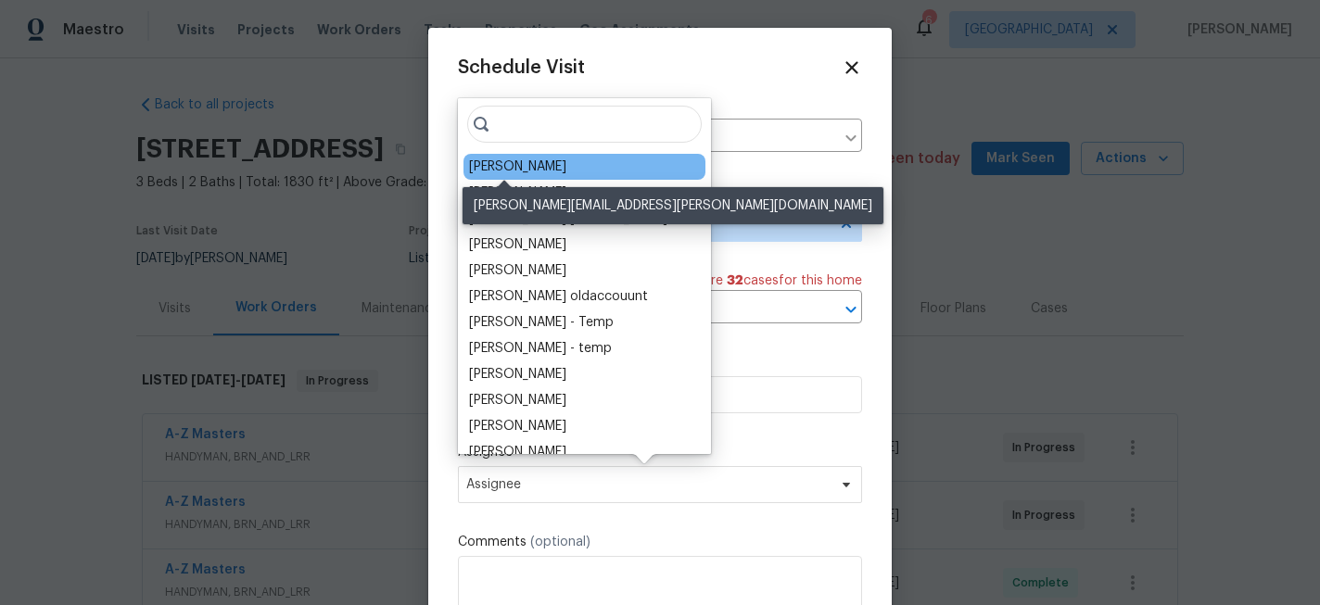
click at [479, 168] on div "[PERSON_NAME]" at bounding box center [517, 167] width 97 height 19
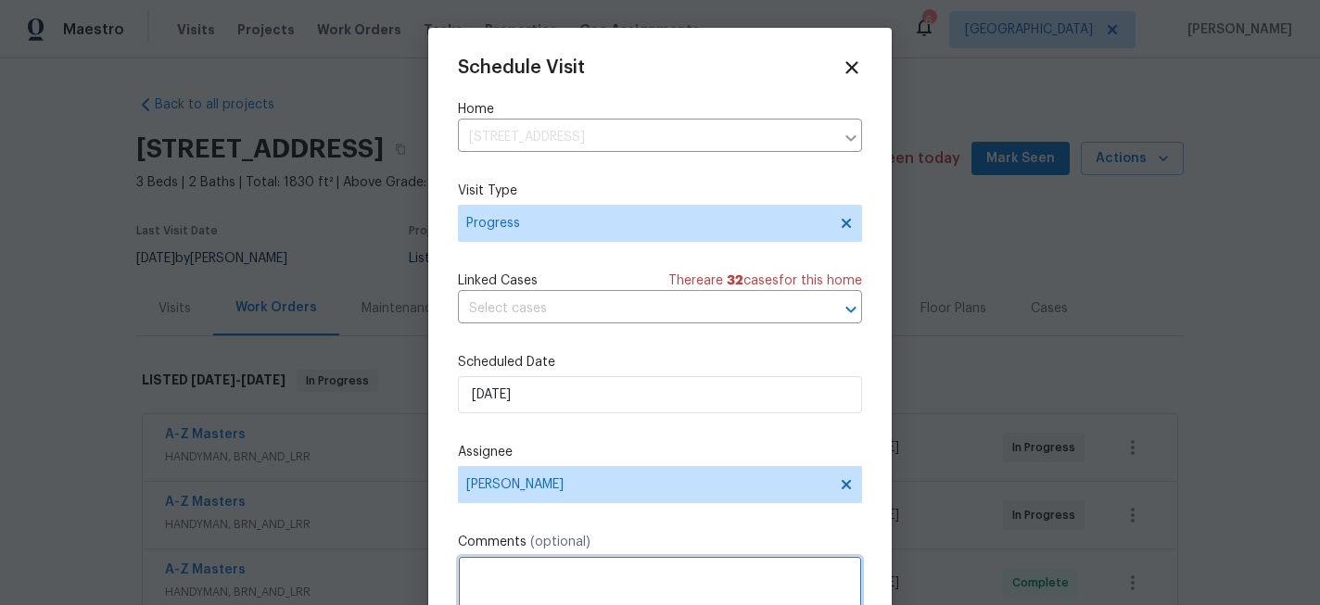
click at [525, 575] on textarea at bounding box center [660, 593] width 404 height 74
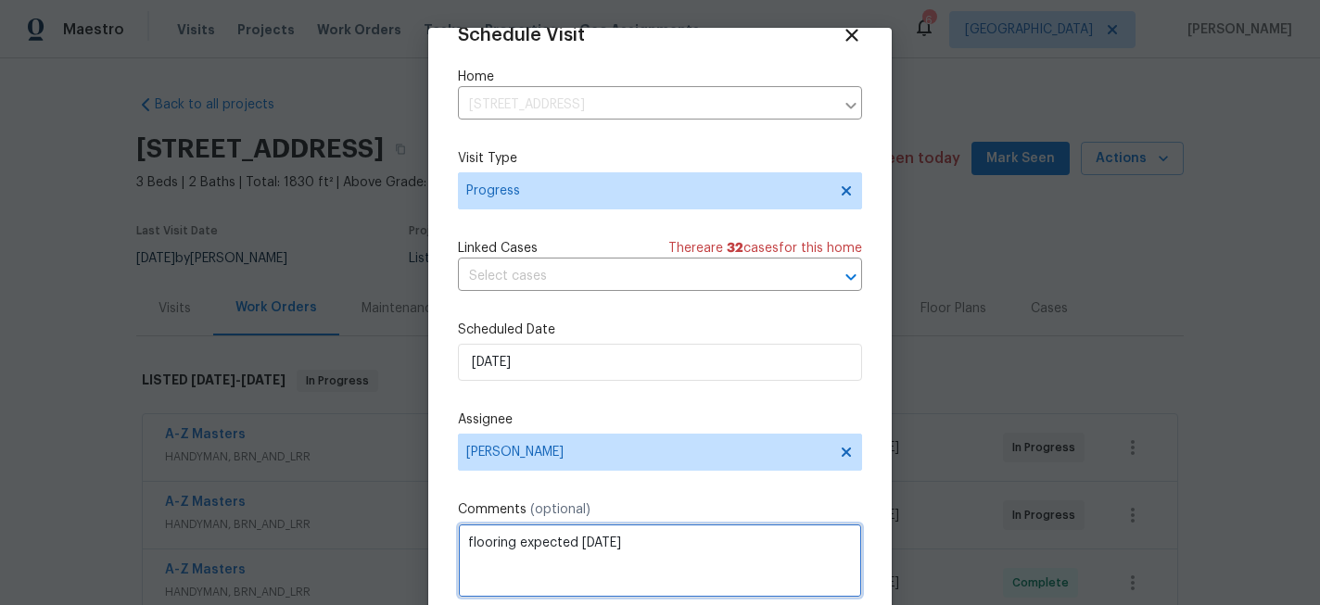
scroll to position [99, 0]
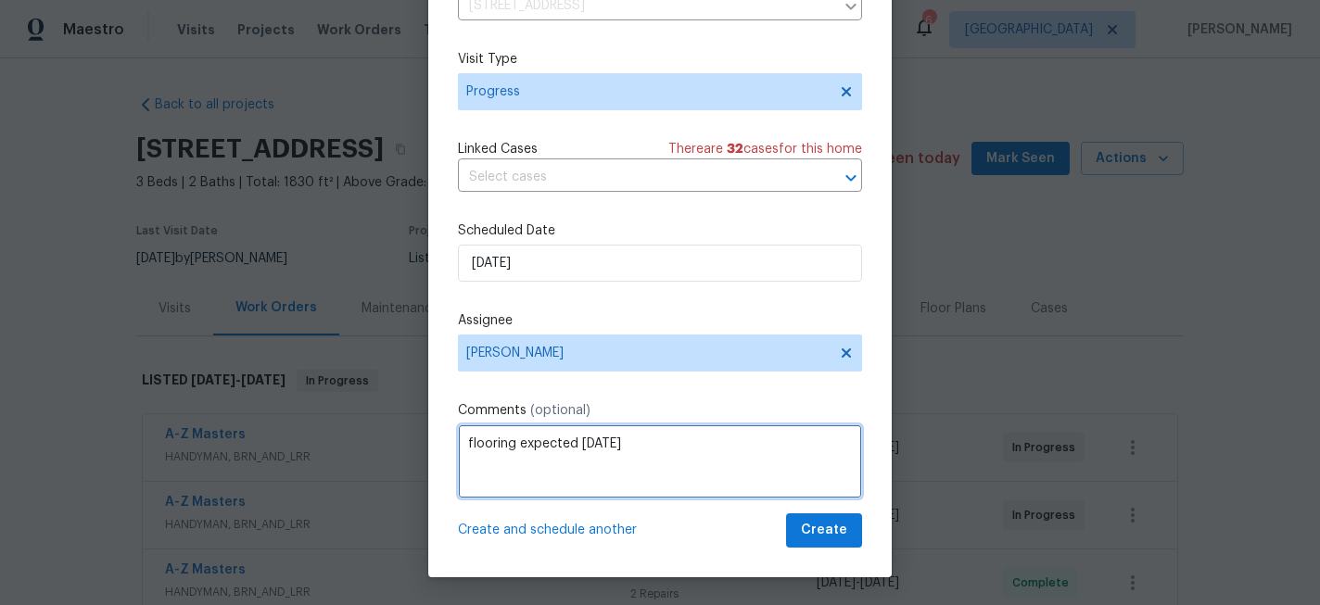
type textarea "flooring expected today"
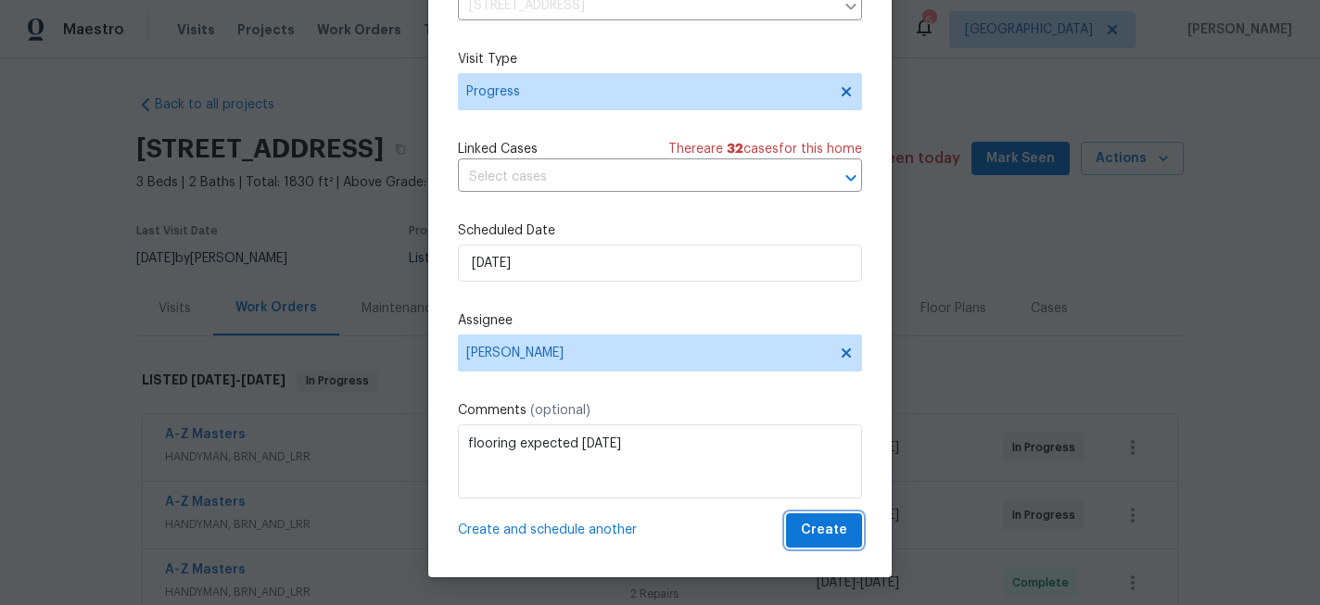
click at [827, 537] on span "Create" at bounding box center [824, 530] width 46 height 23
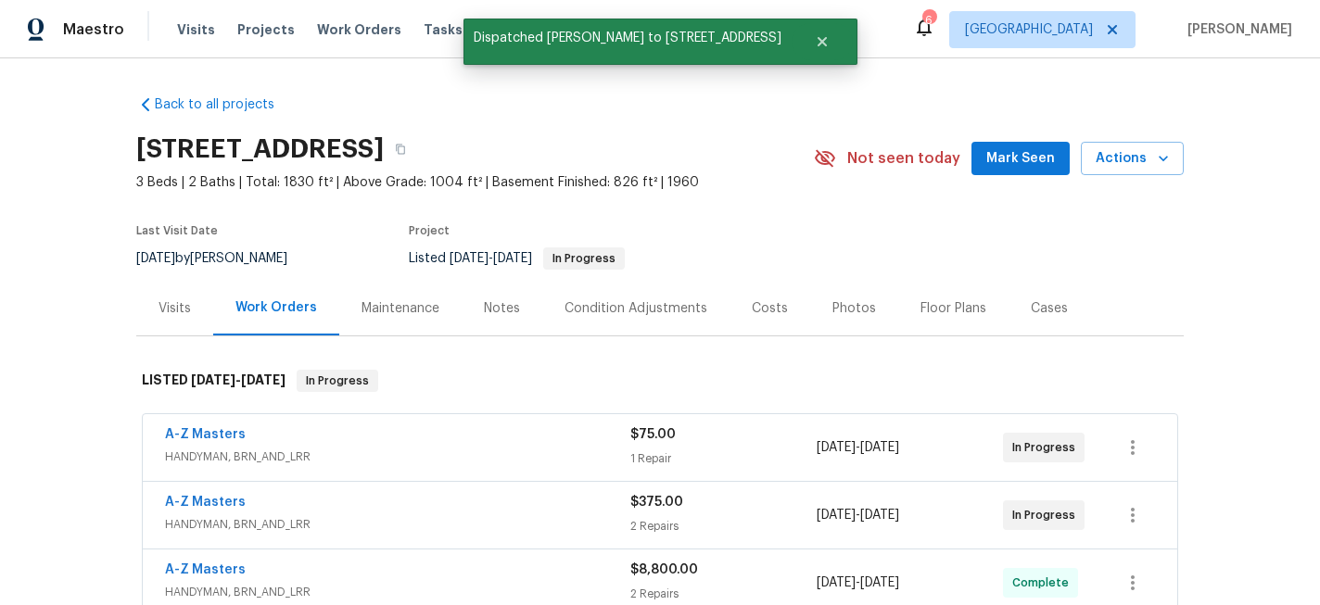
scroll to position [0, 0]
click at [1156, 152] on icon "button" at bounding box center [1163, 158] width 19 height 19
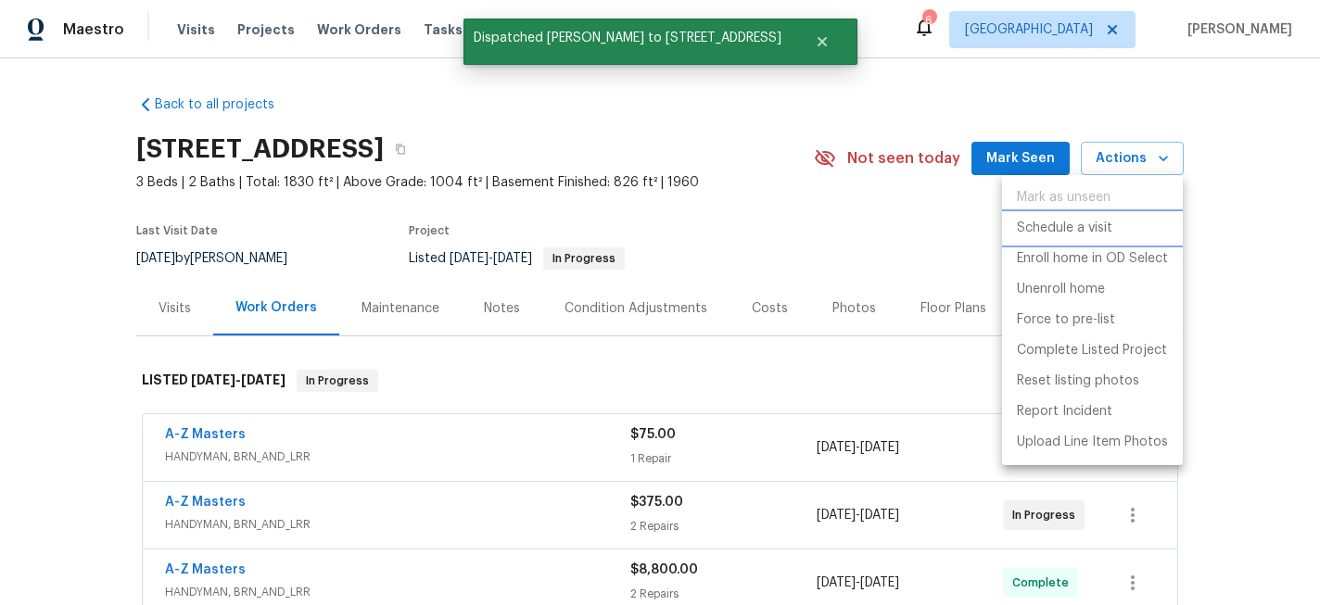
click at [1076, 219] on p "Schedule a visit" at bounding box center [1064, 228] width 95 height 19
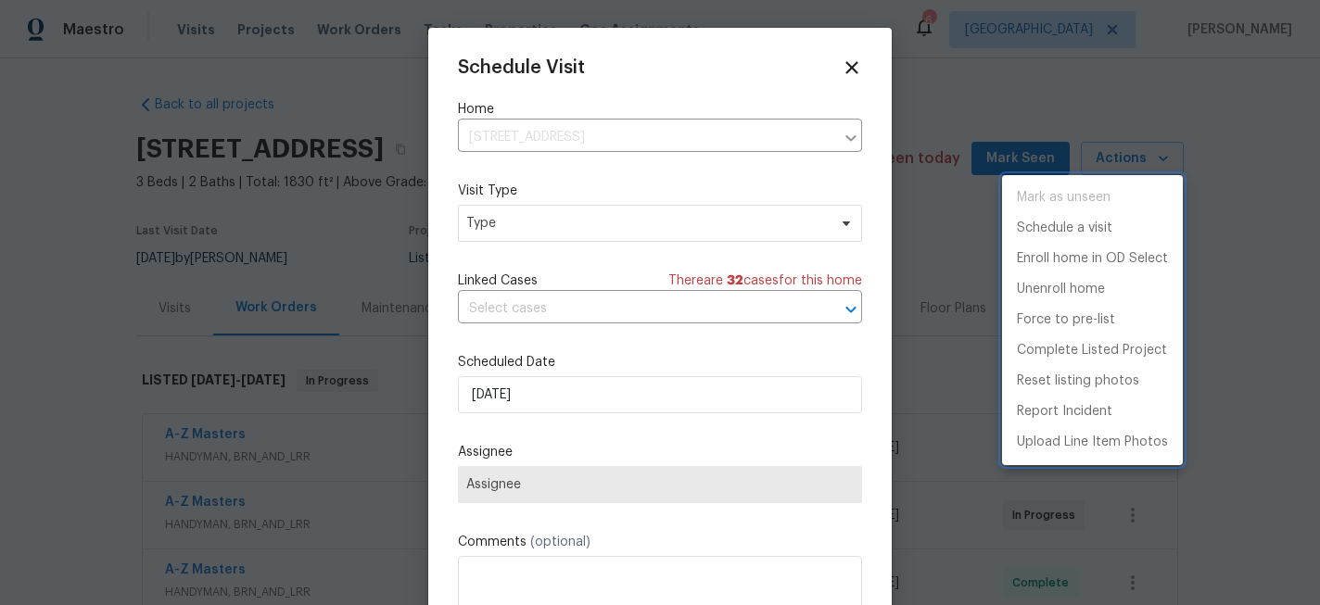
click at [532, 232] on div at bounding box center [660, 302] width 1320 height 605
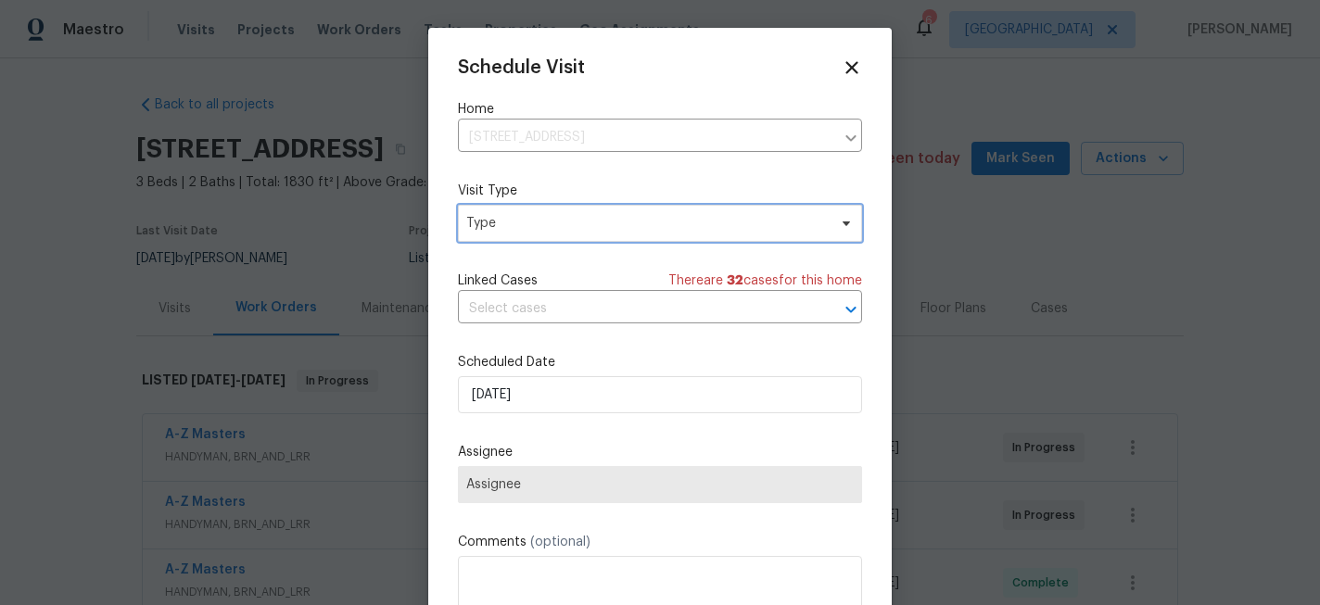
click at [527, 227] on span "Type" at bounding box center [646, 223] width 361 height 19
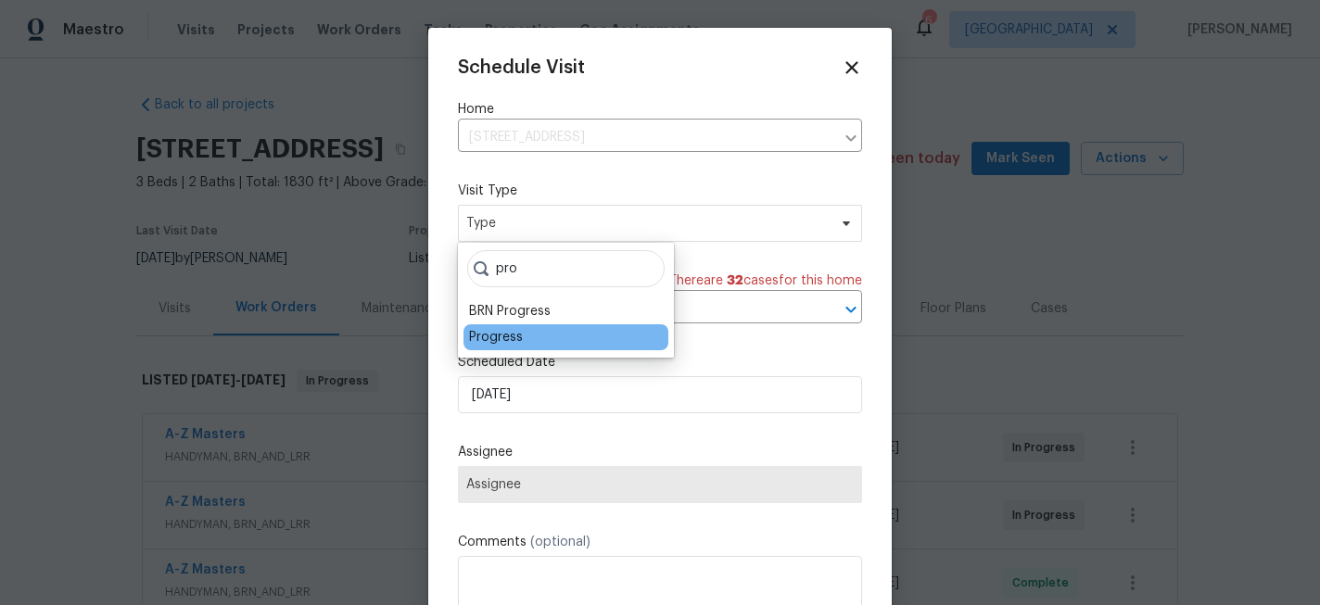
type input "pro"
click at [498, 333] on div "Progress" at bounding box center [496, 337] width 54 height 19
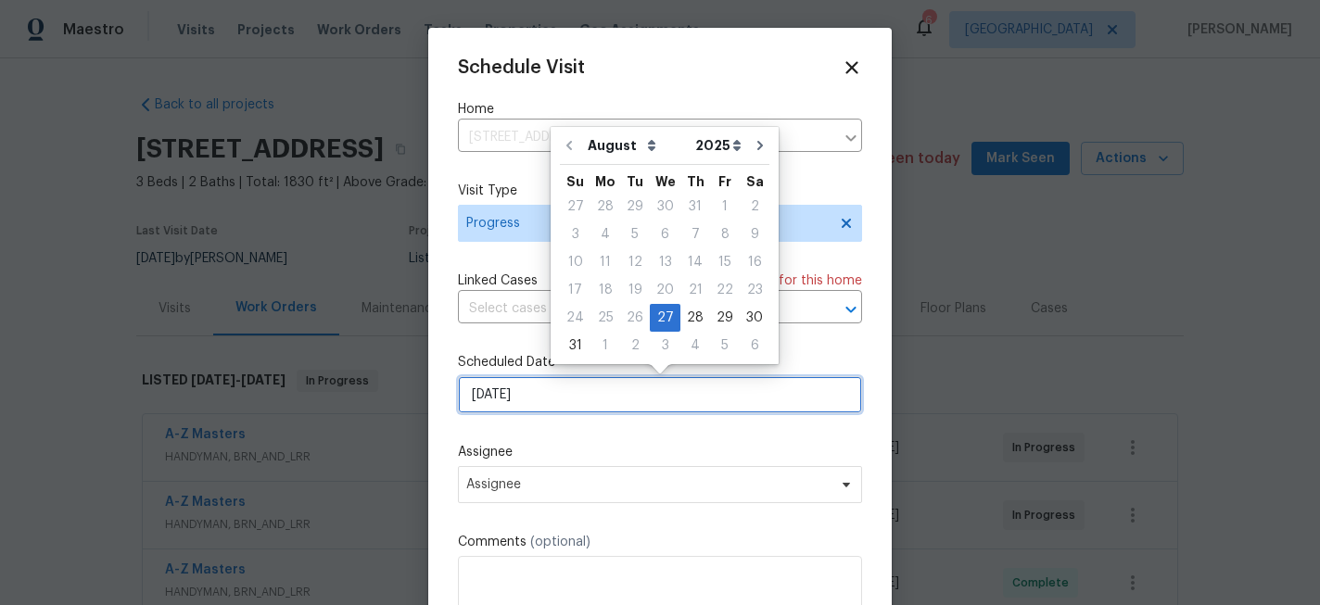
click at [505, 384] on input "8/27/2025" at bounding box center [660, 394] width 404 height 37
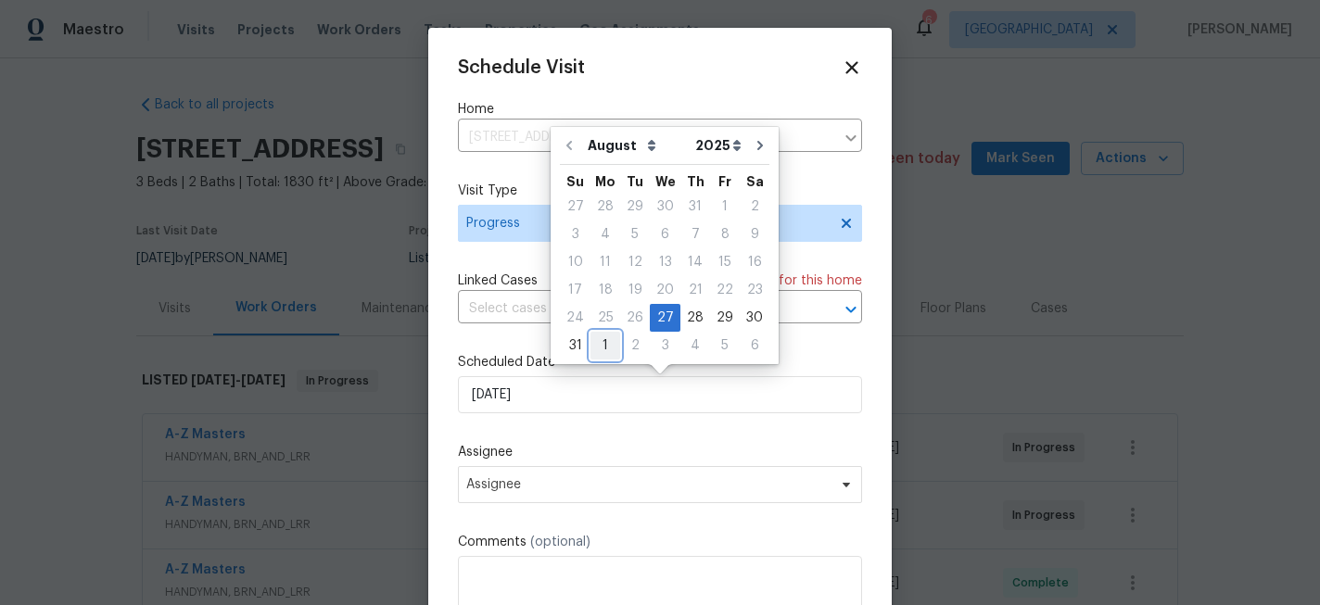
click at [598, 348] on div "1" at bounding box center [606, 346] width 30 height 26
type input "[DATE]"
select select "8"
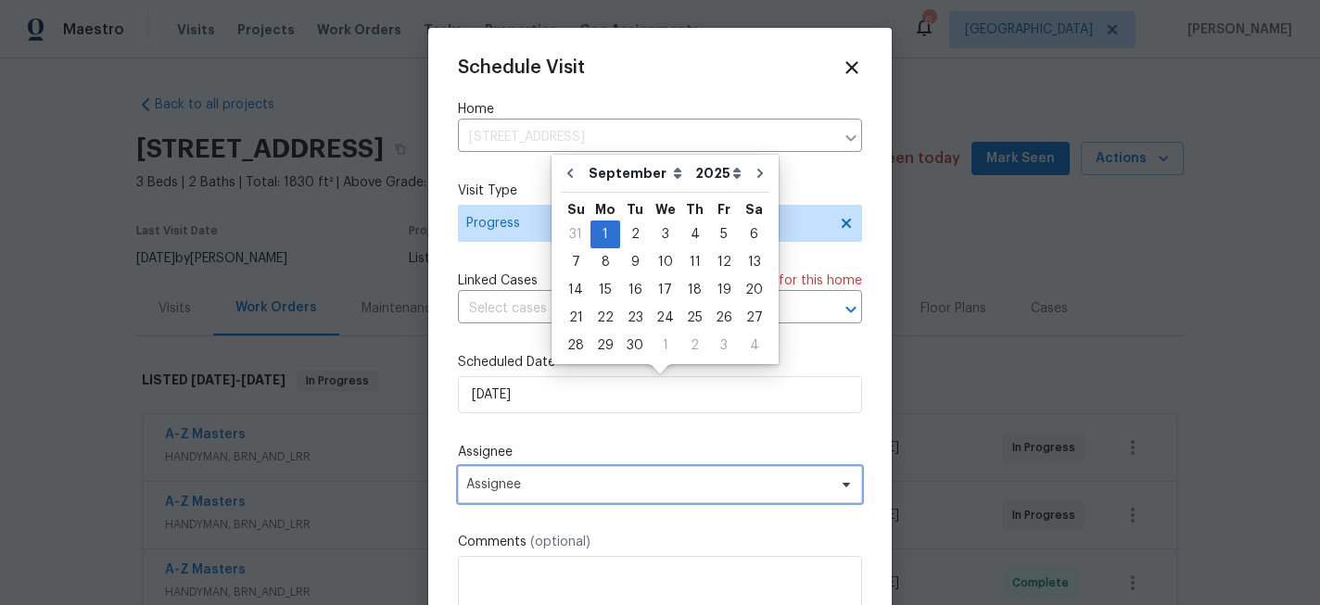
click at [557, 490] on span "Assignee" at bounding box center [647, 484] width 363 height 15
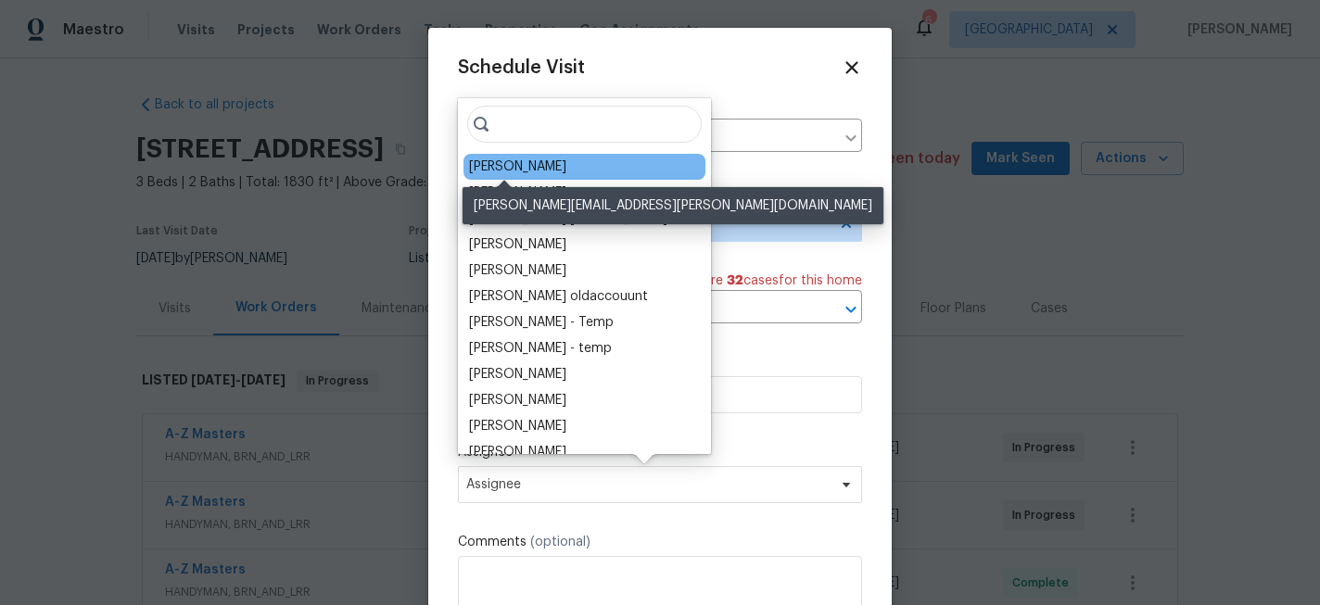
click at [528, 167] on div "[PERSON_NAME]" at bounding box center [517, 167] width 97 height 19
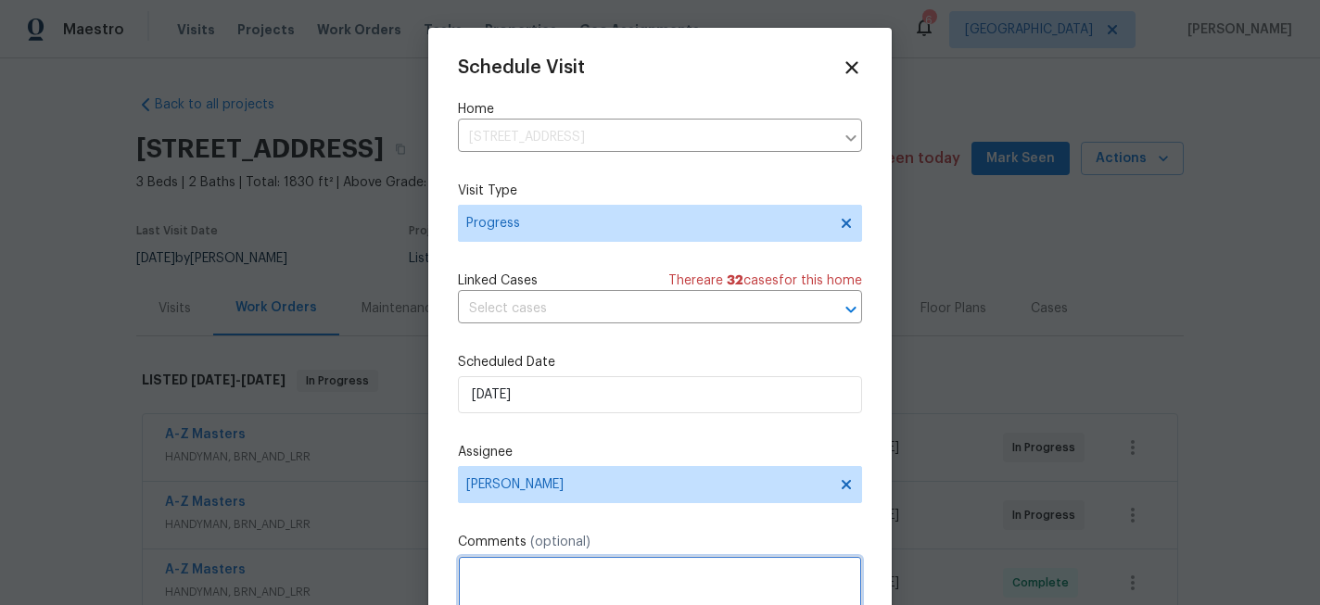
click at [533, 572] on textarea at bounding box center [660, 593] width 404 height 74
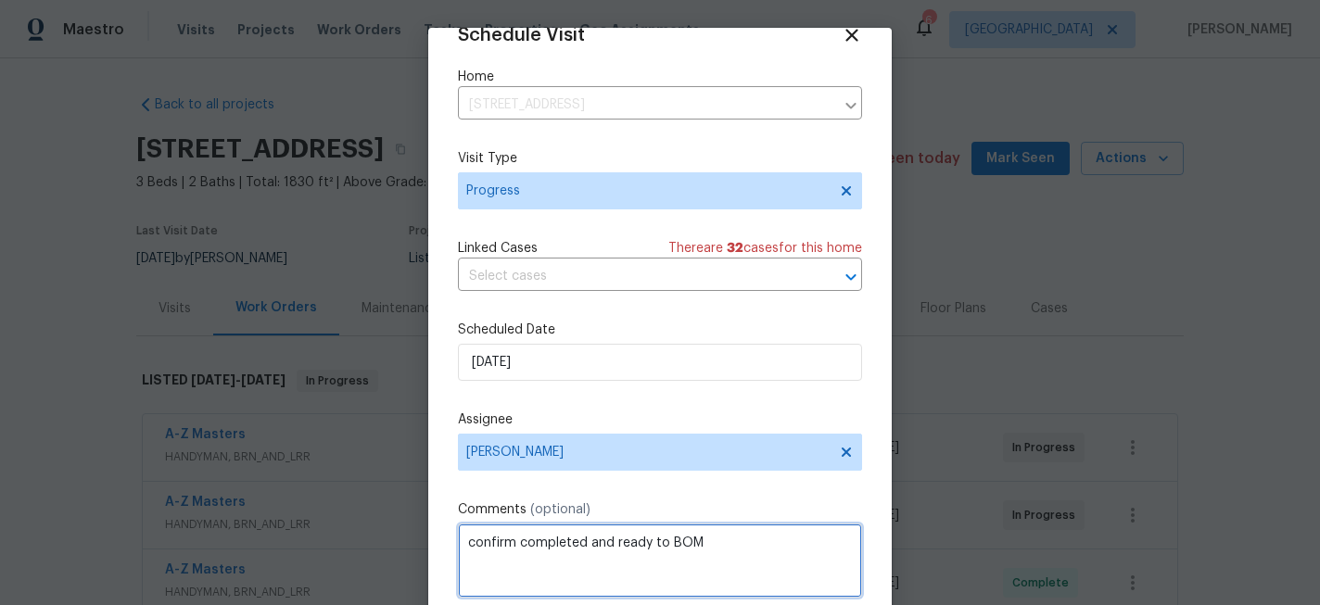
scroll to position [99, 0]
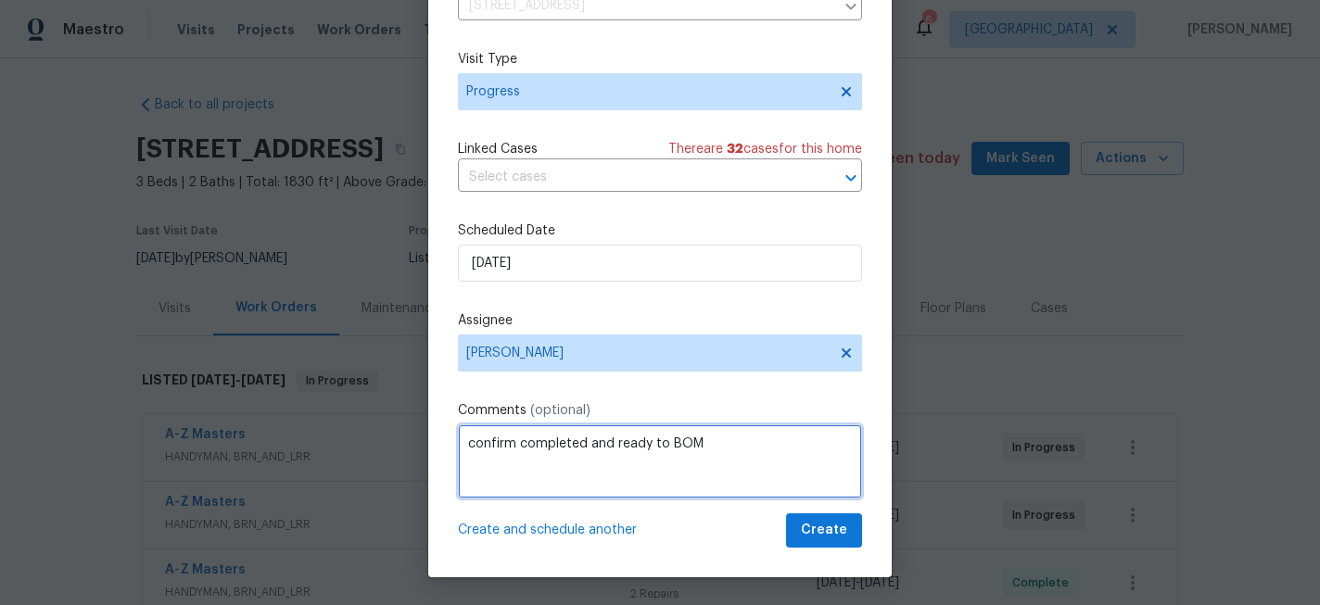
type textarea "confirm completed and ready to BOM"
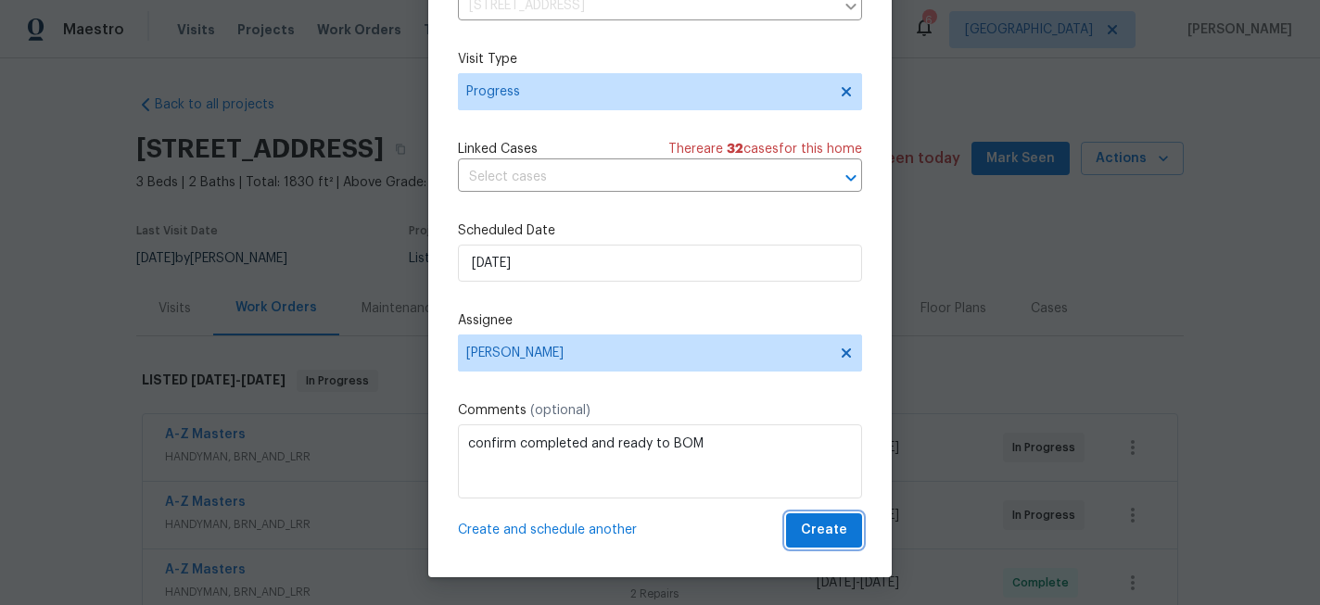
click at [834, 536] on span "Create" at bounding box center [824, 530] width 46 height 23
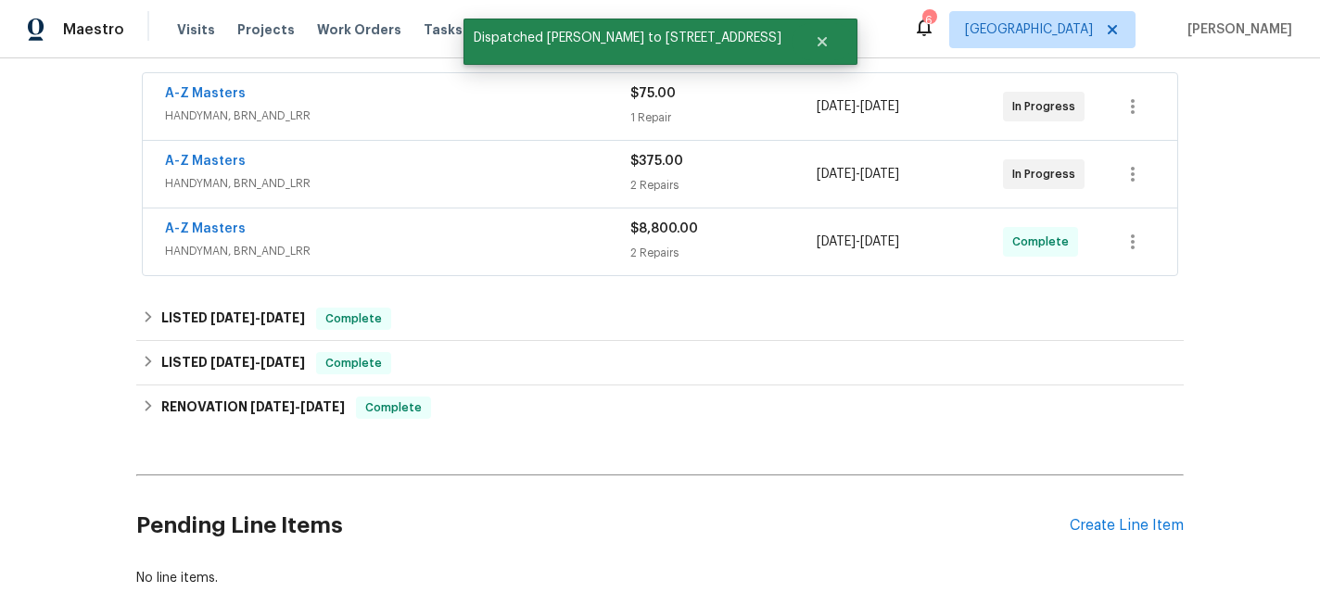
scroll to position [349, 0]
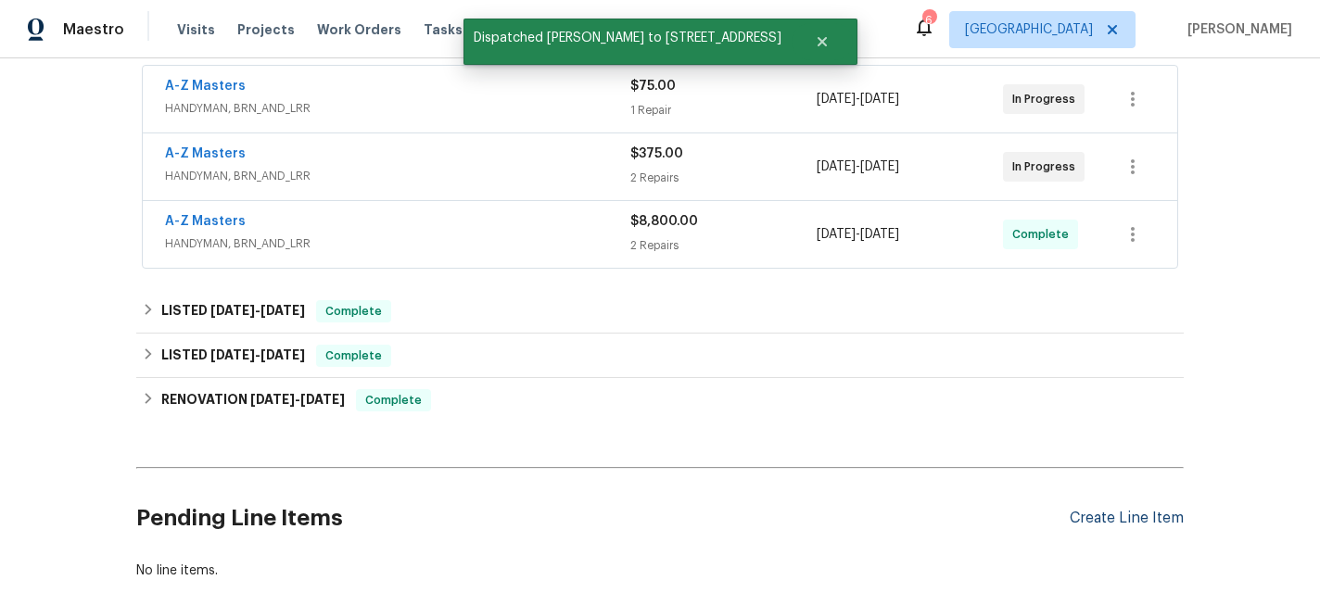
click at [1099, 523] on div "Create Line Item" at bounding box center [1127, 519] width 114 height 18
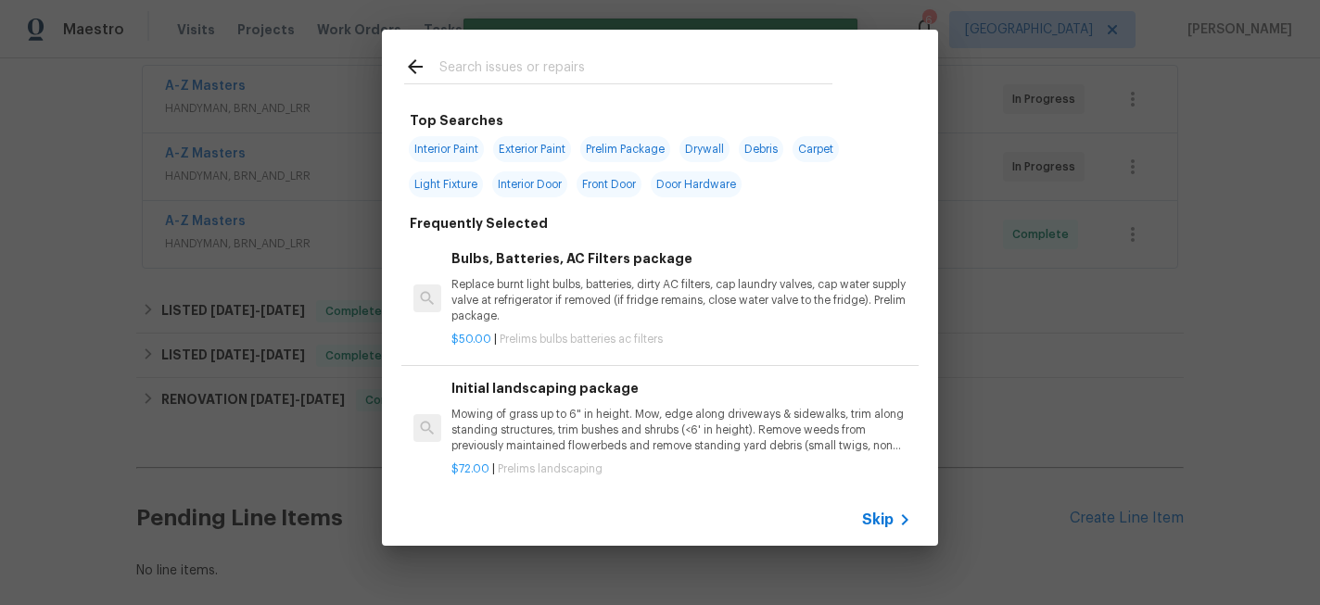
click at [531, 70] on input "text" at bounding box center [635, 70] width 393 height 28
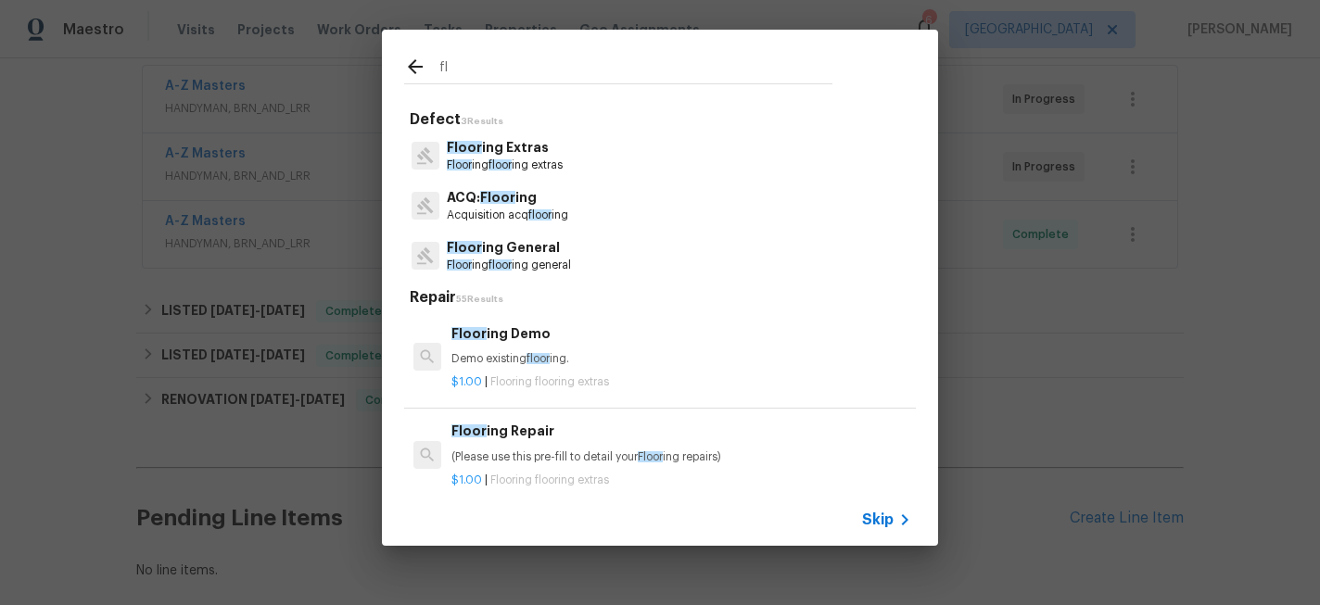
type input "f"
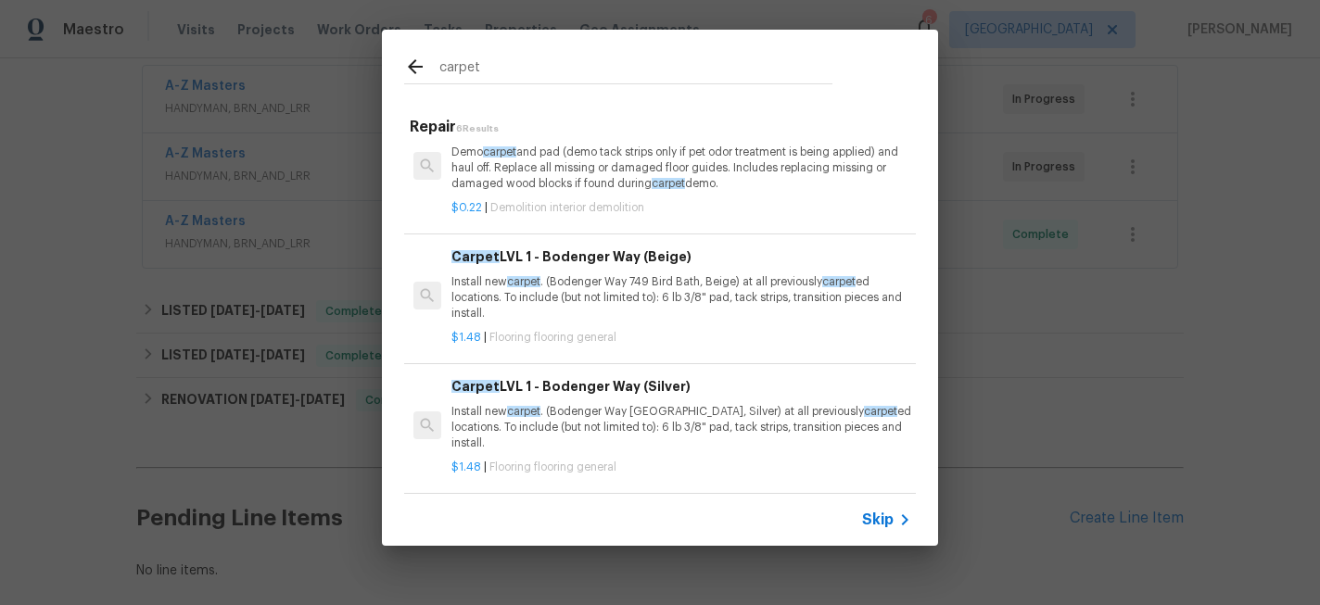
scroll to position [40, 0]
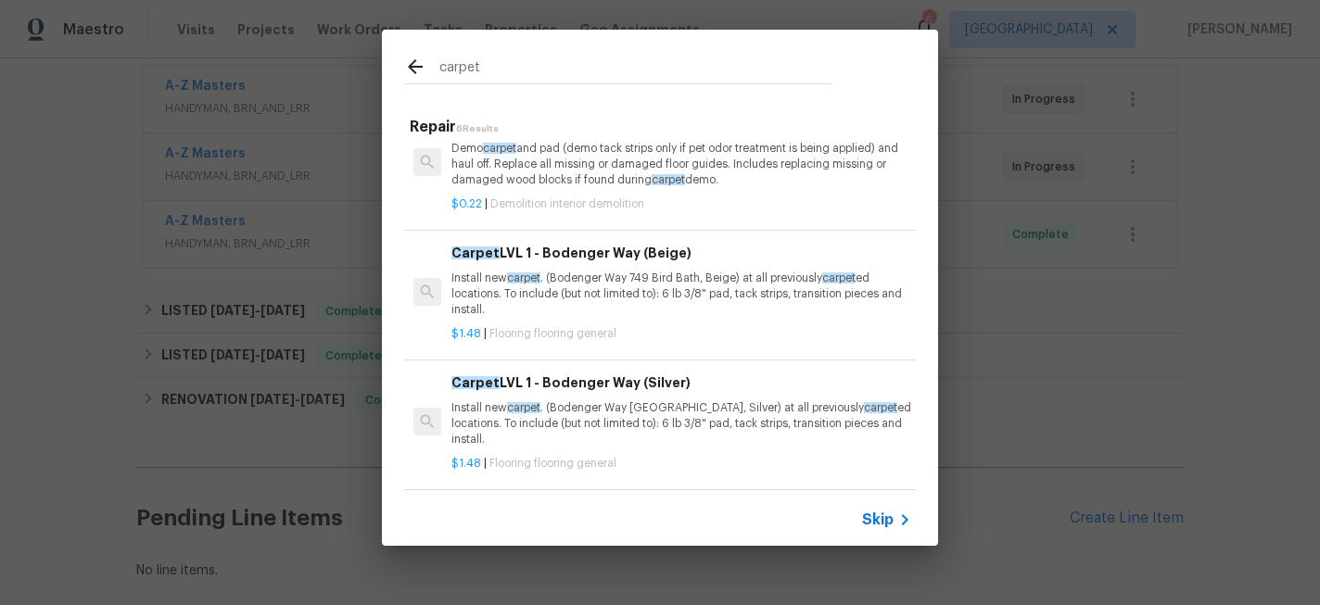
type input "carpet"
click at [617, 273] on p "Install new carpet . (Bodenger Way 749 Bird Bath, Beige) at all previously carp…" at bounding box center [682, 294] width 460 height 47
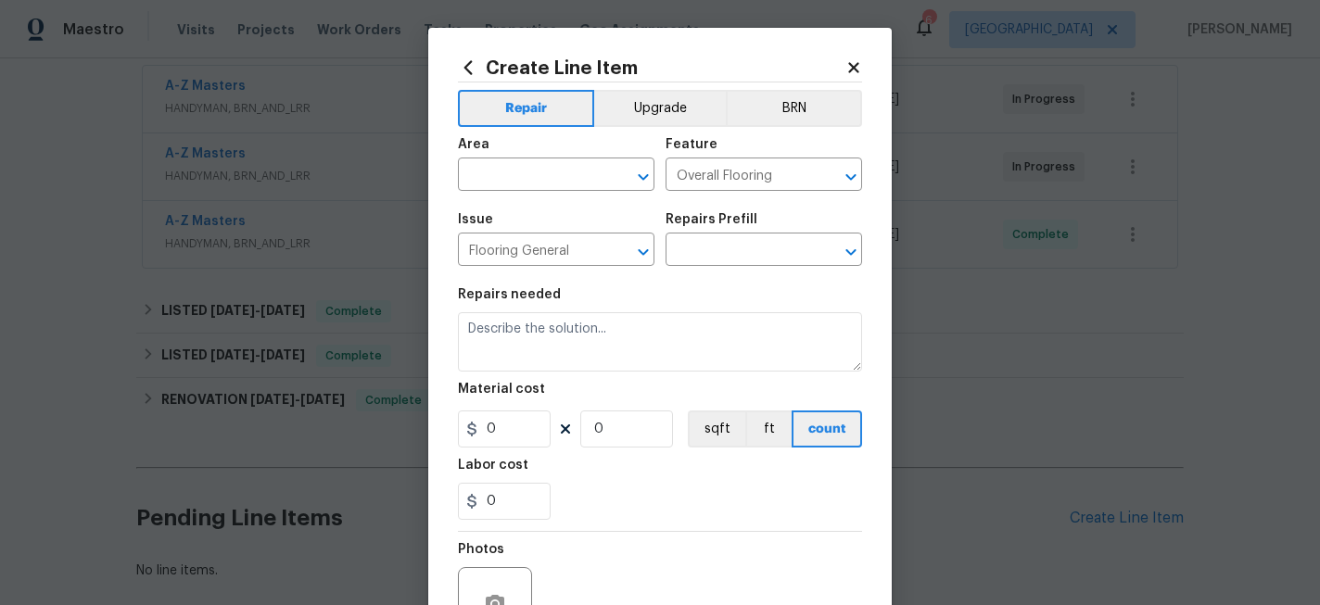
type input "Carpet LVL 1 - Bodenger Way (Beige) $1.48"
type textarea "Install new carpet. (Bodenger Way 749 Bird Bath, Beige) at all previously carpe…"
type input "1.48"
type input "1"
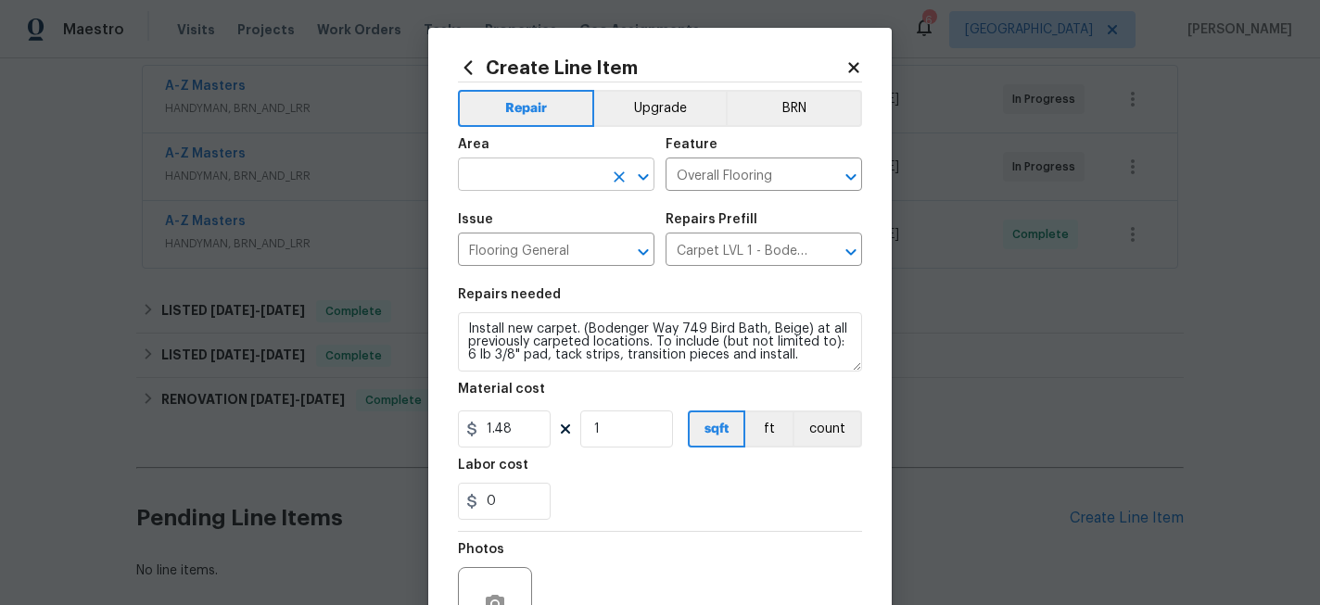
click at [548, 187] on input "text" at bounding box center [530, 176] width 145 height 29
click at [475, 69] on icon at bounding box center [468, 67] width 20 height 20
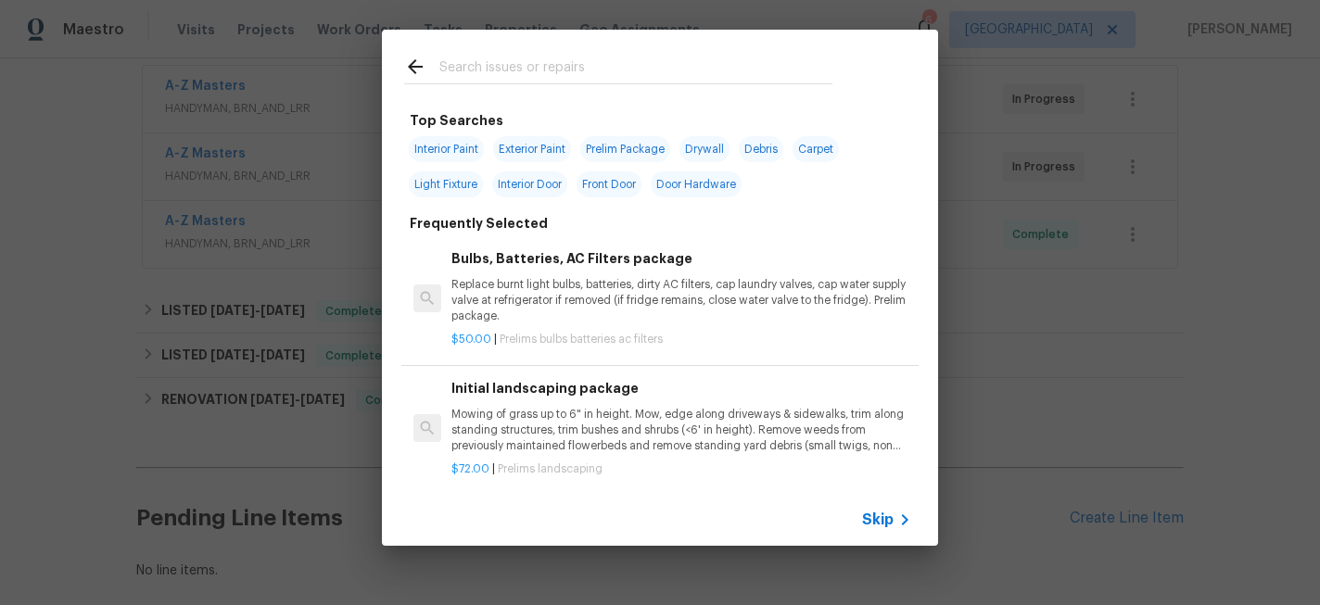
click at [501, 58] on input "text" at bounding box center [635, 70] width 393 height 28
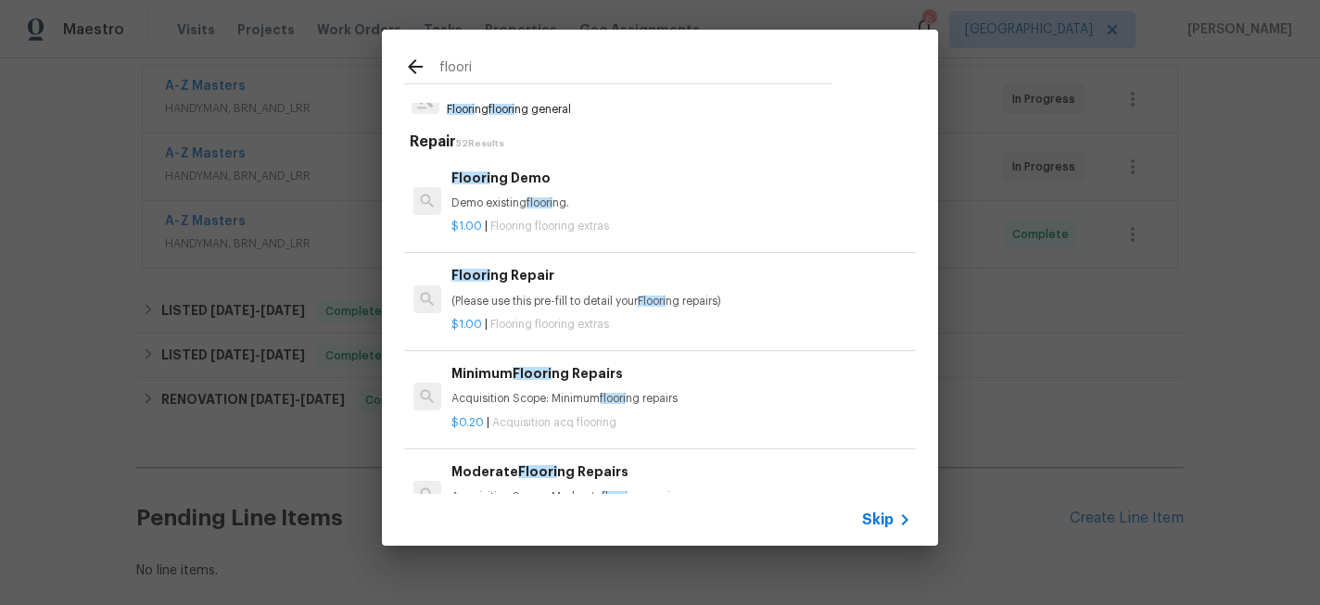
scroll to position [53, 0]
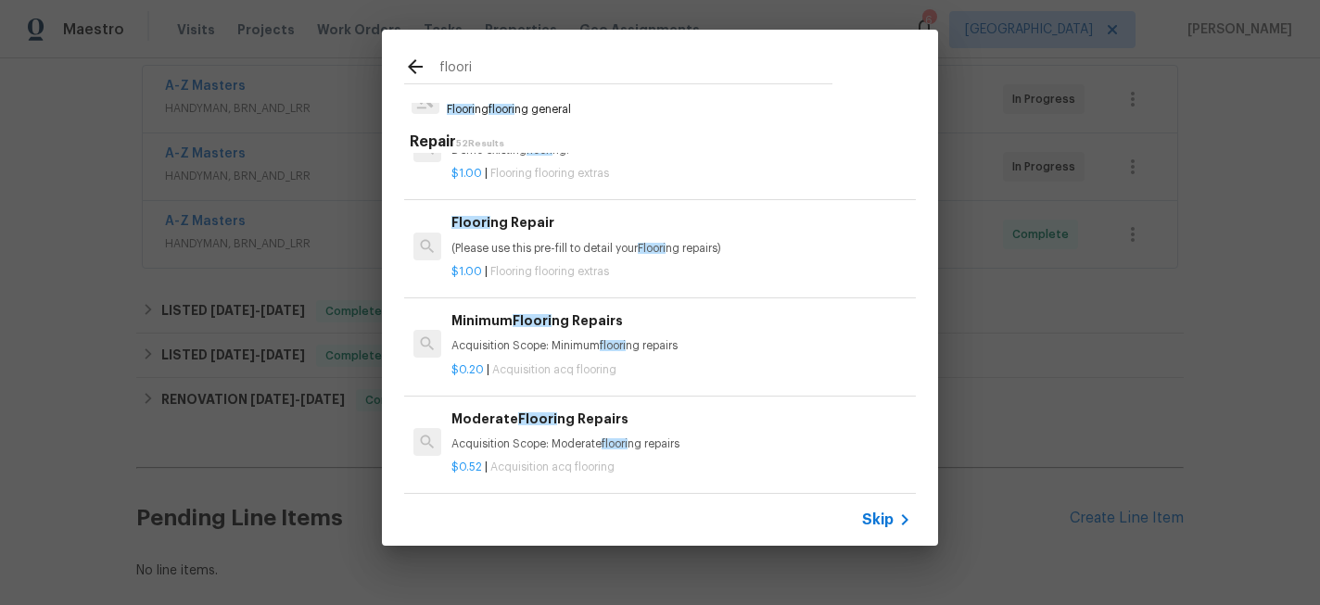
type input "floori"
click at [552, 250] on p "(Please use this pre-fill to detail your Floori ng repairs)" at bounding box center [682, 249] width 460 height 16
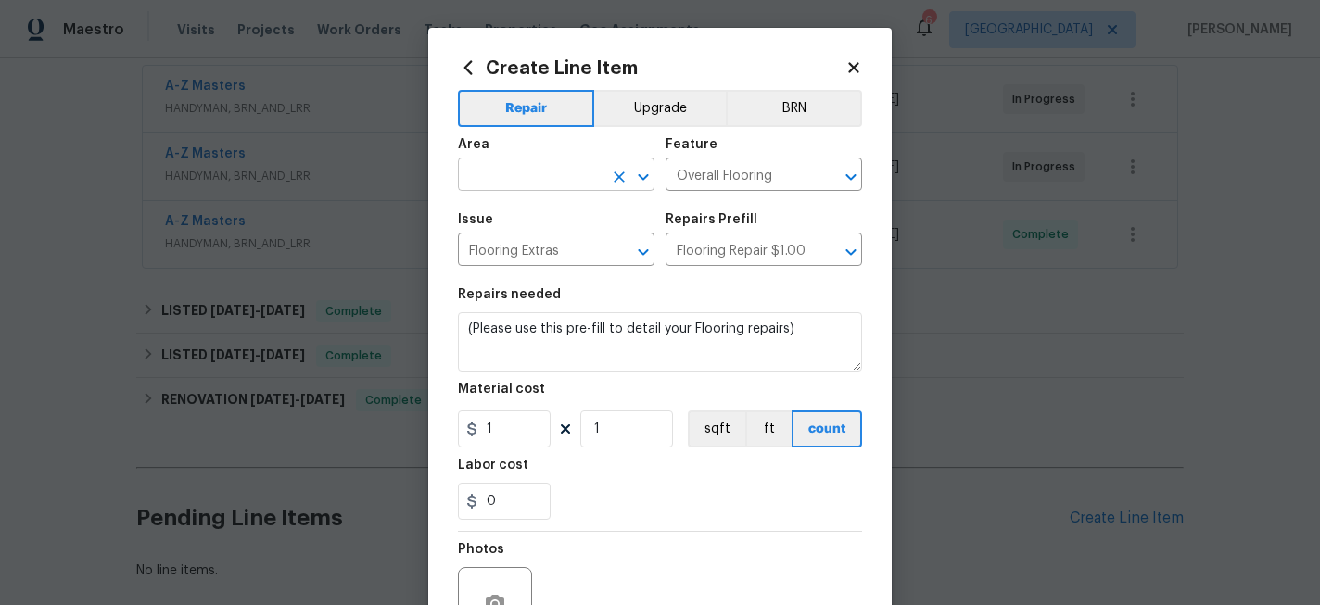
click at [528, 180] on input "text" at bounding box center [530, 176] width 145 height 29
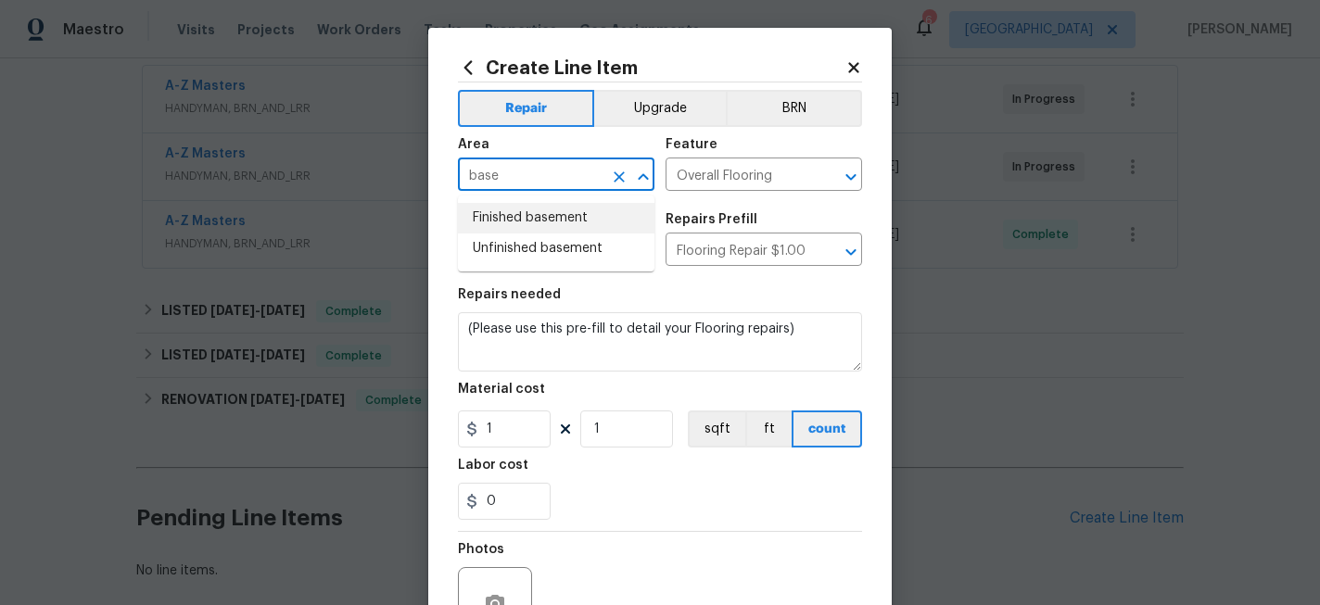
click at [540, 226] on li "Finished basement" at bounding box center [556, 218] width 197 height 31
type input "Finished basement"
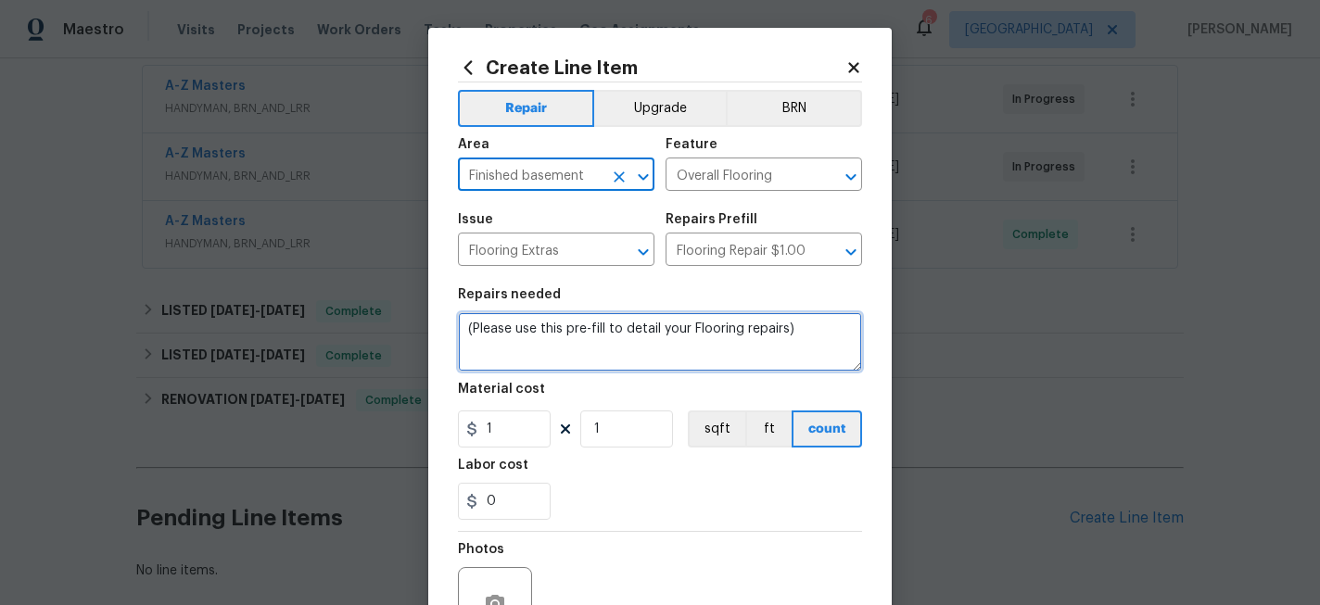
click at [518, 337] on textarea "(Please use this pre-fill to detail your Flooring repairs)" at bounding box center [660, 341] width 404 height 59
type textarea "W"
click at [697, 326] on textarea "home had some water intrustion and one bedroom" at bounding box center [660, 341] width 404 height 59
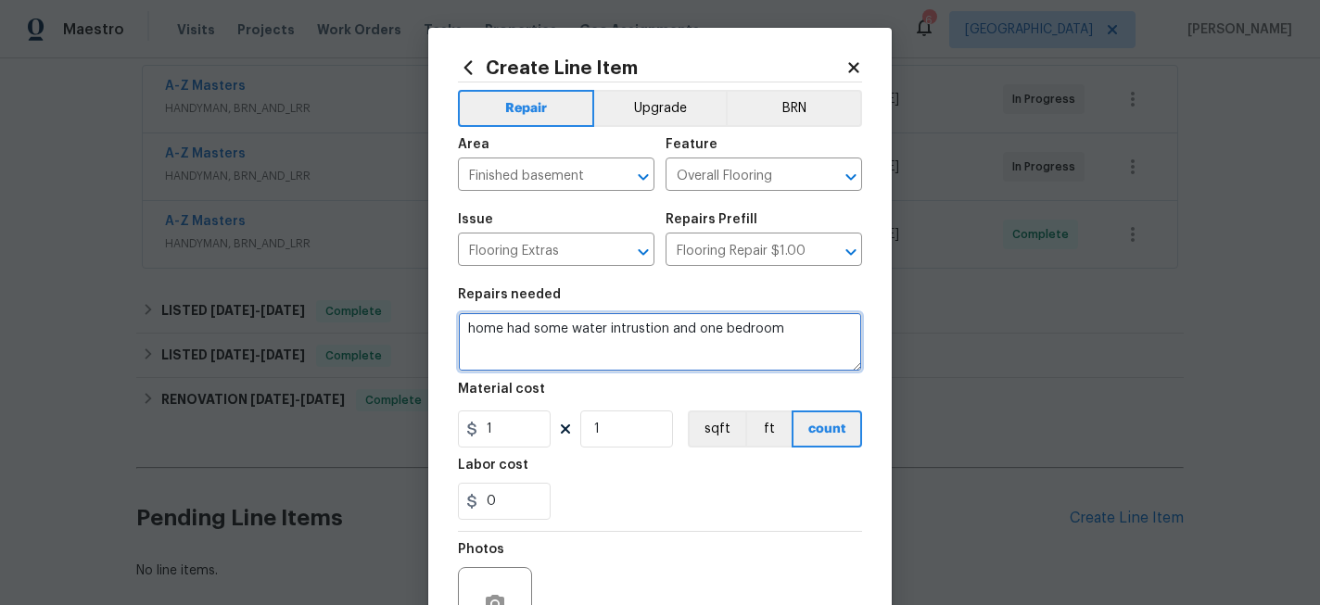
click at [799, 332] on textarea "home had some water intrustion and one bedroom" at bounding box center [660, 341] width 404 height 59
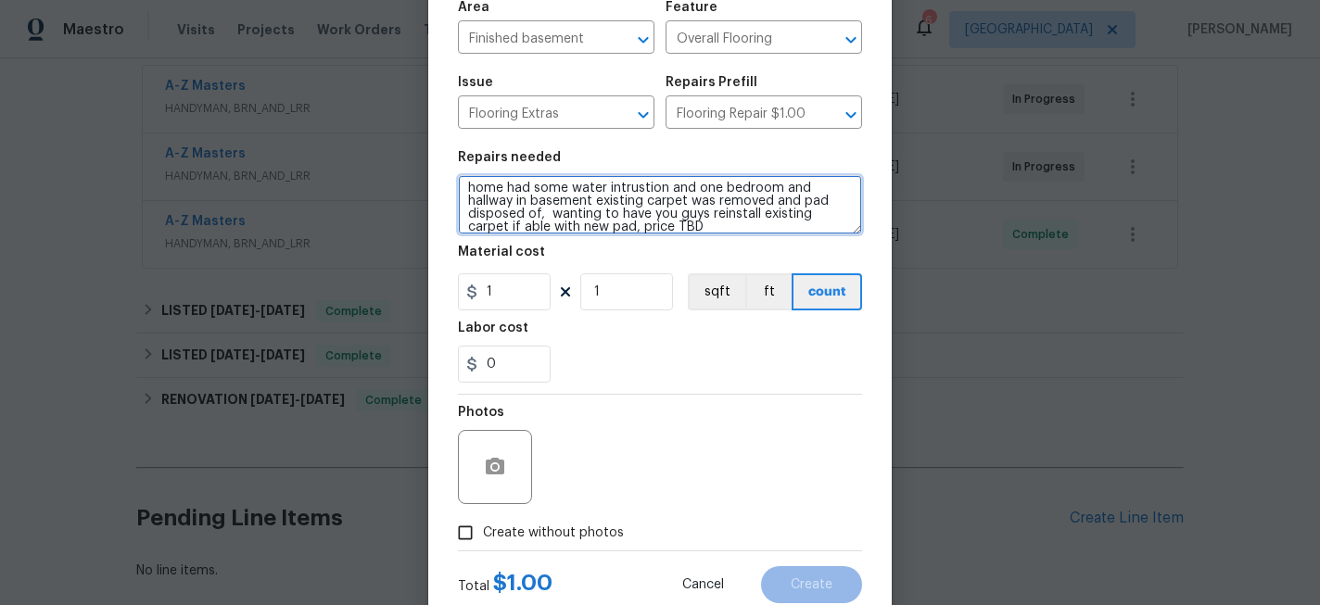
scroll to position [144, 0]
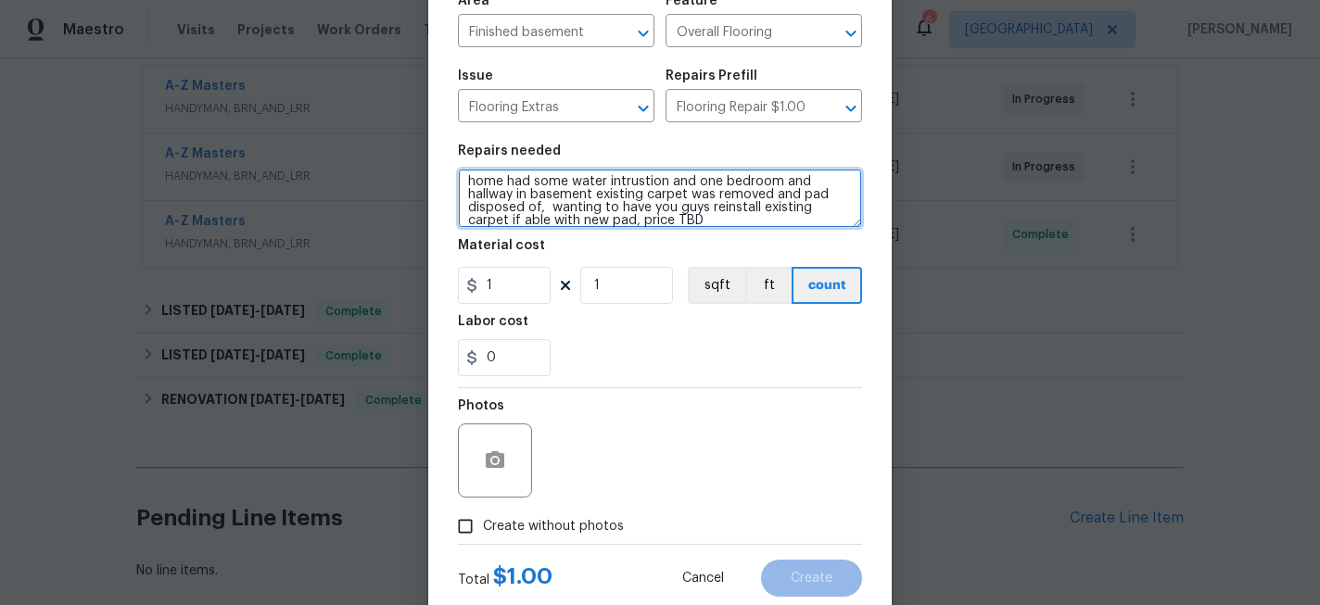
type textarea "home had some water intrustion and one bedroom and hallway in basement existing…"
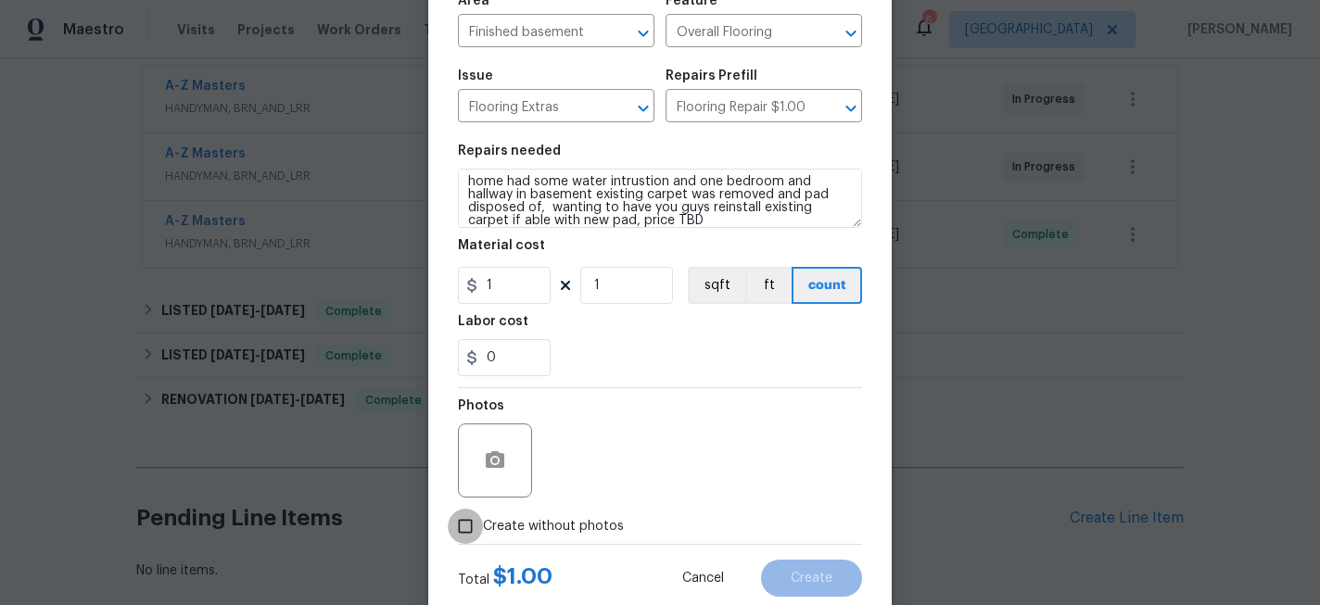
click at [476, 529] on input "Create without photos" at bounding box center [465, 526] width 35 height 35
checkbox input "true"
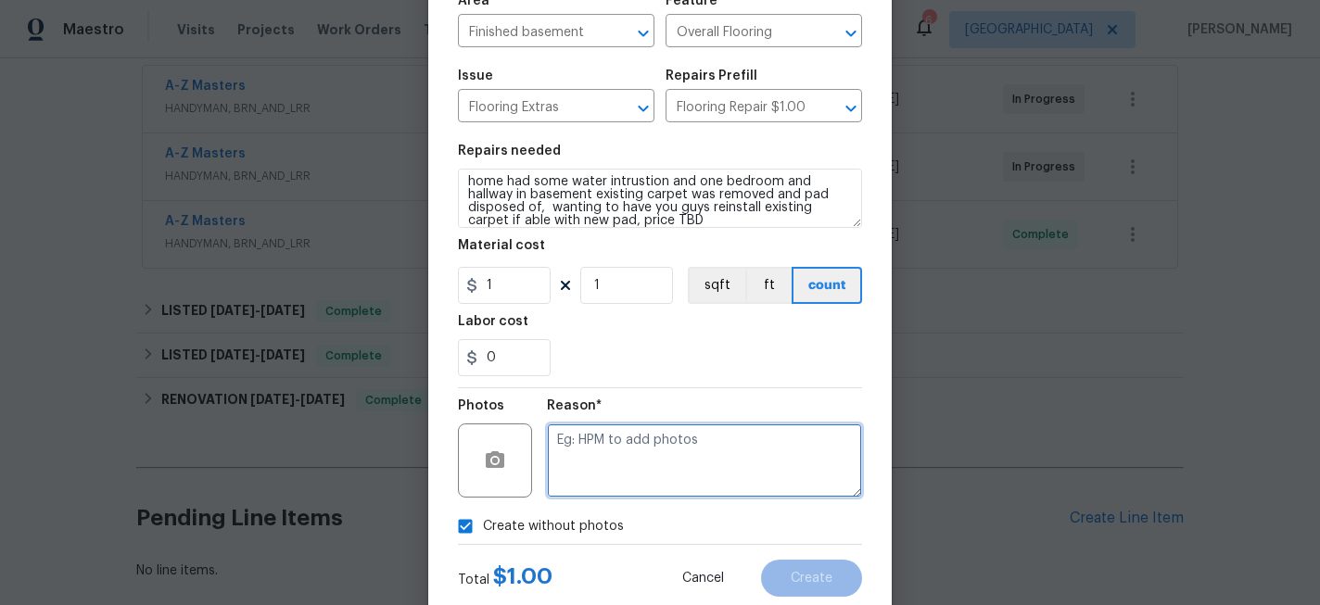
click at [617, 435] on textarea at bounding box center [704, 461] width 315 height 74
type textarea "c"
type textarea "x"
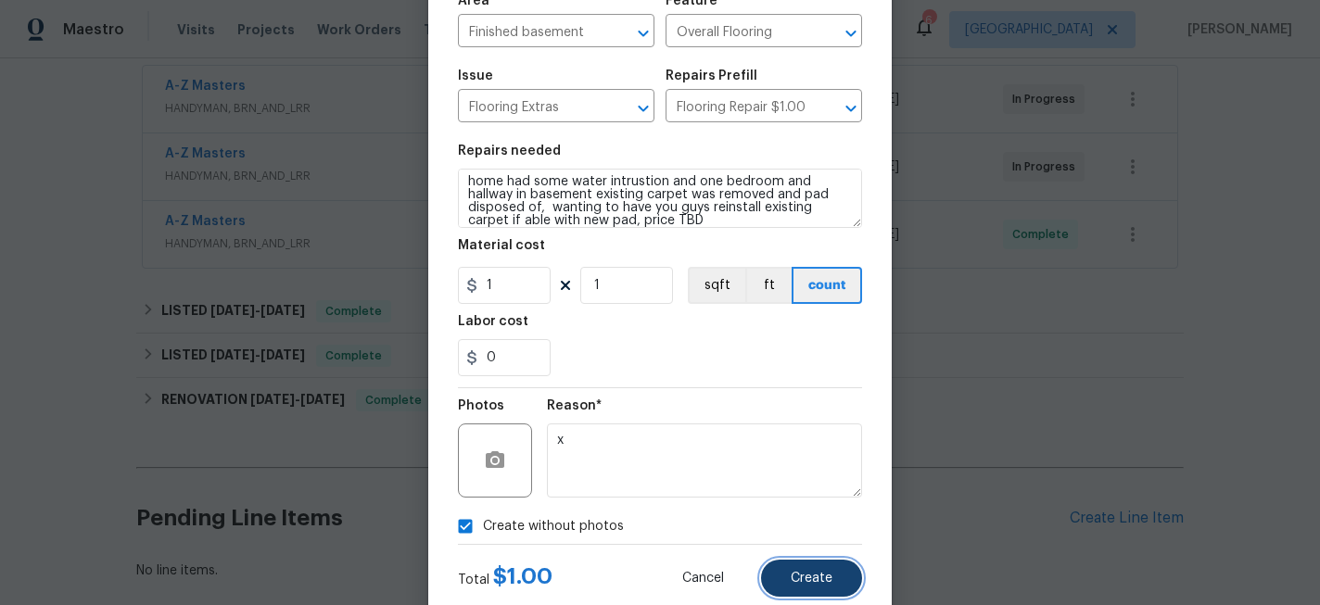
click at [797, 563] on button "Create" at bounding box center [811, 578] width 101 height 37
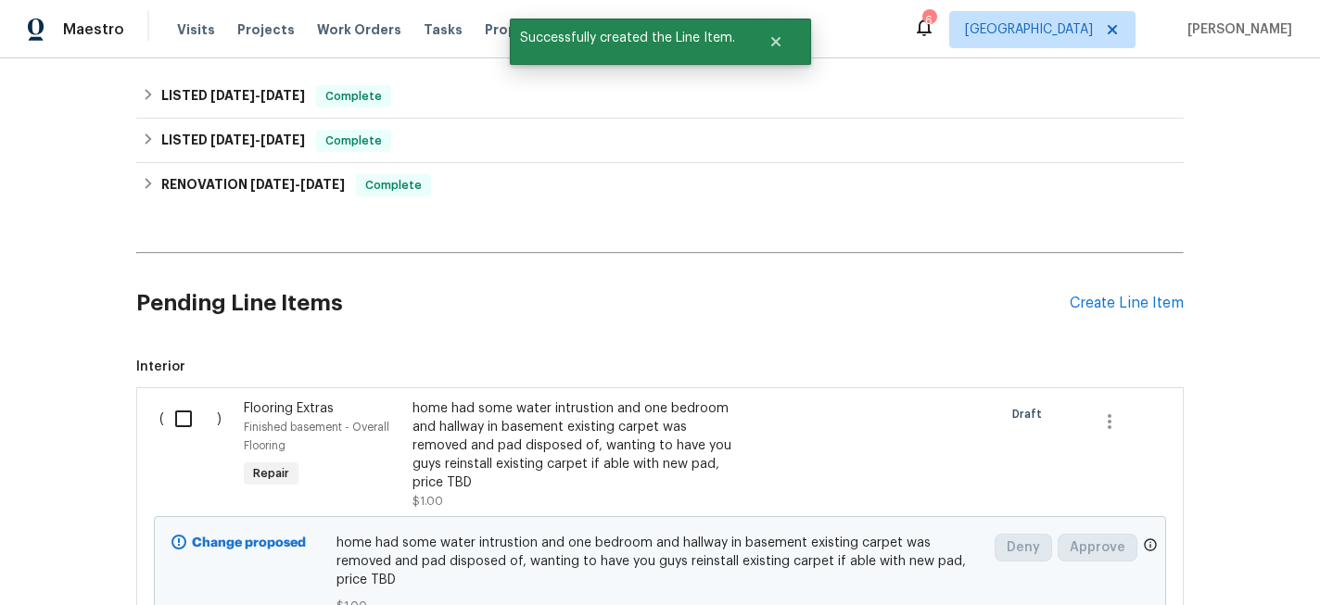
scroll to position [566, 0]
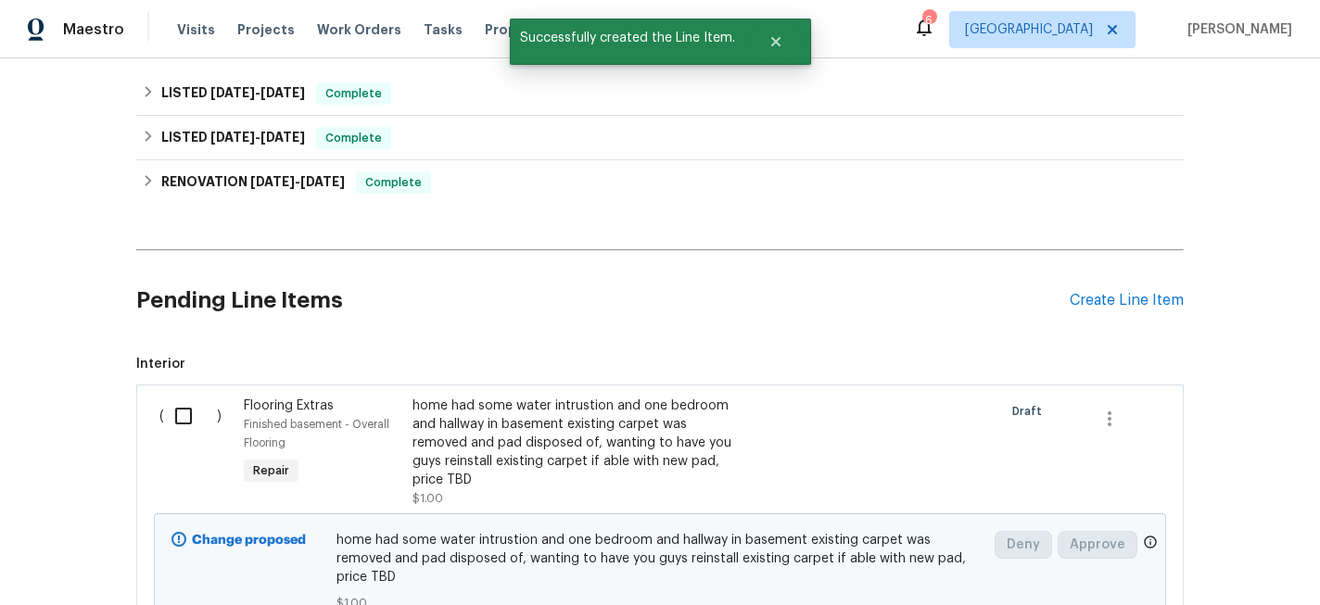
click at [178, 419] on input "checkbox" at bounding box center [190, 416] width 53 height 39
checkbox input "true"
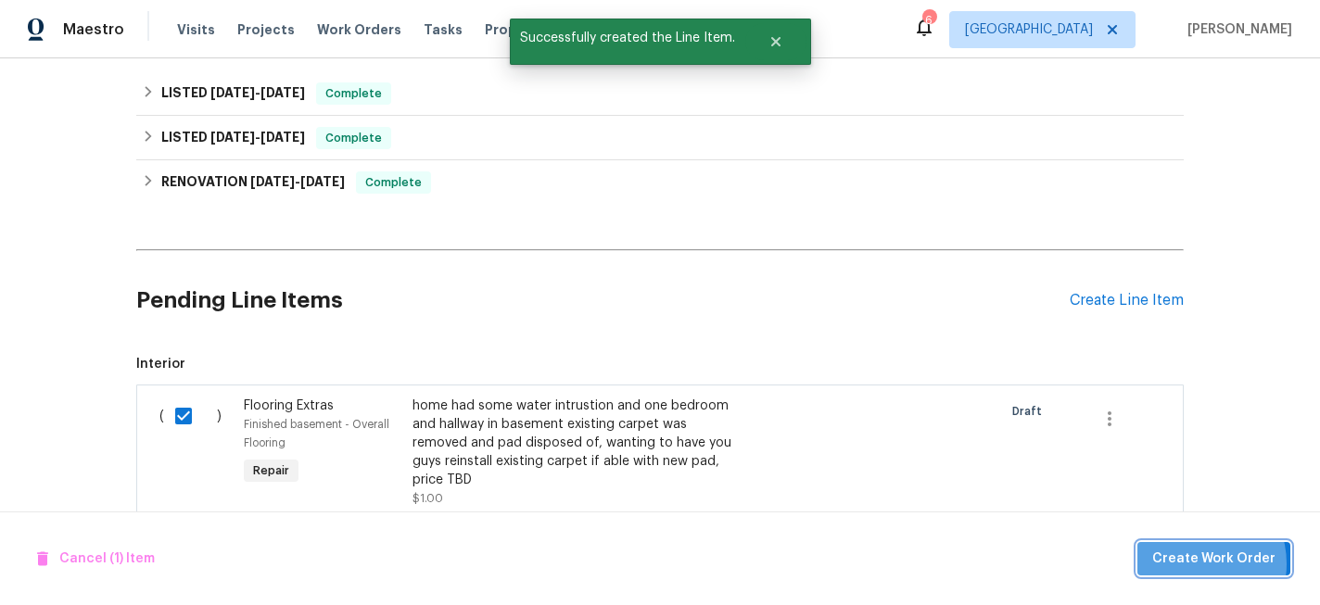
click at [1201, 564] on span "Create Work Order" at bounding box center [1213, 559] width 123 height 23
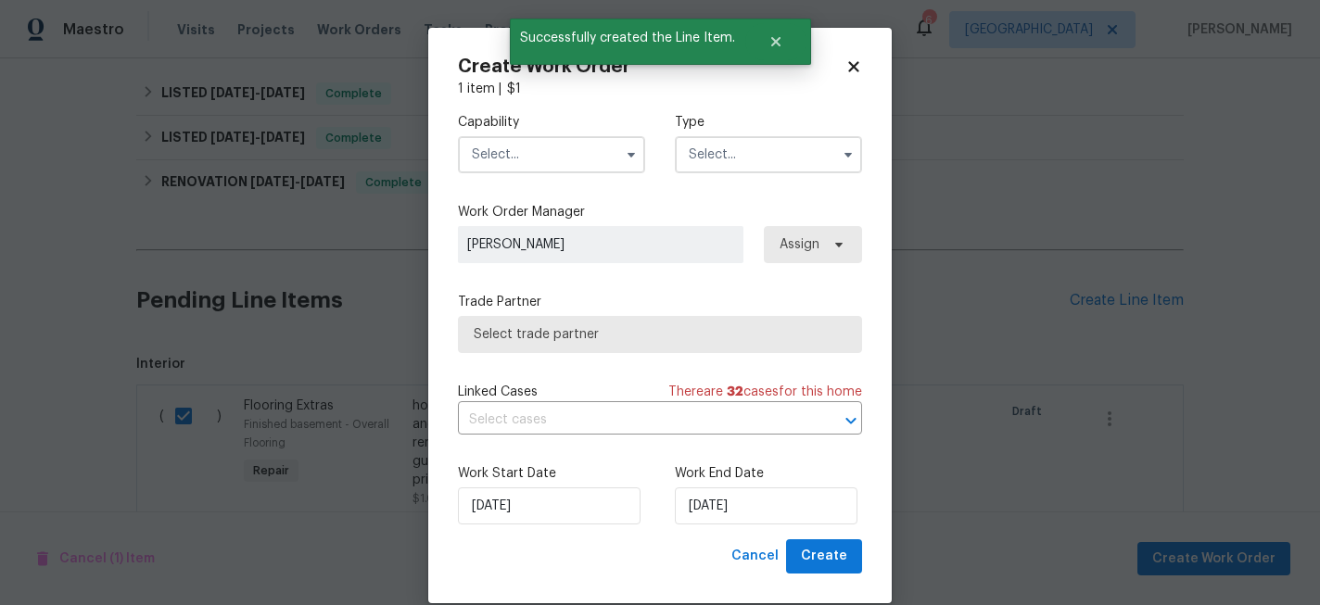
click at [527, 159] on input "text" at bounding box center [551, 154] width 187 height 37
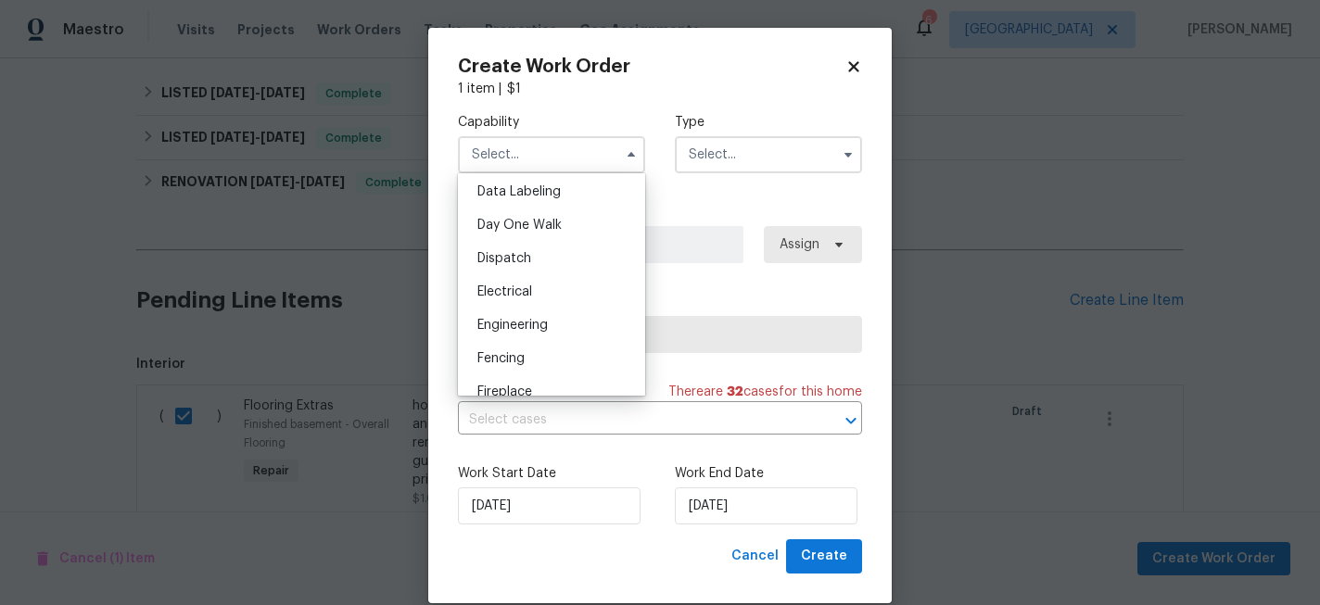
scroll to position [561, 0]
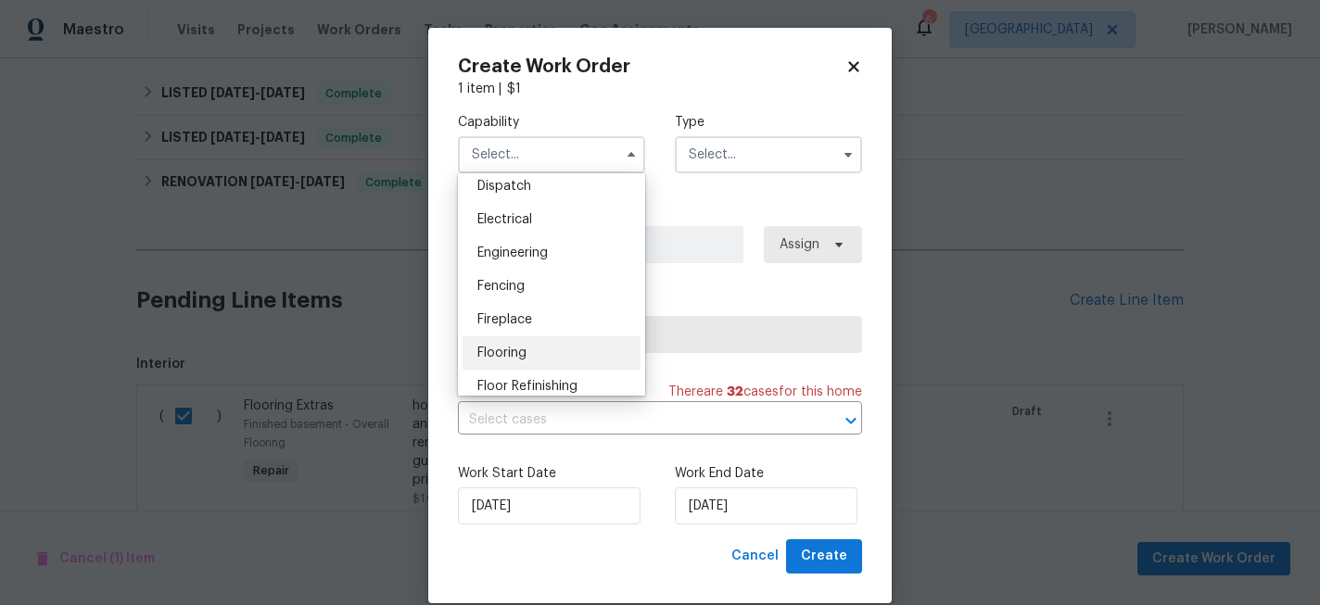
click at [531, 350] on div "Flooring" at bounding box center [552, 353] width 178 height 33
type input "Flooring"
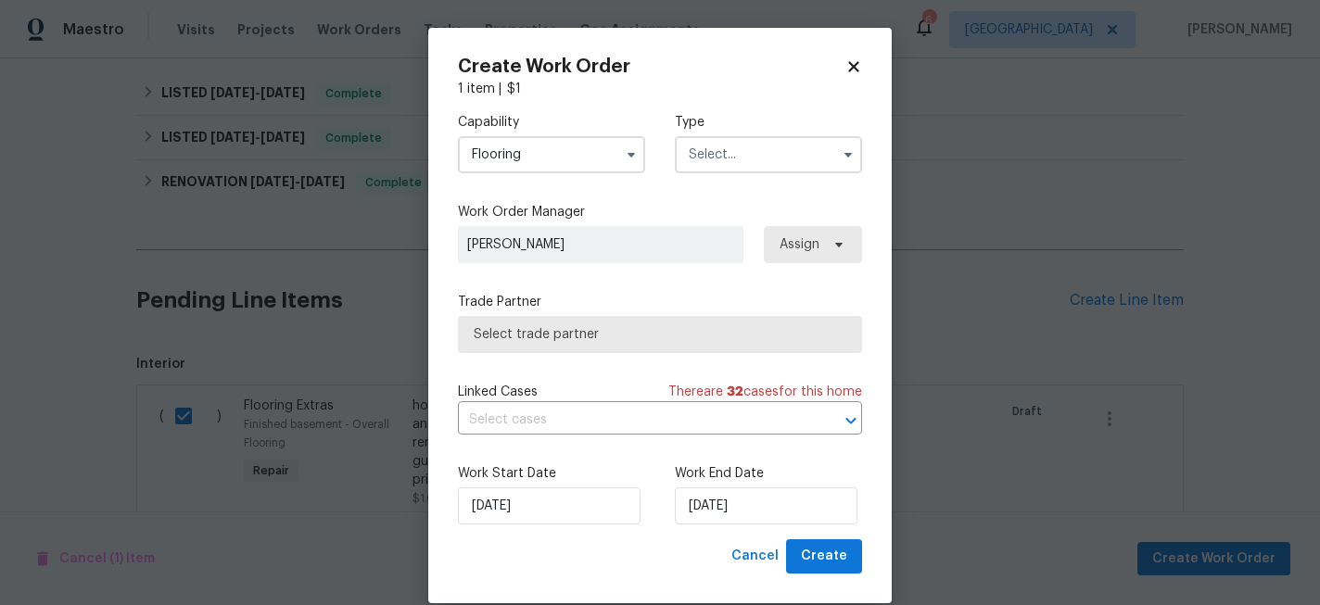
click at [762, 141] on input "text" at bounding box center [768, 154] width 187 height 37
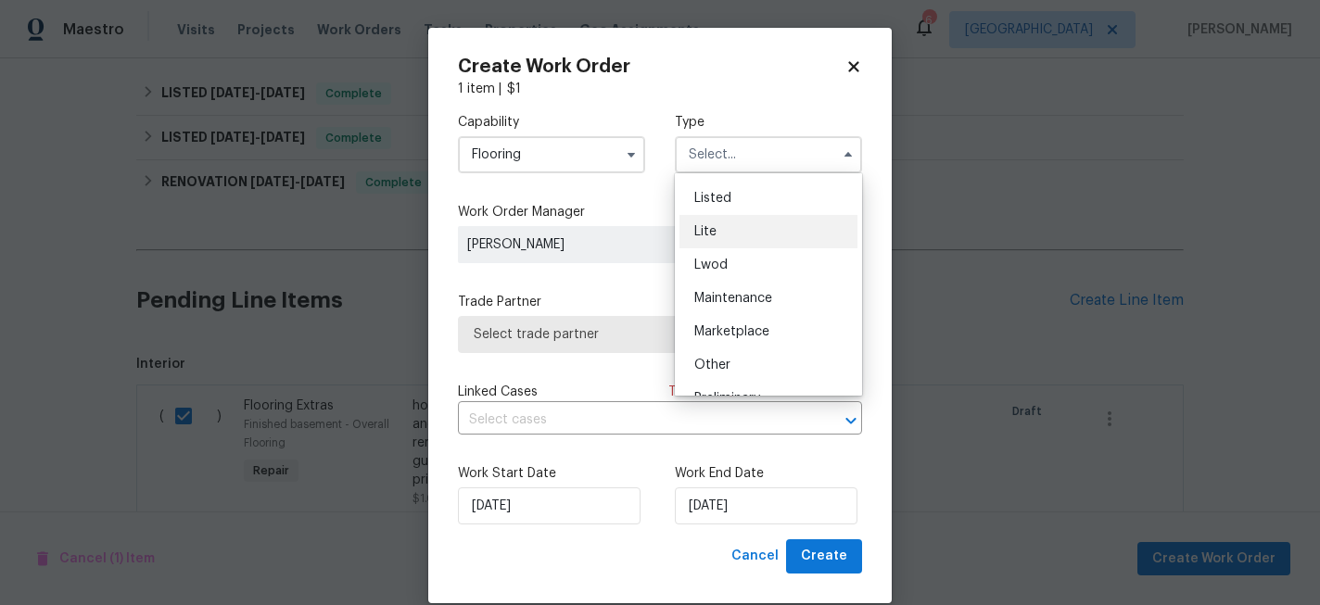
scroll to position [185, 0]
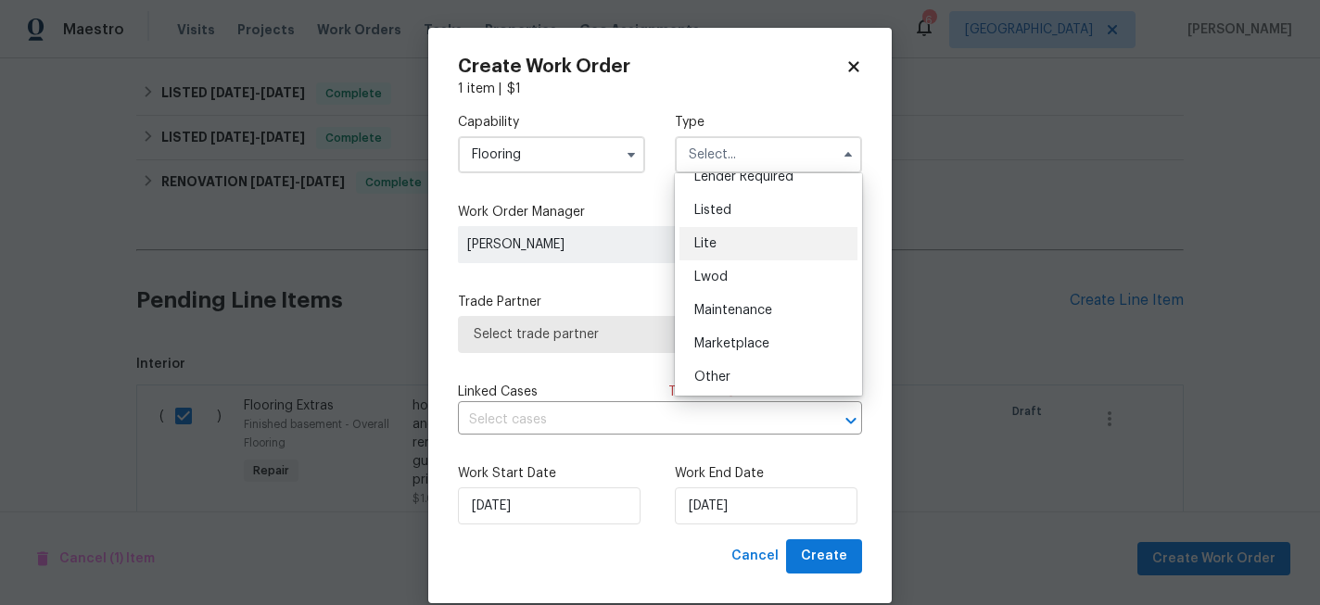
click at [743, 217] on div "Listed" at bounding box center [769, 210] width 178 height 33
type input "Listed"
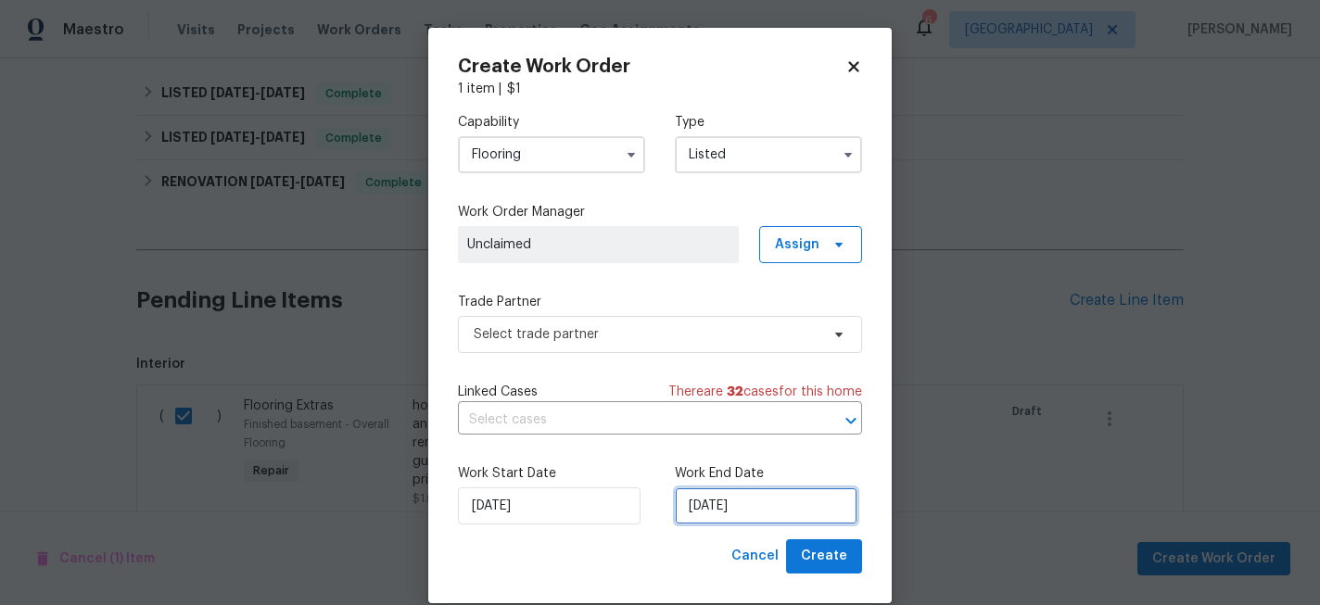
click at [736, 501] on input "8/27/2025" at bounding box center [766, 506] width 183 height 37
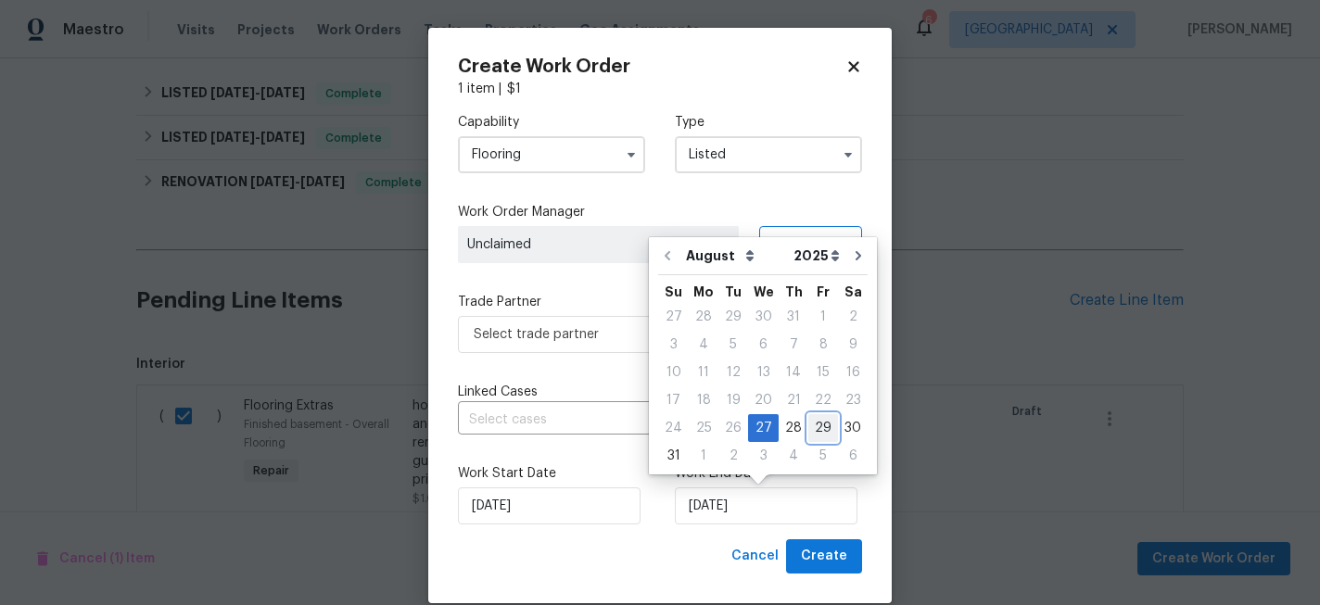
click at [814, 434] on div "29" at bounding box center [823, 428] width 30 height 26
type input "8/29/2025"
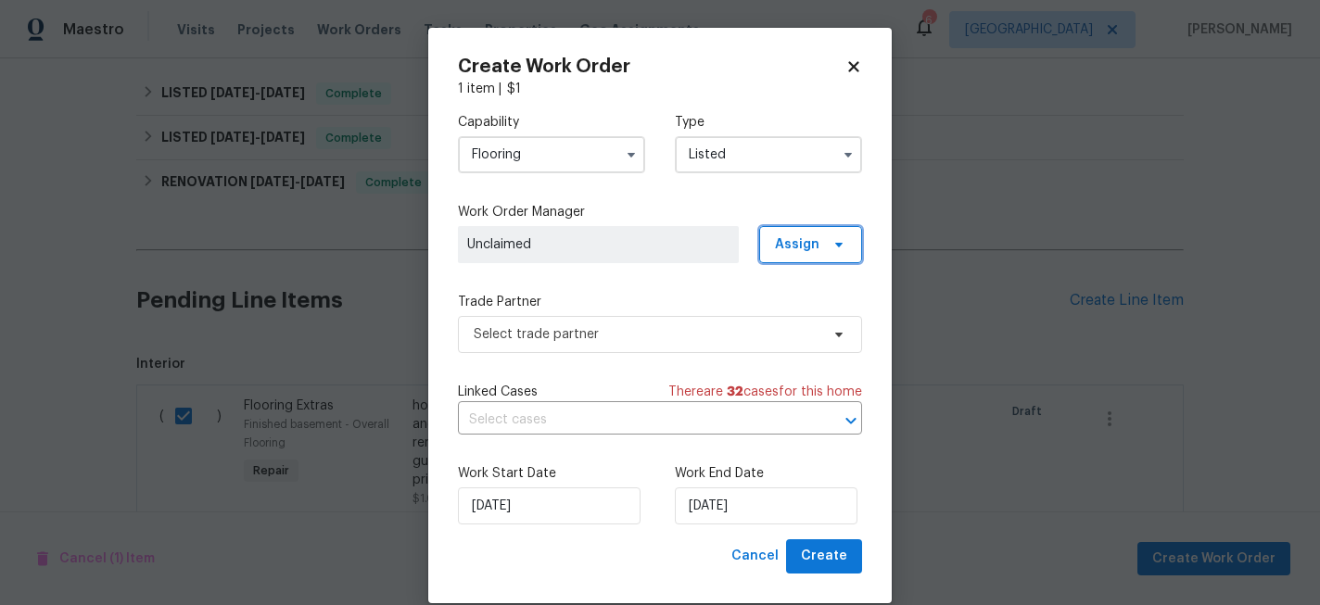
click at [801, 234] on span "Assign" at bounding box center [810, 244] width 103 height 37
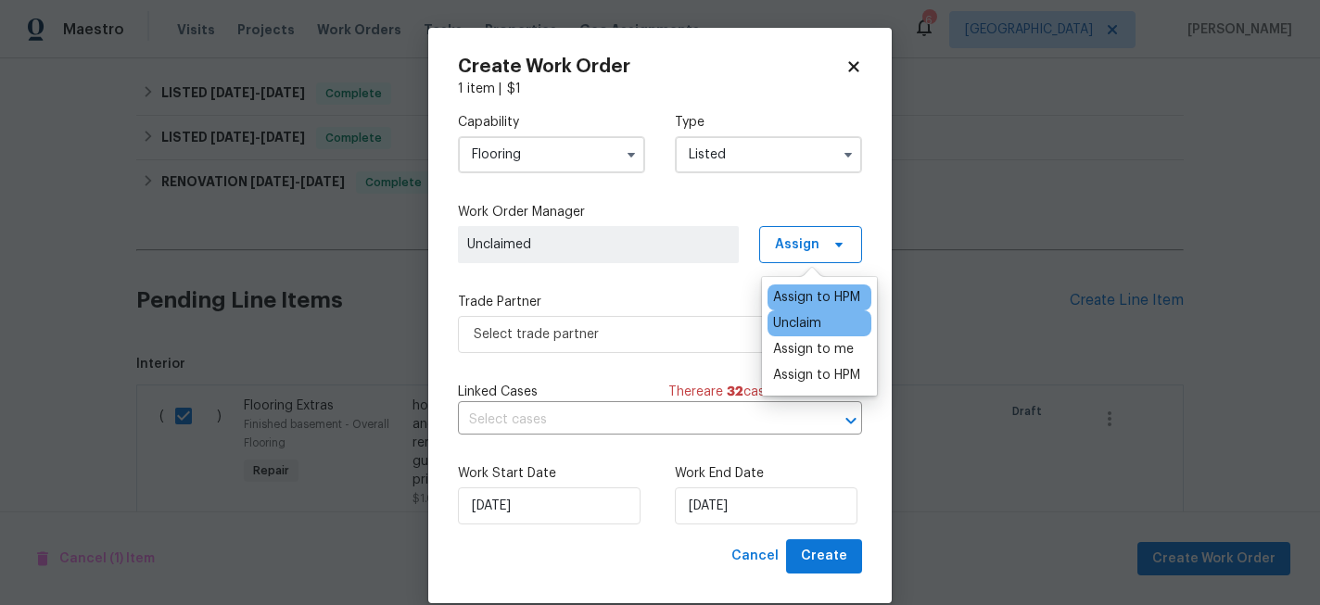
click at [794, 305] on div "Assign to HPM" at bounding box center [816, 297] width 87 height 19
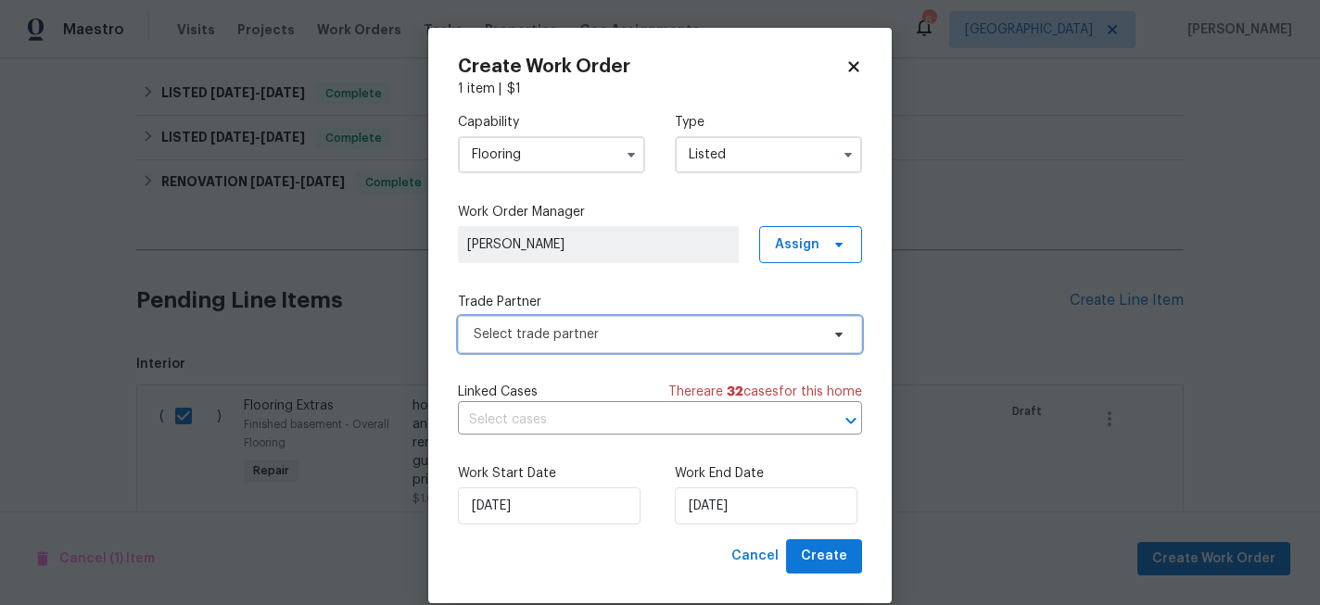
click at [567, 338] on span "Select trade partner" at bounding box center [647, 334] width 346 height 19
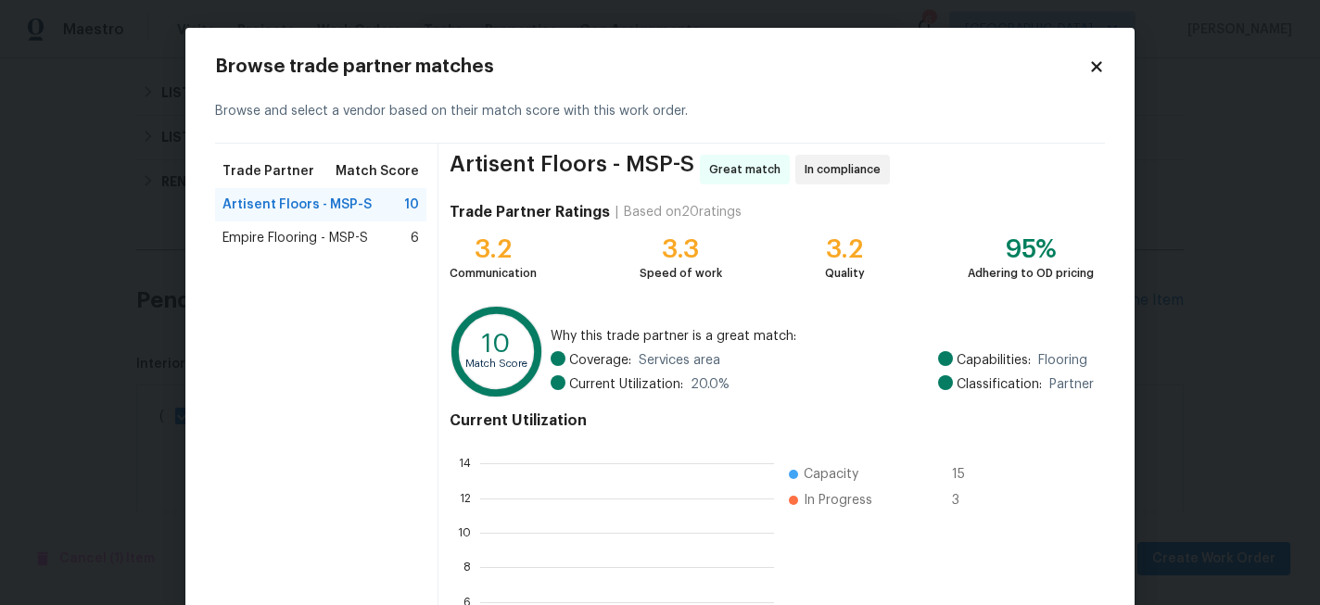
scroll to position [2, 2]
click at [299, 235] on span "Empire Flooring - MSP-S" at bounding box center [296, 238] width 146 height 19
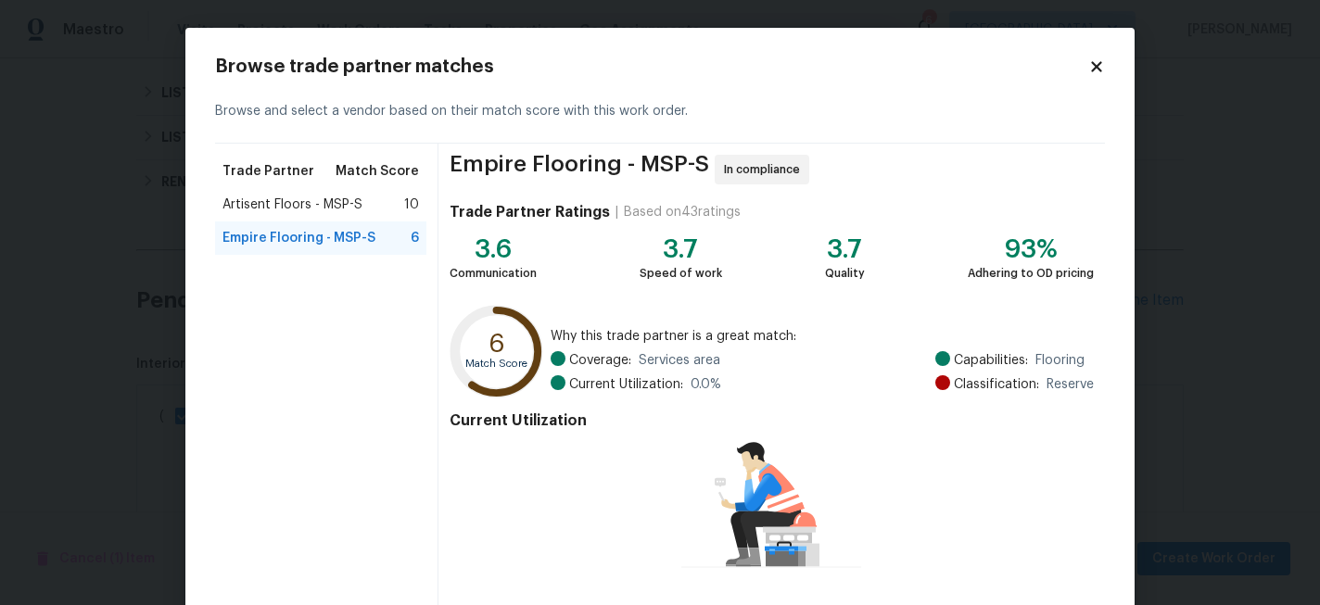
scroll to position [136, 0]
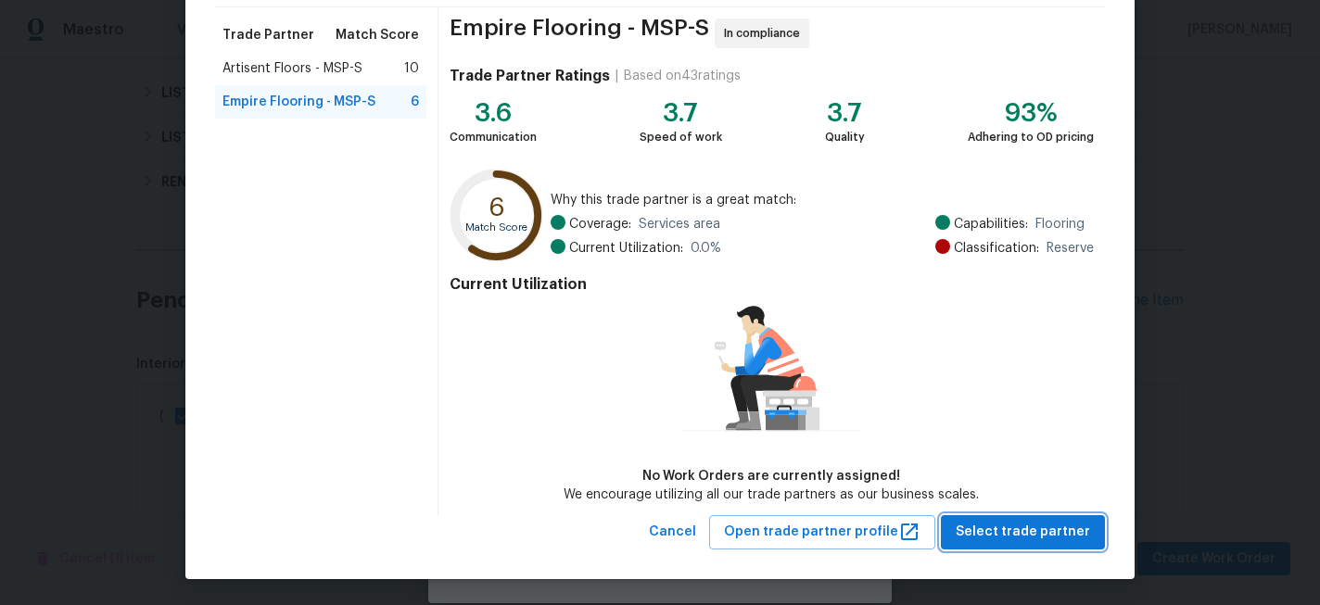
click at [1044, 530] on span "Select trade partner" at bounding box center [1023, 532] width 134 height 23
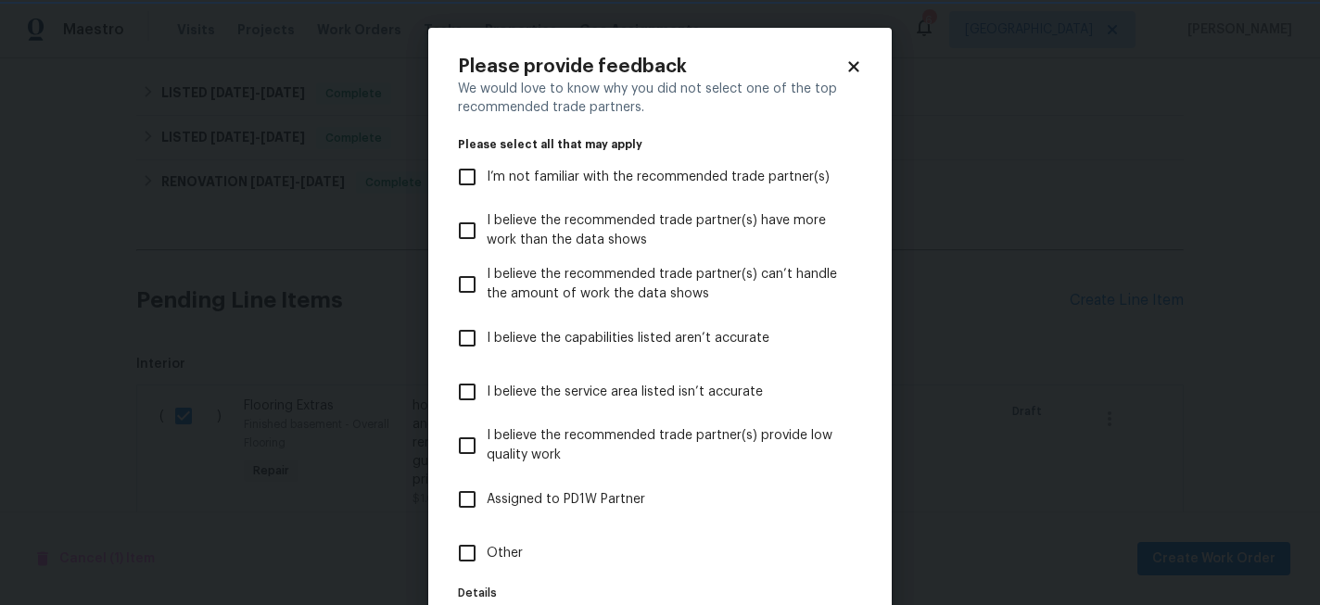
scroll to position [129, 0]
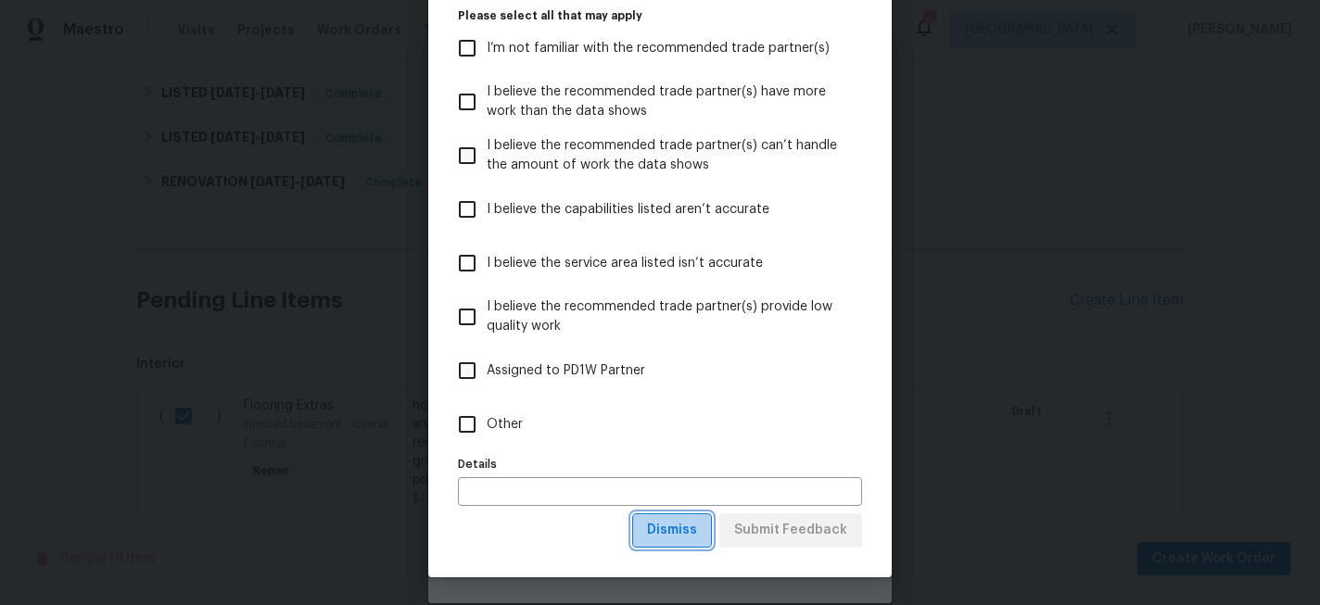
click at [676, 539] on span "Dismiss" at bounding box center [672, 530] width 50 height 23
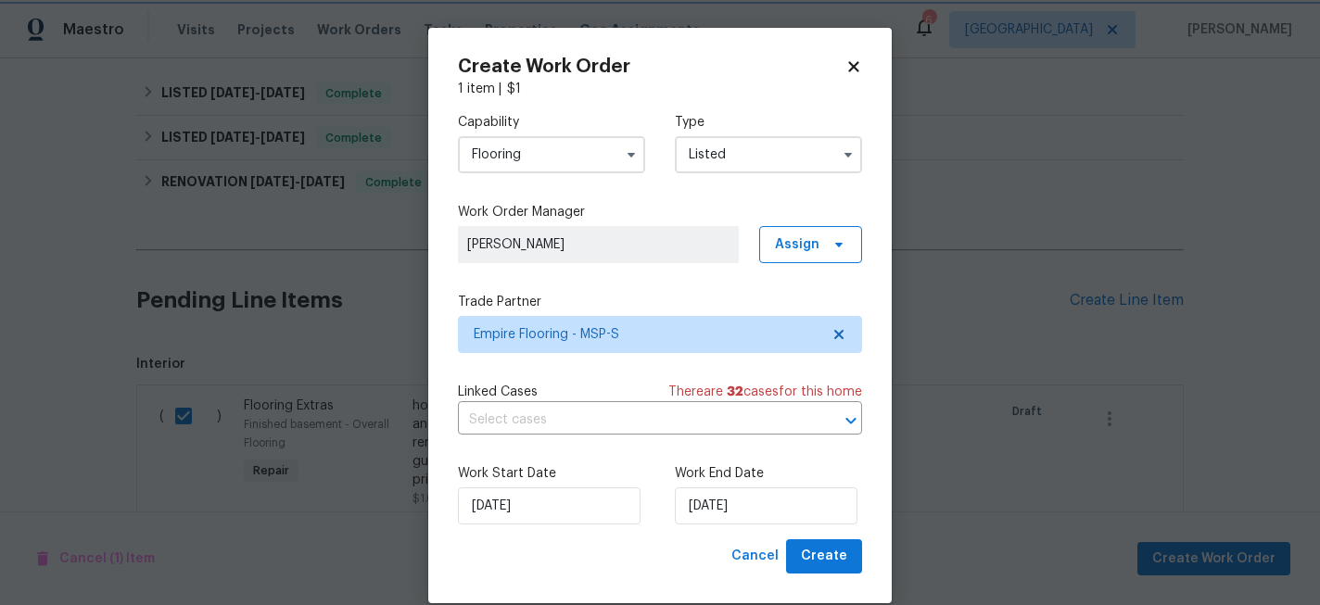
scroll to position [0, 0]
click at [842, 551] on span "Create" at bounding box center [824, 556] width 46 height 23
checkbox input "false"
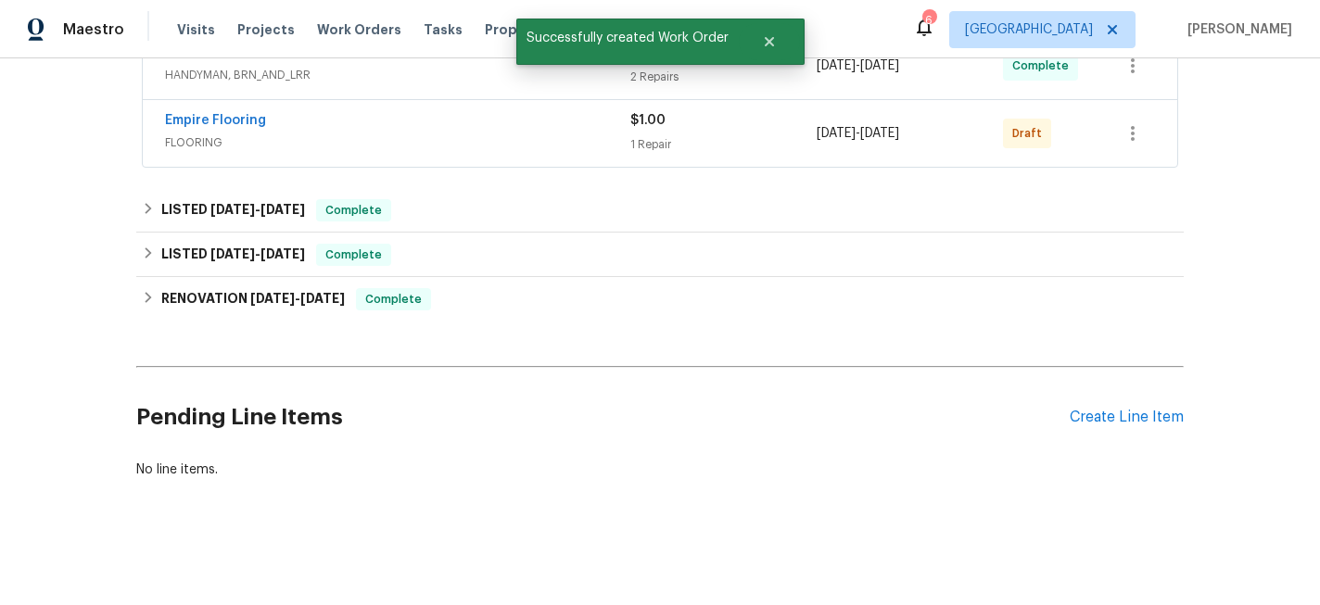
scroll to position [421, 0]
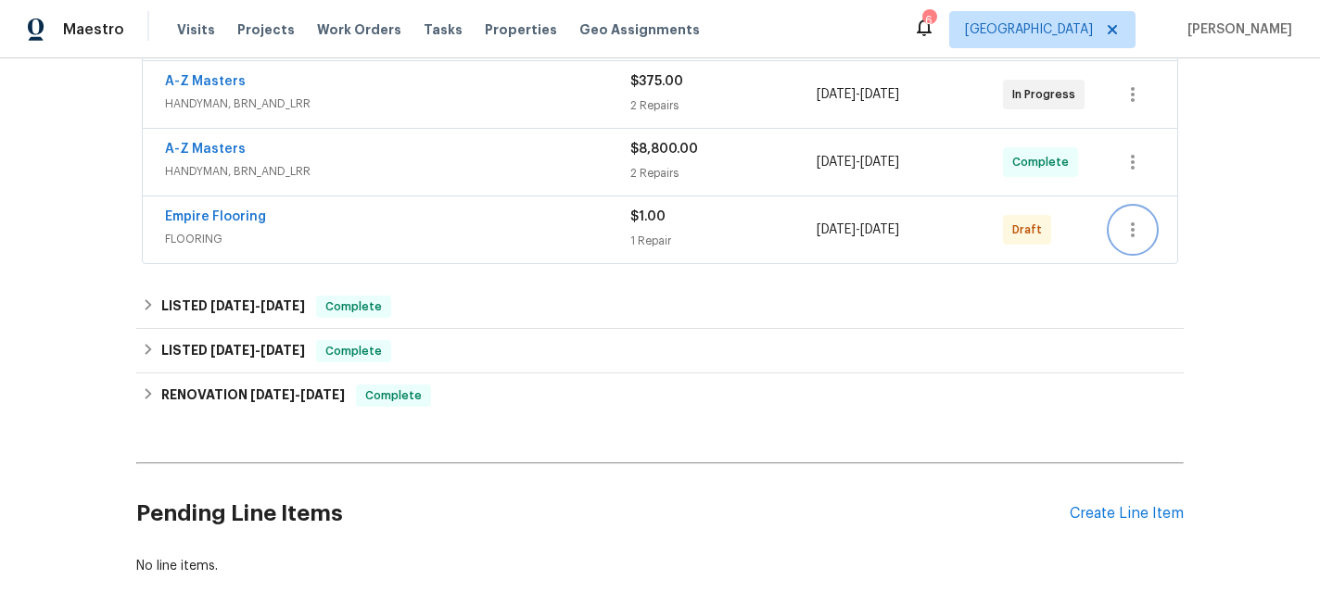
click at [1131, 228] on icon "button" at bounding box center [1133, 230] width 22 height 22
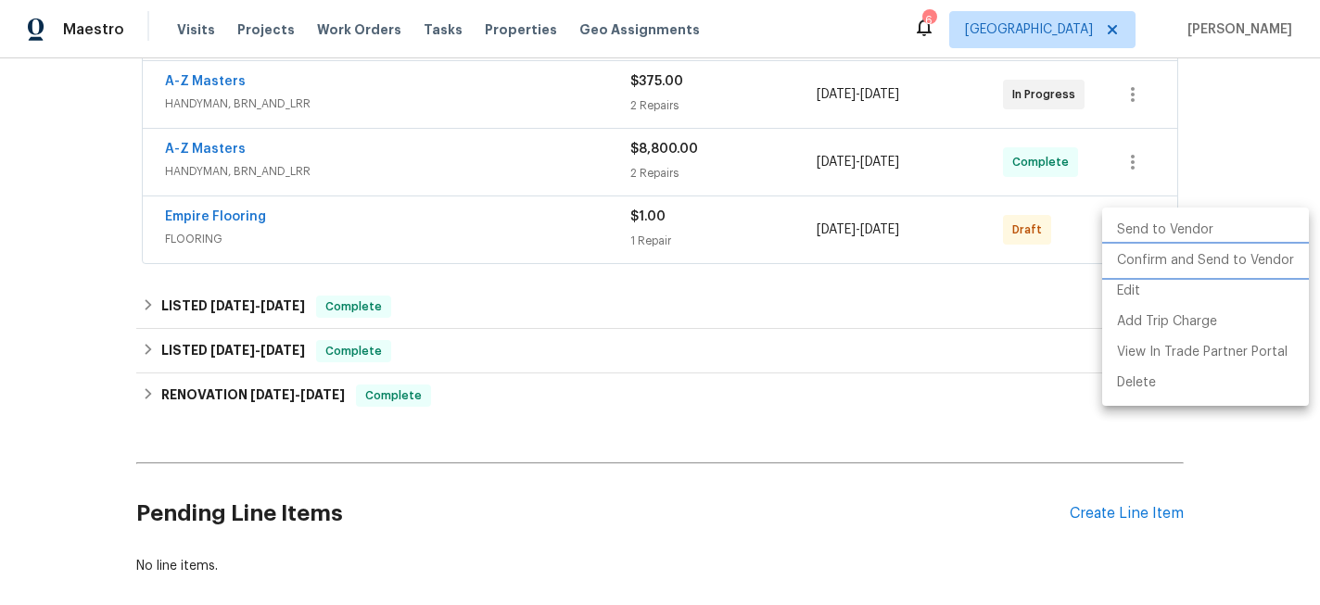
click at [1136, 257] on li "Confirm and Send to Vendor" at bounding box center [1205, 261] width 207 height 31
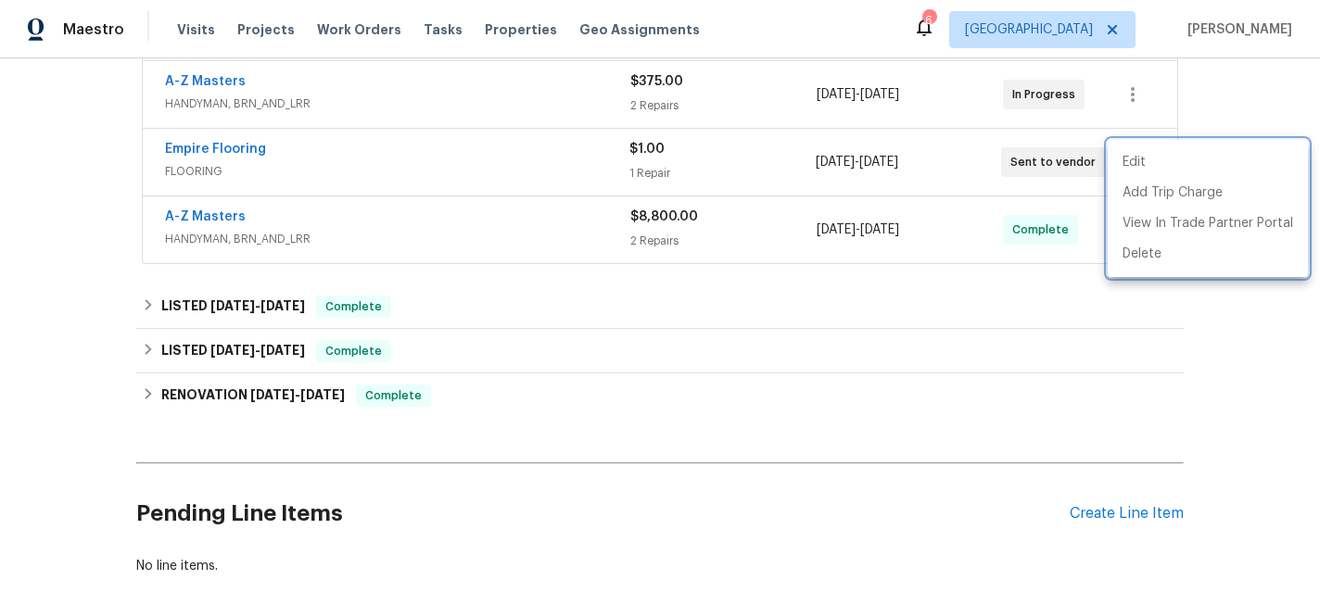
click at [549, 317] on div at bounding box center [660, 302] width 1320 height 605
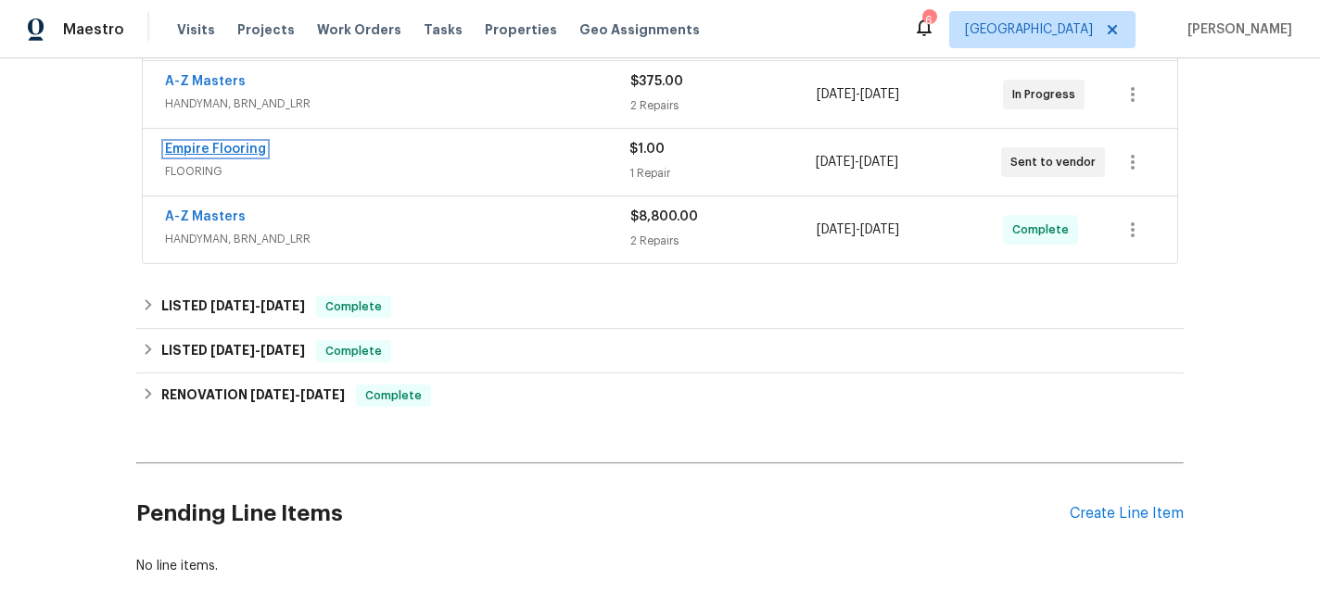
click at [231, 151] on link "Empire Flooring" at bounding box center [215, 149] width 101 height 13
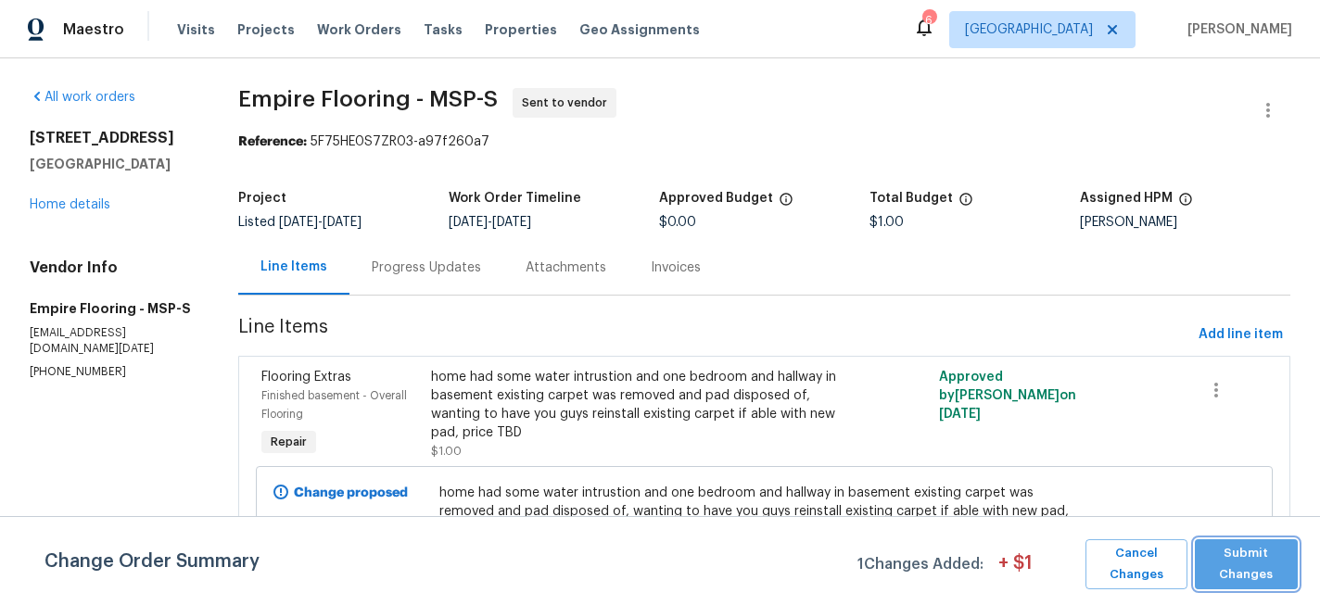
click at [1228, 570] on span "Submit Changes" at bounding box center [1246, 564] width 85 height 43
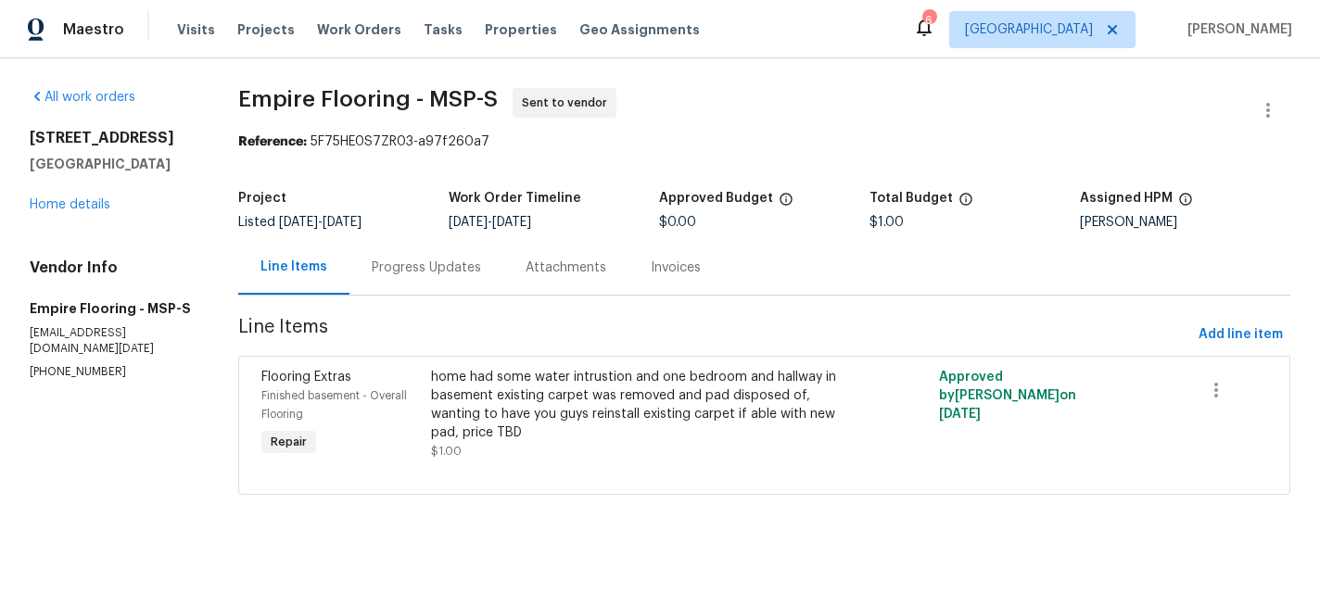
click at [425, 269] on div "Progress Updates" at bounding box center [426, 268] width 109 height 19
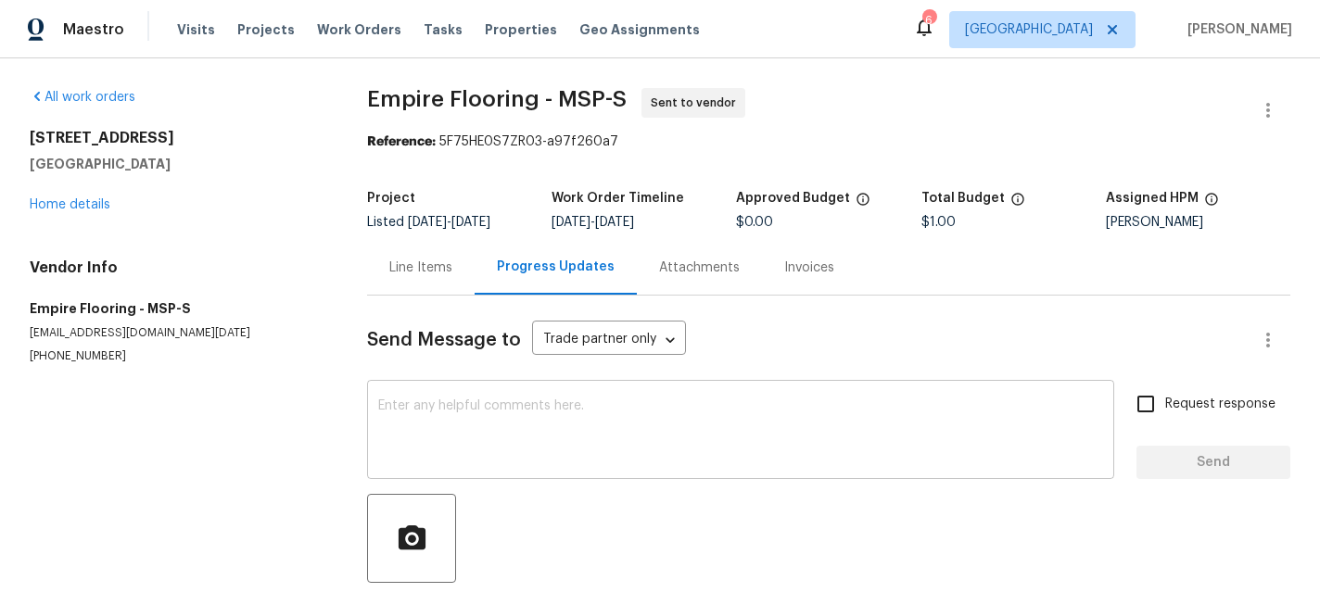
click at [514, 407] on textarea at bounding box center [740, 432] width 725 height 65
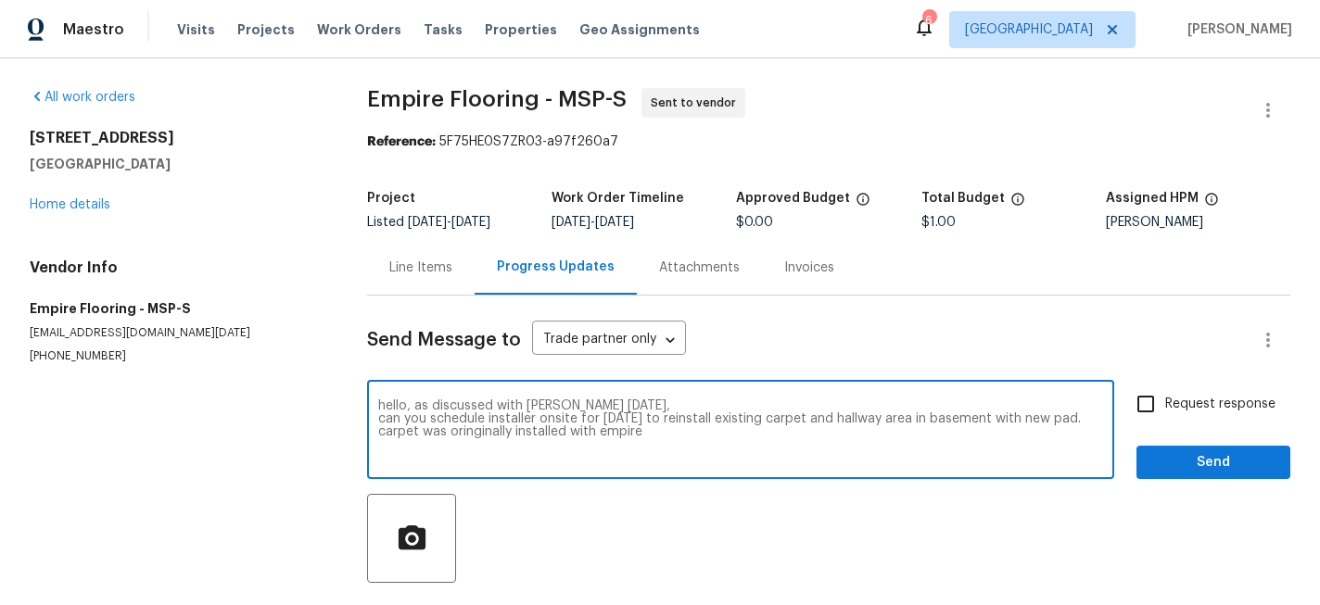
click at [508, 431] on textarea "hello, as discussed with Alex today, can you schedule installer onsite for frid…" at bounding box center [740, 432] width 725 height 65
click at [668, 435] on textarea "hello, as discussed with Alex today, can you schedule installer onsite for frid…" at bounding box center [740, 432] width 725 height 65
type textarea "hello, as discussed with Alex today, can you schedule installer onsite for frid…"
click at [1157, 407] on input "Request response" at bounding box center [1145, 404] width 39 height 39
checkbox input "true"
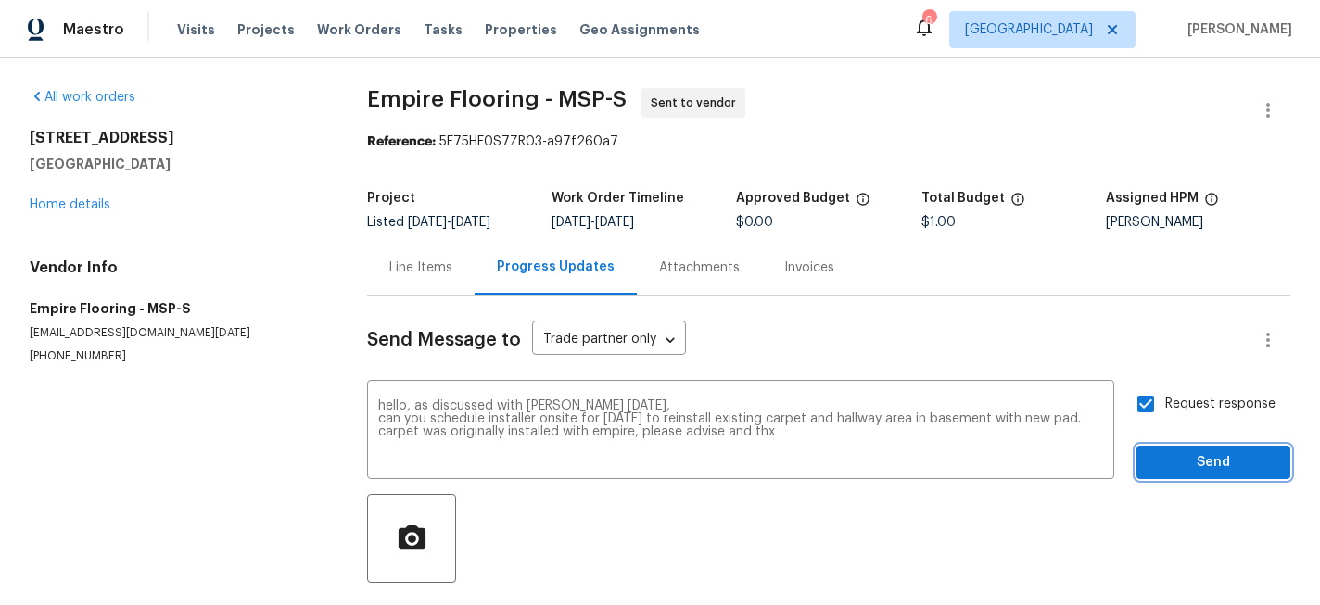
click at [1180, 462] on span "Send" at bounding box center [1214, 463] width 124 height 23
